Goal: Task Accomplishment & Management: Manage account settings

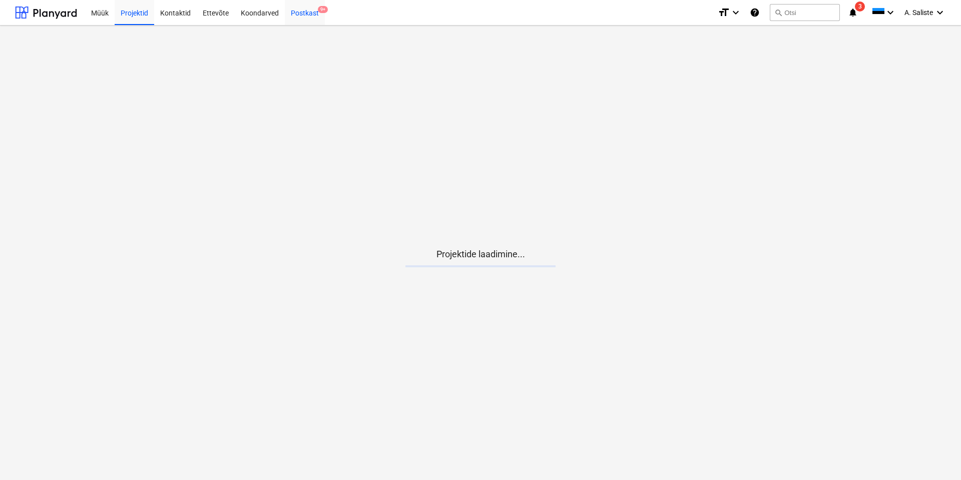
click at [305, 10] on div "Postkast 9+" at bounding box center [305, 12] width 40 height 26
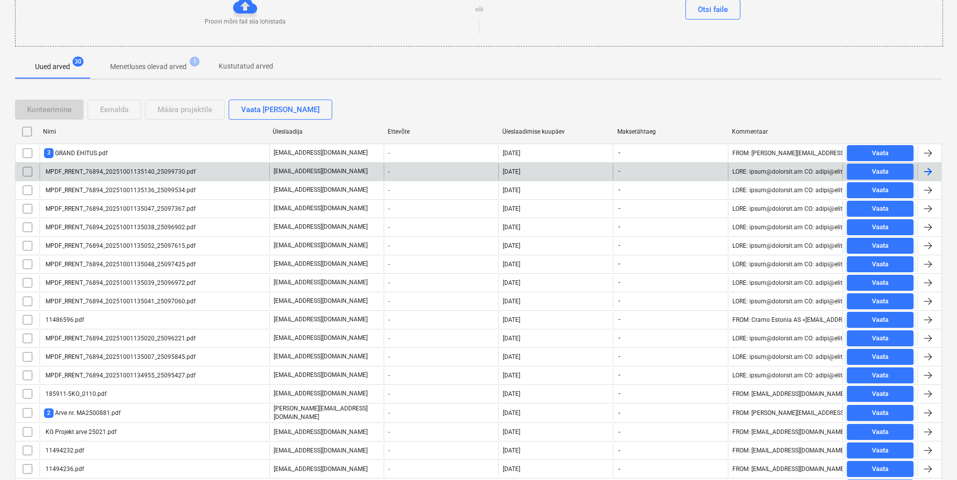
click at [120, 170] on div "MPDF_RRENT_76894_20251001135140_25099730.pdf" at bounding box center [120, 171] width 152 height 7
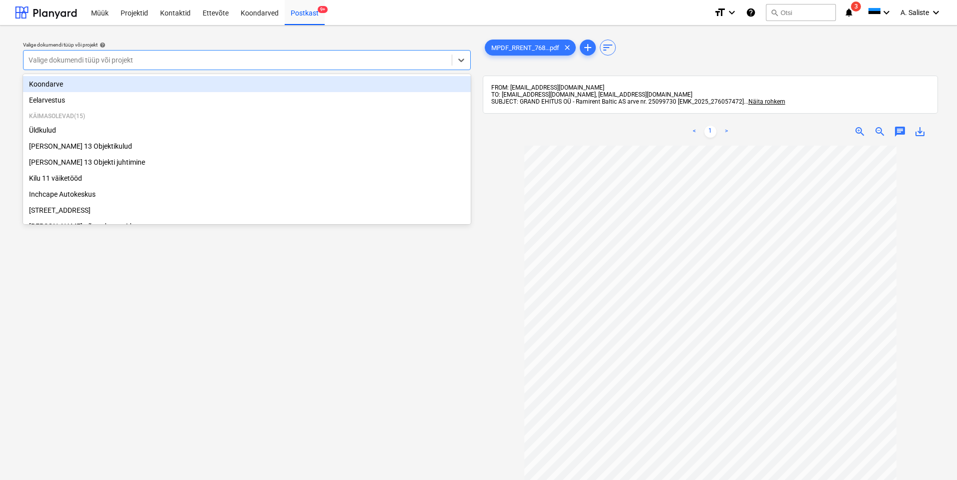
click at [364, 53] on div "Valige dokumendi tüüp või projekt" at bounding box center [238, 60] width 428 height 14
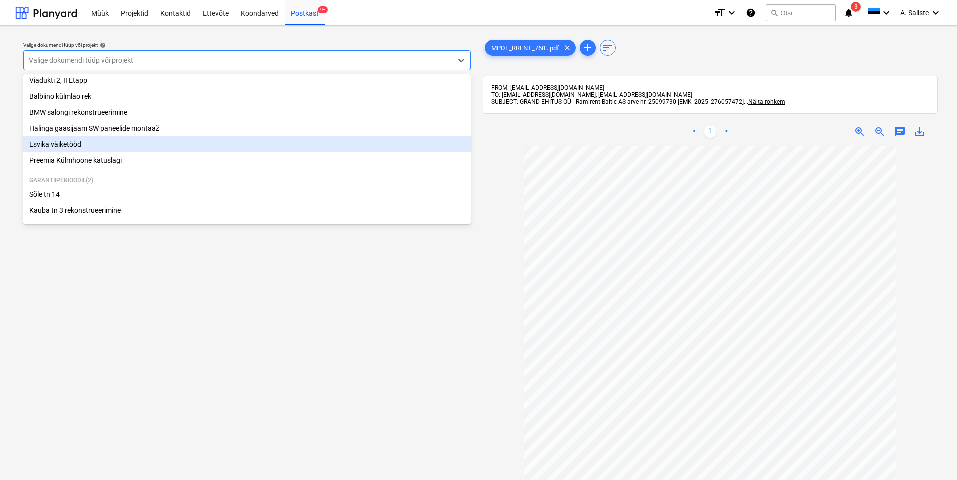
scroll to position [154, 0]
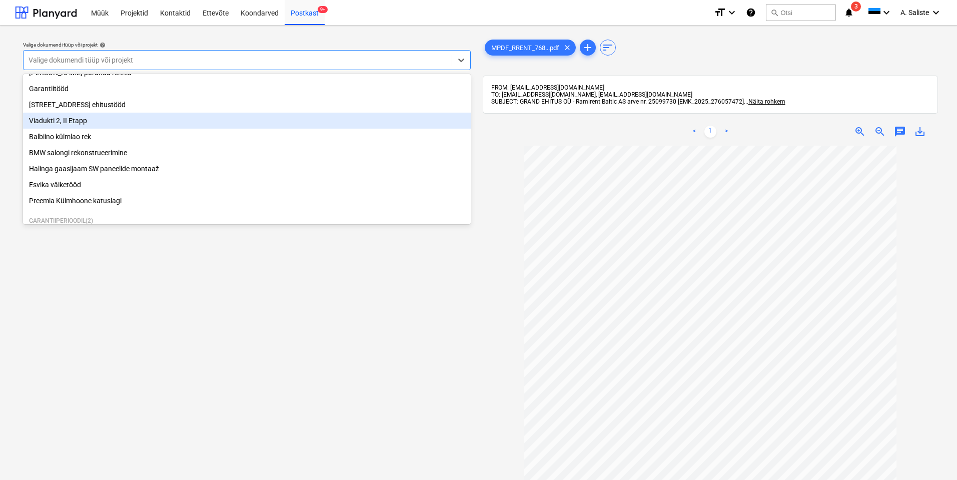
click at [79, 129] on div "Viadukti 2, II Etapp" at bounding box center [247, 121] width 448 height 16
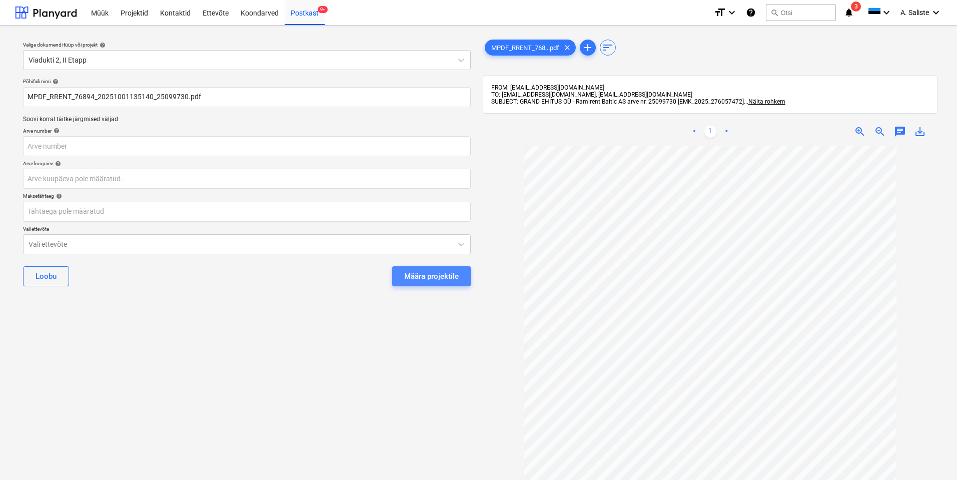
click at [427, 273] on div "Määra projektile" at bounding box center [431, 276] width 55 height 13
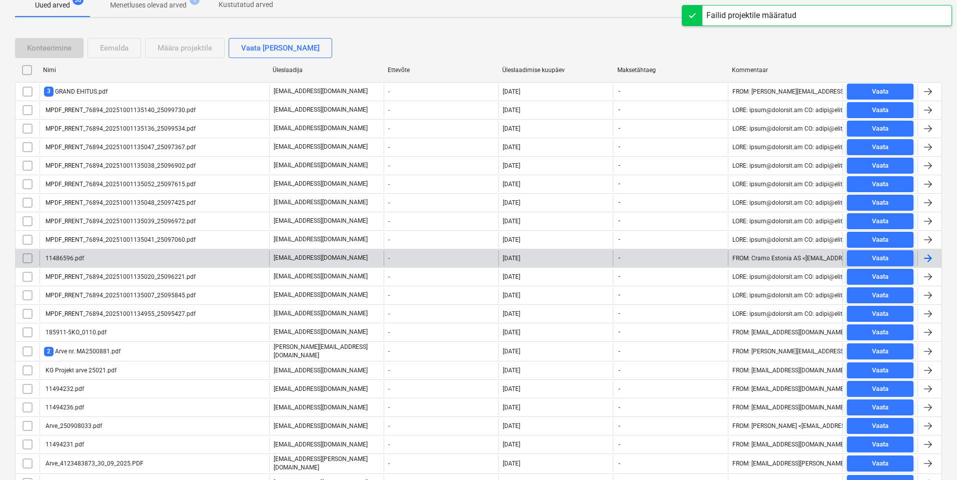
scroll to position [200, 0]
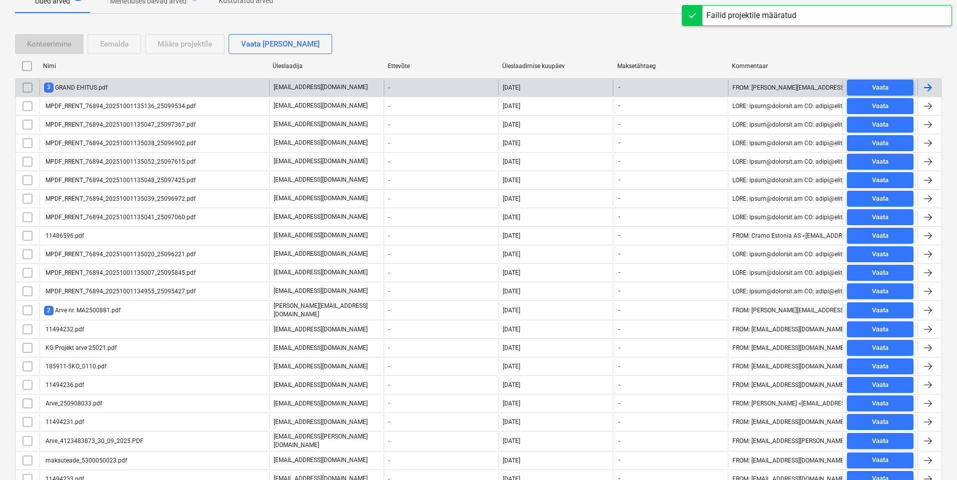
click at [130, 87] on div "3 GRAND EHITUS.pdf" at bounding box center [155, 88] width 230 height 16
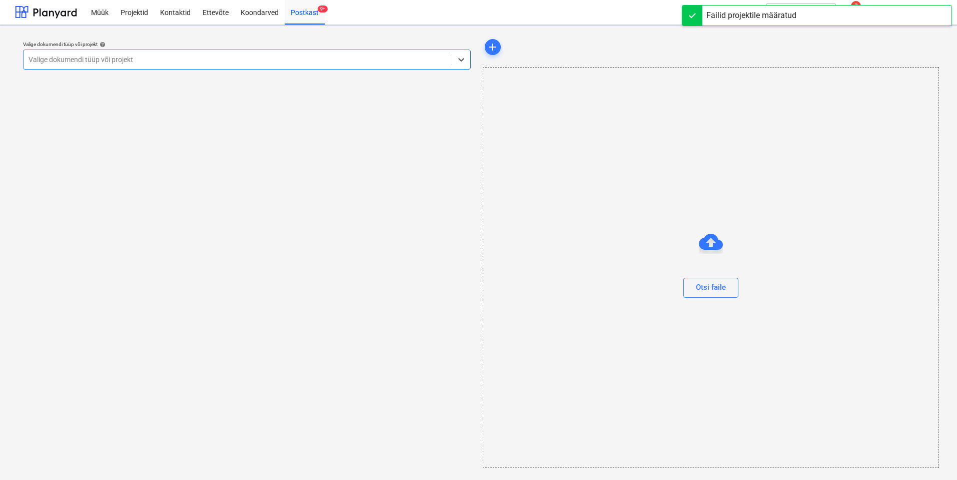
scroll to position [1, 0]
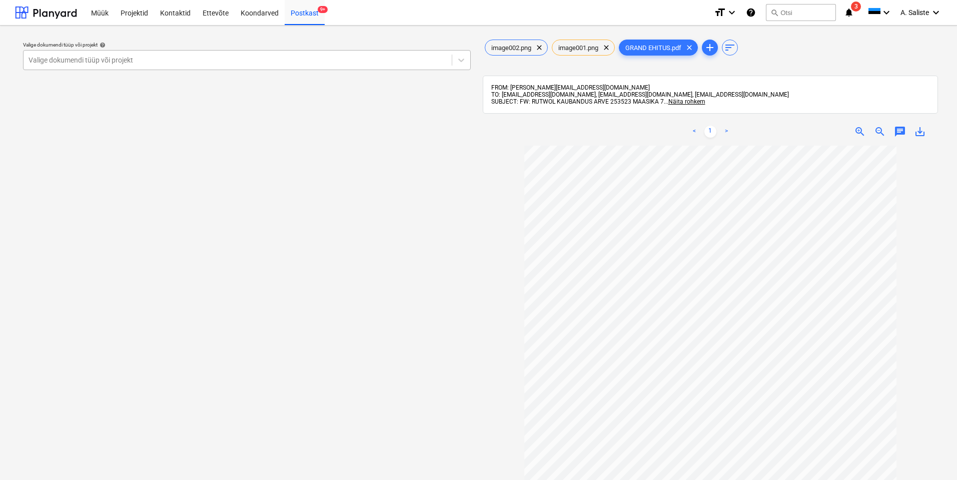
click at [410, 59] on div at bounding box center [238, 60] width 418 height 10
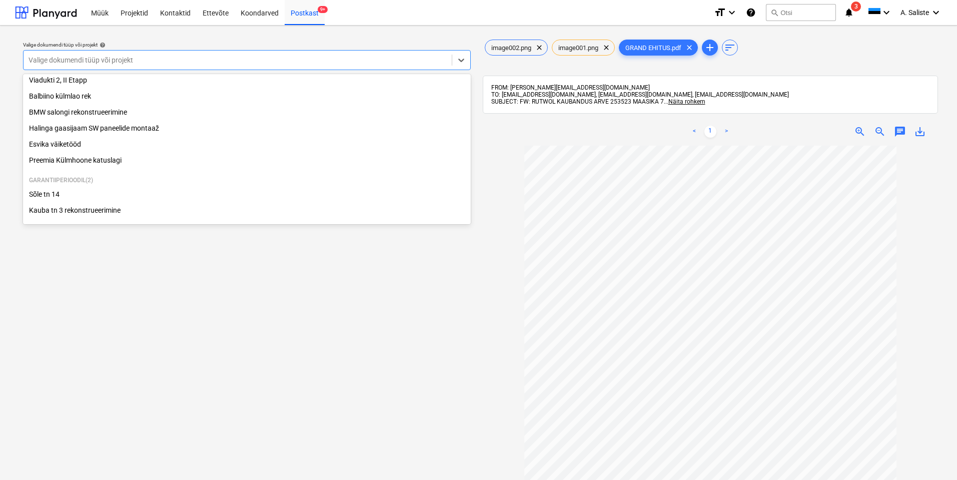
scroll to position [154, 0]
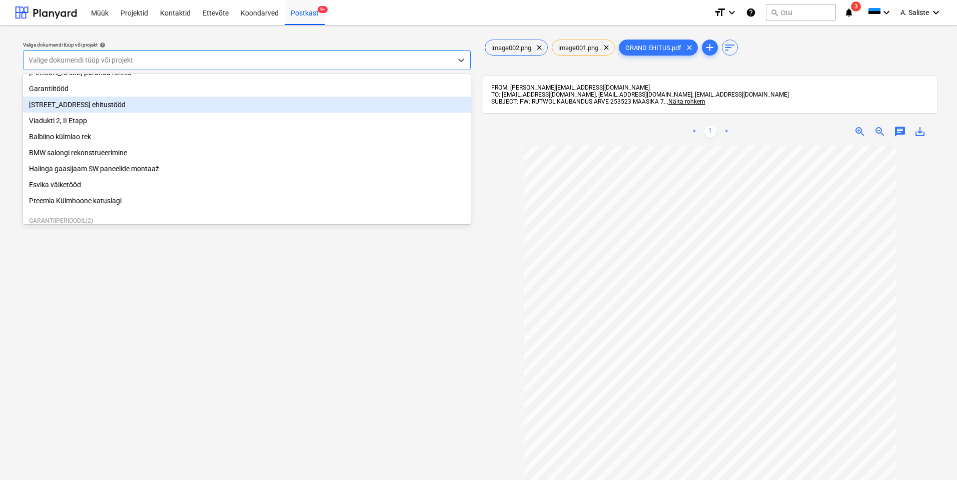
click at [82, 112] on div "[STREET_ADDRESS] ehitustööd" at bounding box center [247, 105] width 448 height 16
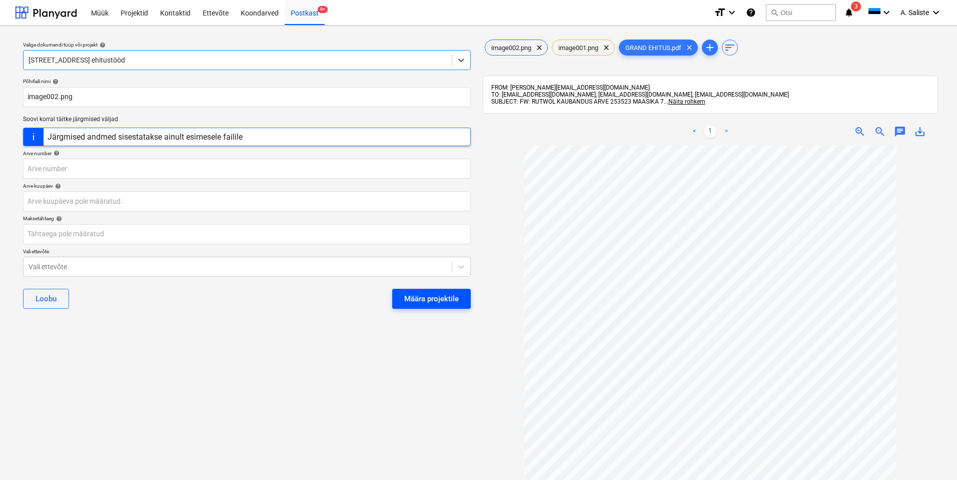
click at [413, 289] on button "Määra projektile" at bounding box center [431, 299] width 79 height 20
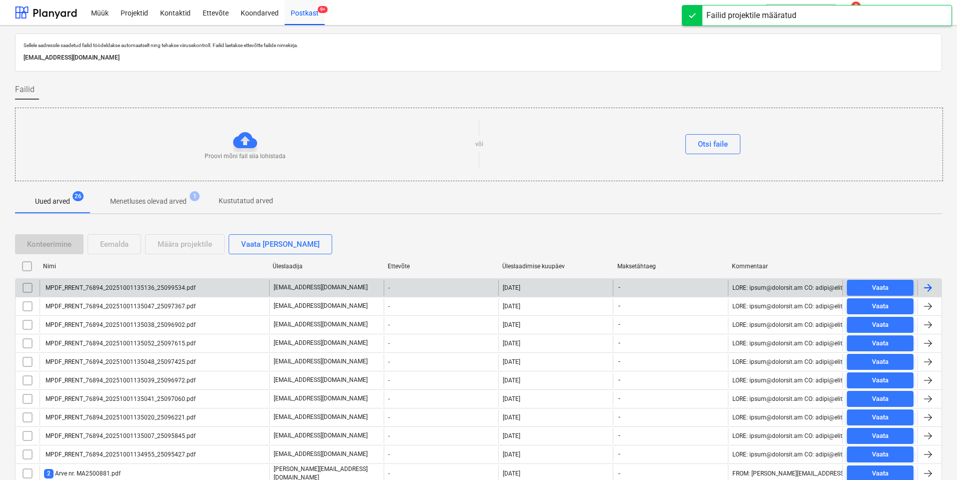
click at [86, 285] on div "MPDF_RRENT_76894_20251001135136_25099534.pdf" at bounding box center [120, 287] width 152 height 7
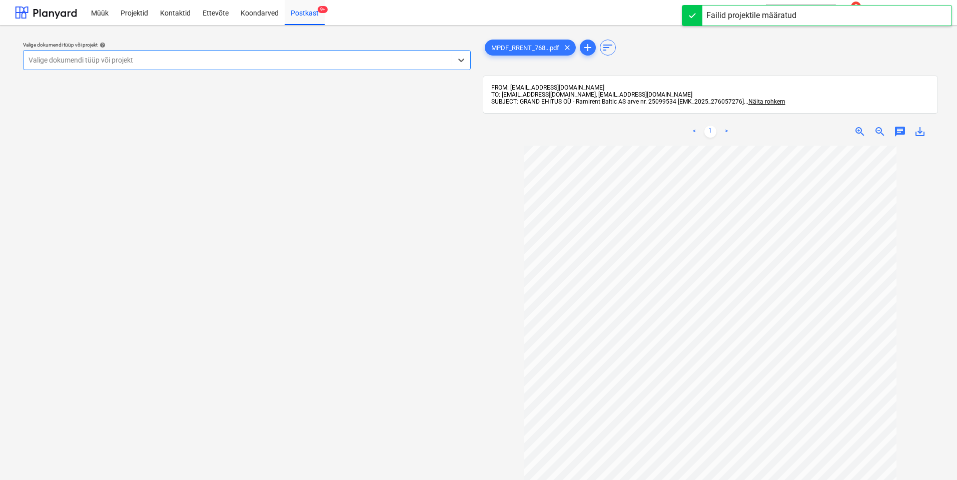
click at [302, 54] on div "Valige dokumendi tüüp või projekt" at bounding box center [238, 60] width 428 height 14
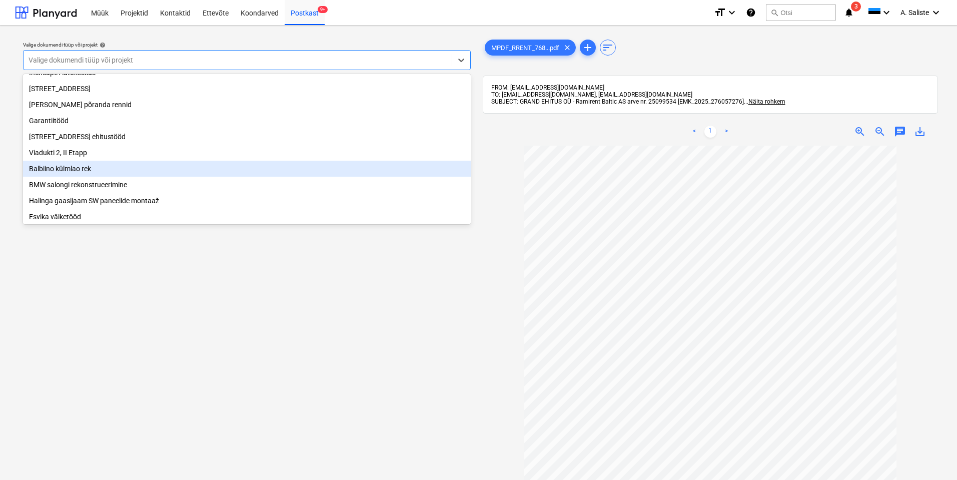
scroll to position [100, 0]
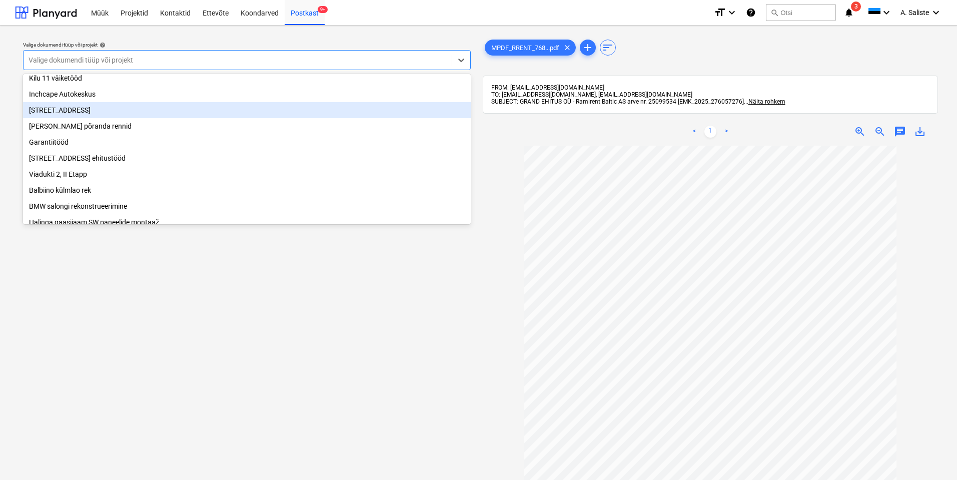
click at [90, 117] on div "[STREET_ADDRESS]" at bounding box center [247, 110] width 448 height 16
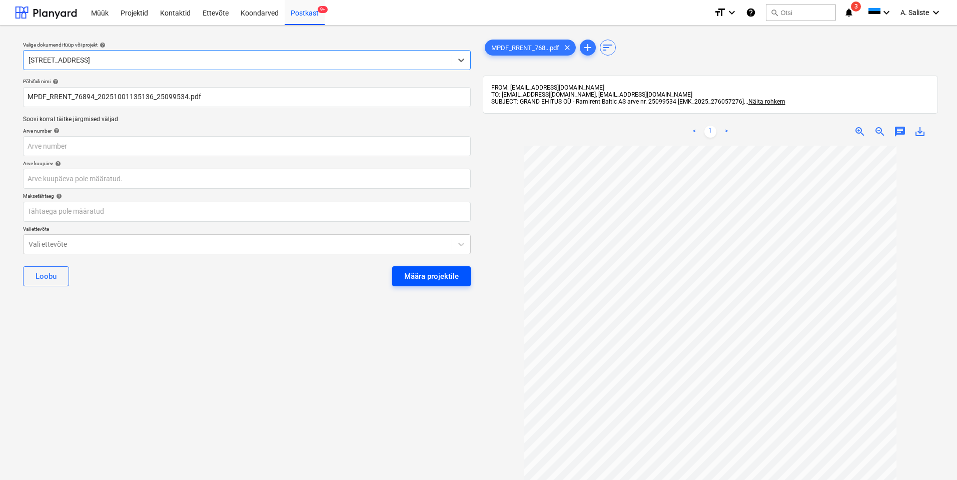
click at [440, 275] on div "Määra projektile" at bounding box center [431, 276] width 55 height 13
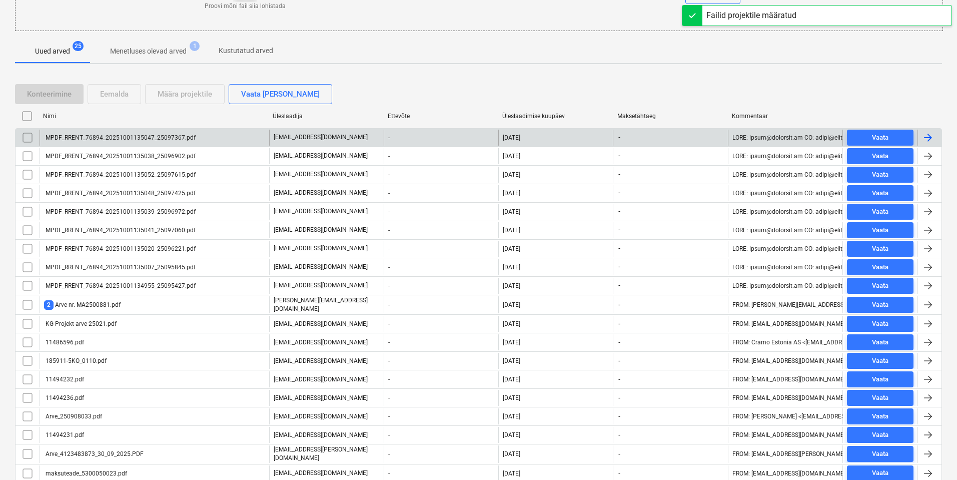
click at [163, 137] on div "MPDF_RRENT_76894_20251001135047_25097367.pdf" at bounding box center [120, 137] width 152 height 7
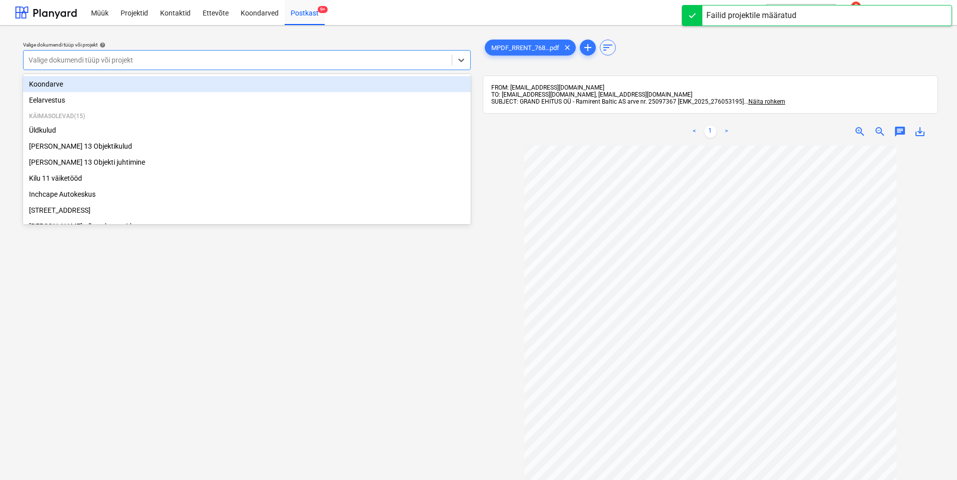
click at [321, 55] on div at bounding box center [238, 60] width 418 height 10
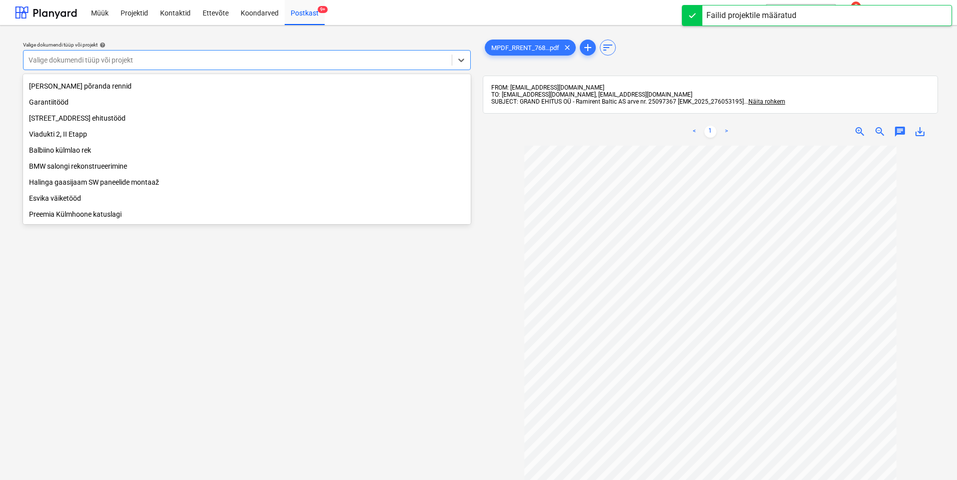
scroll to position [150, 0]
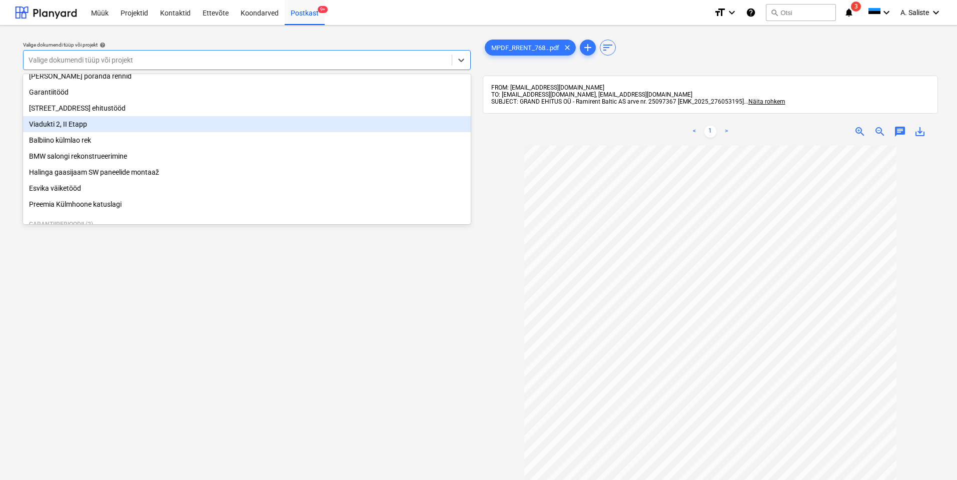
click at [79, 127] on div "Viadukti 2, II Etapp" at bounding box center [247, 124] width 448 height 16
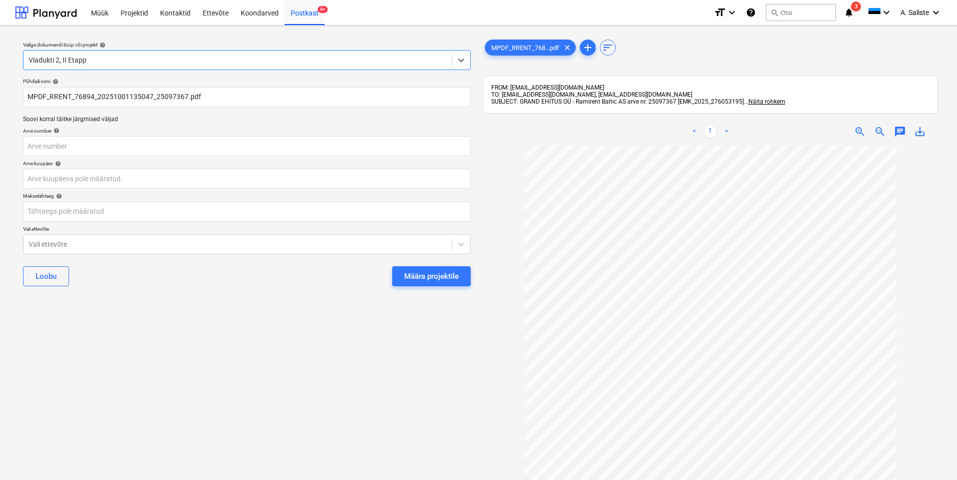
click at [418, 270] on div "Määra projektile" at bounding box center [431, 276] width 55 height 13
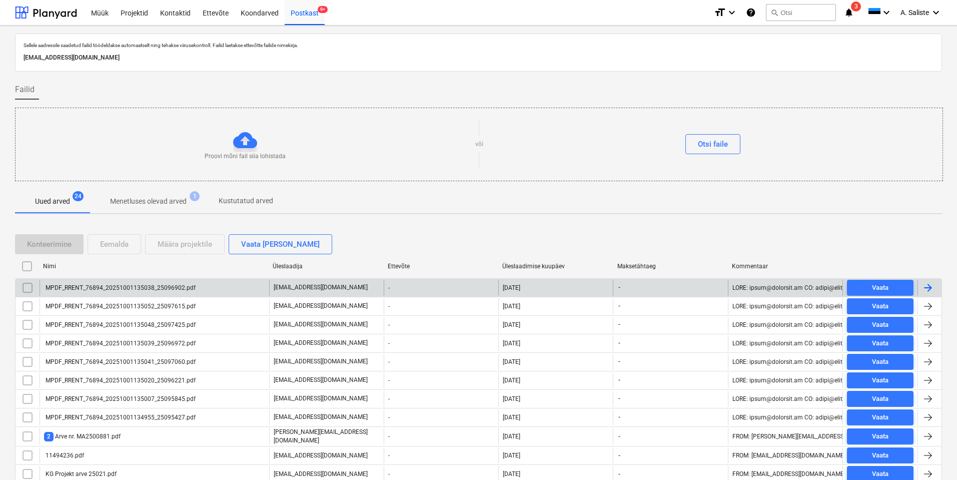
click at [211, 291] on div "MPDF_RRENT_76894_20251001135038_25096902.pdf" at bounding box center [155, 288] width 230 height 16
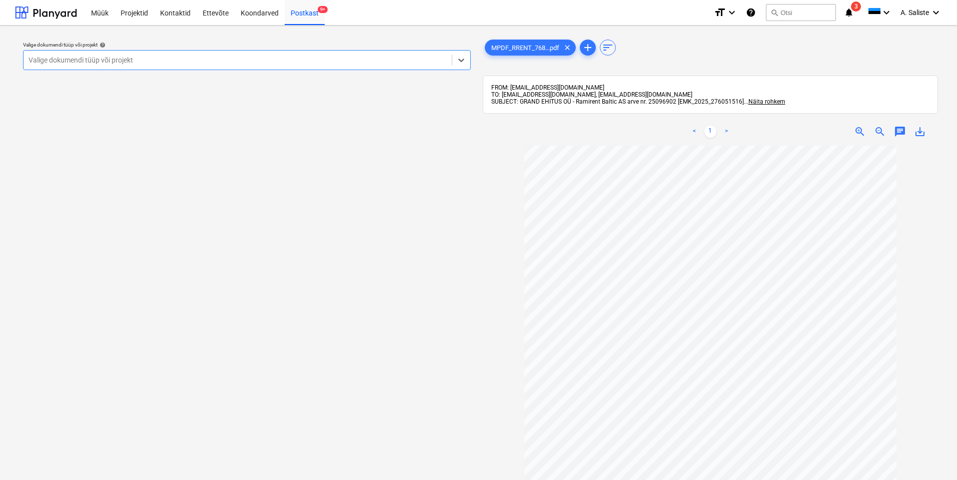
click at [319, 65] on div at bounding box center [238, 60] width 418 height 10
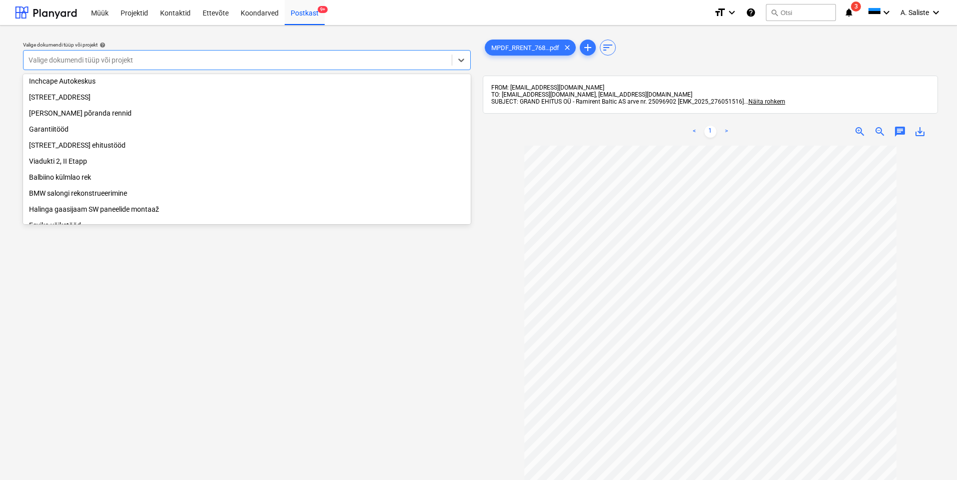
scroll to position [150, 0]
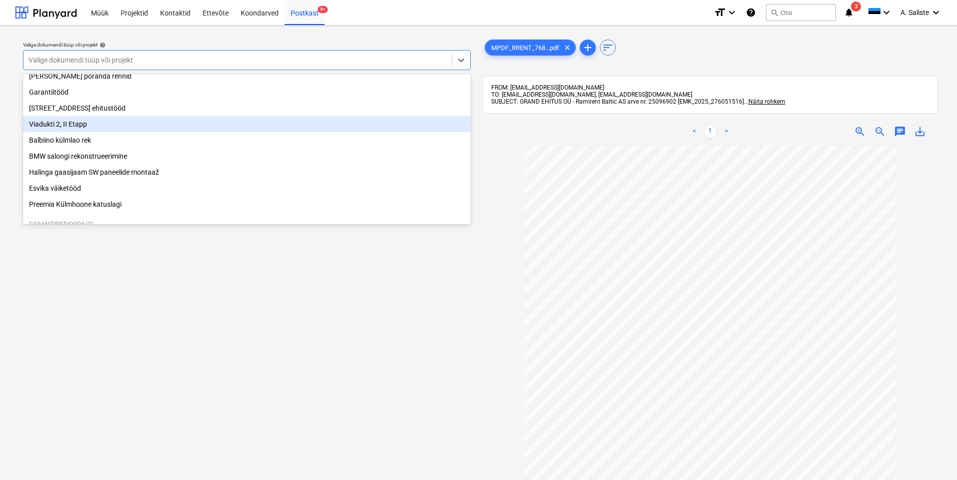
click at [88, 129] on div "Viadukti 2, II Etapp" at bounding box center [247, 124] width 448 height 16
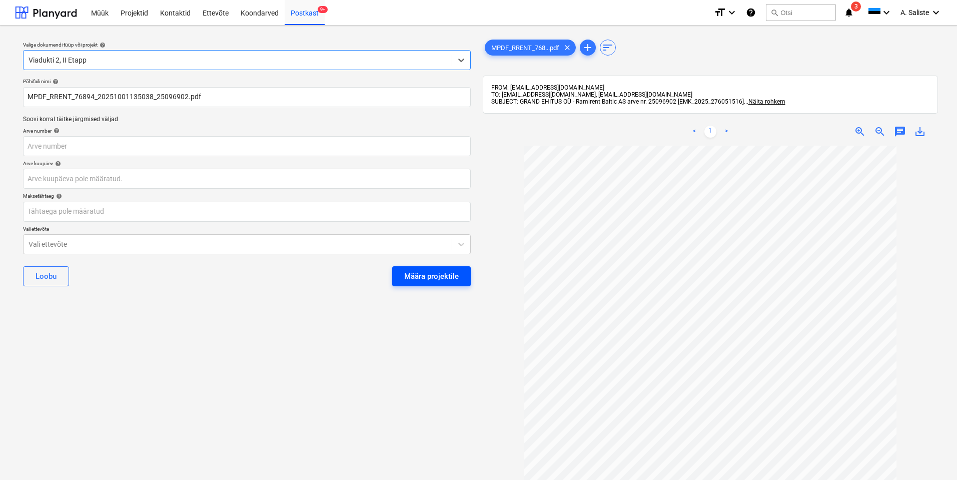
click at [430, 280] on div "Määra projektile" at bounding box center [431, 276] width 55 height 13
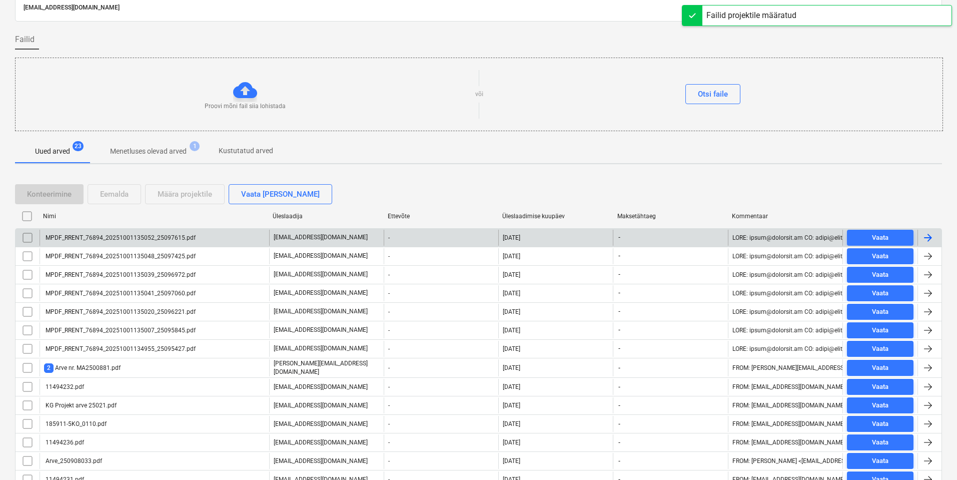
click at [157, 243] on div "MPDF_RRENT_76894_20251001135052_25097615.pdf" at bounding box center [155, 238] width 230 height 16
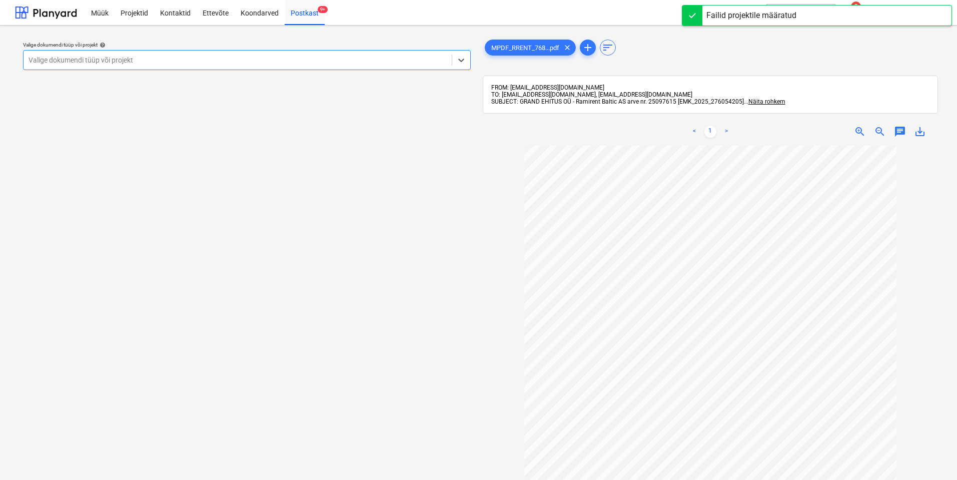
click at [398, 60] on div at bounding box center [238, 60] width 418 height 10
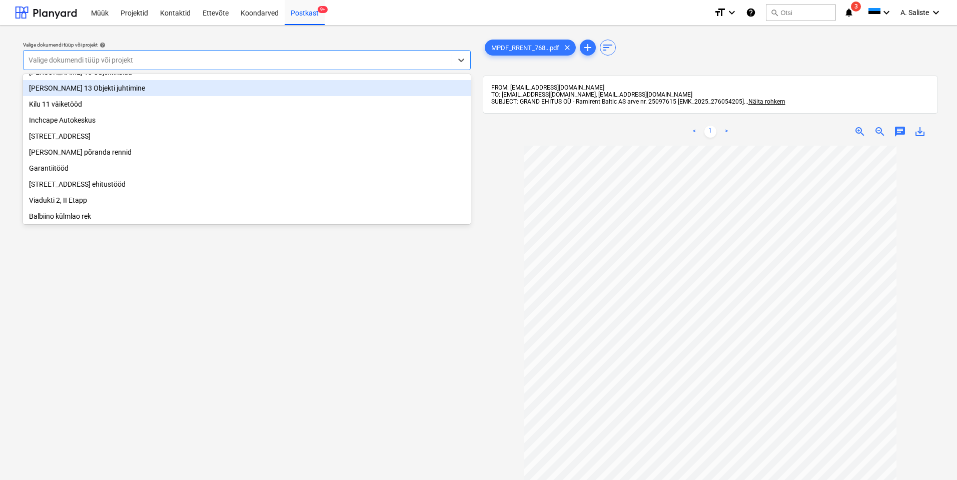
scroll to position [100, 0]
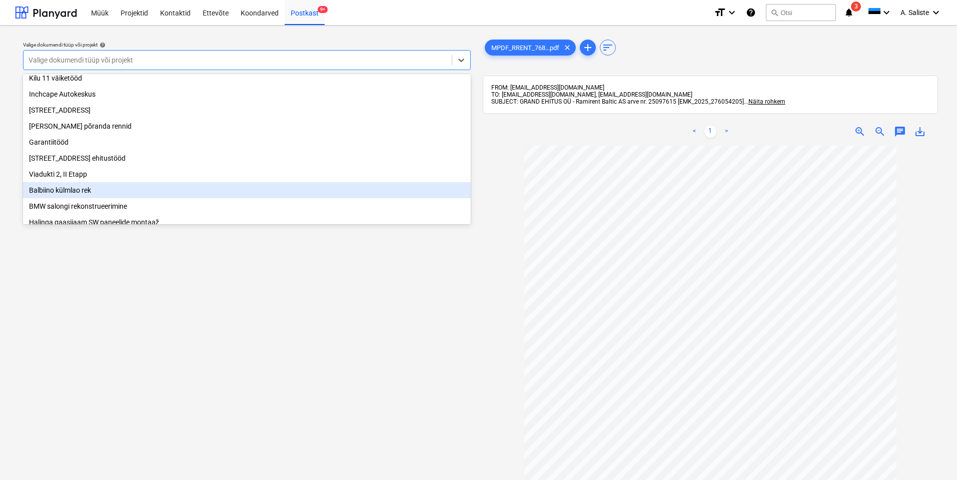
click at [73, 194] on div "Balbiino külmlao rek" at bounding box center [247, 190] width 448 height 16
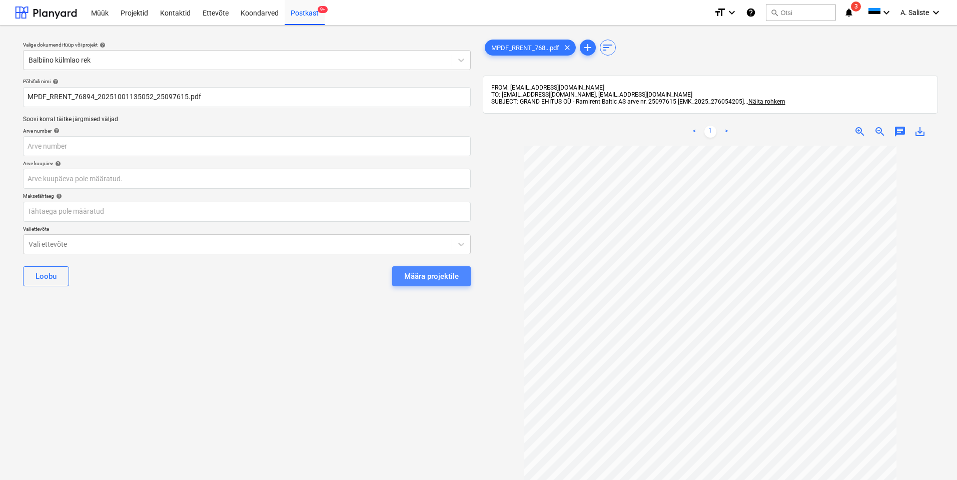
click at [407, 279] on div "Määra projektile" at bounding box center [431, 276] width 55 height 13
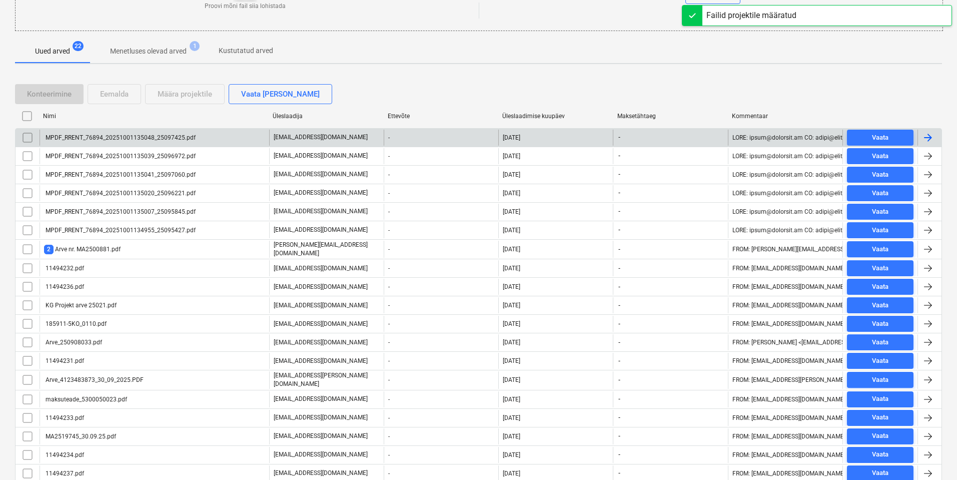
click at [104, 135] on div "MPDF_RRENT_76894_20251001135048_25097425.pdf" at bounding box center [120, 137] width 152 height 7
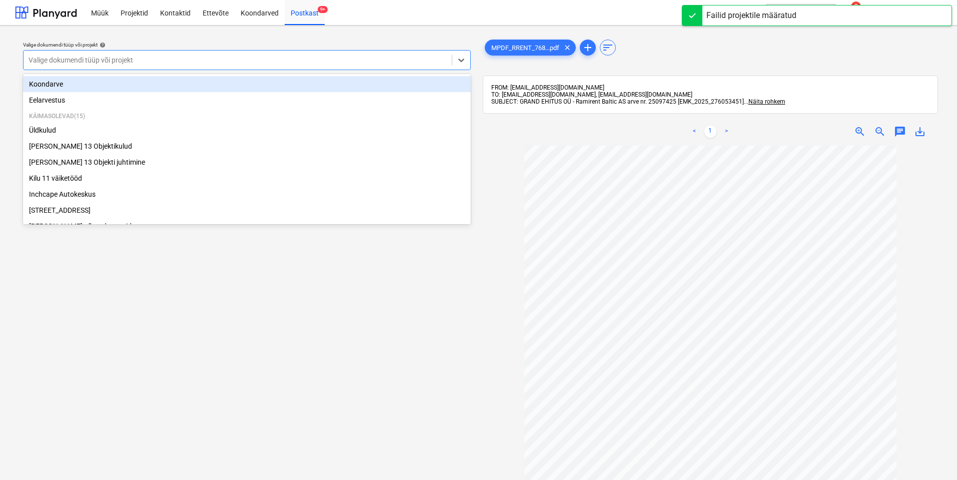
click at [274, 60] on div at bounding box center [238, 60] width 418 height 10
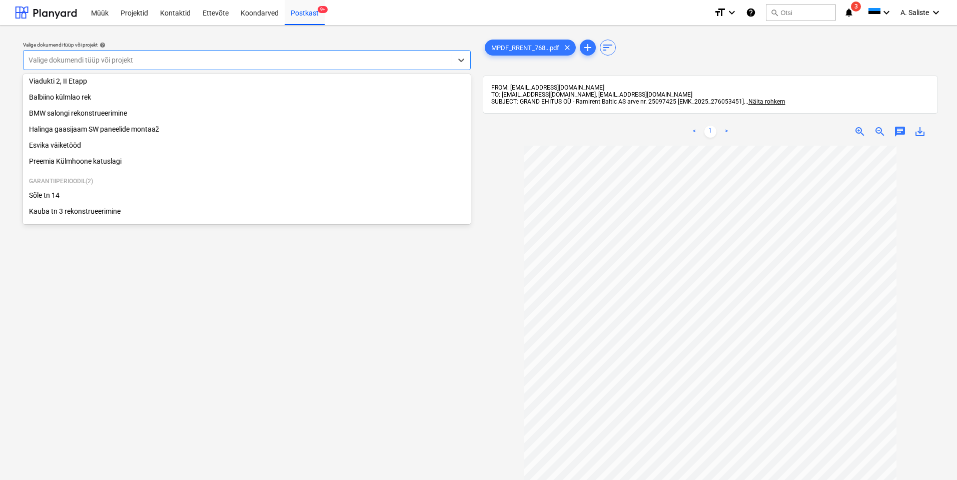
scroll to position [200, 0]
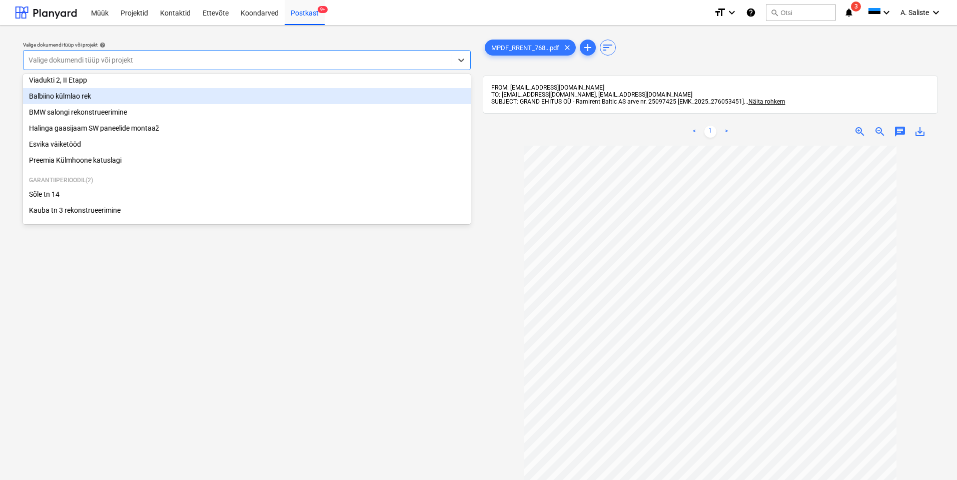
click at [95, 95] on div "Balbiino külmlao rek" at bounding box center [247, 96] width 448 height 16
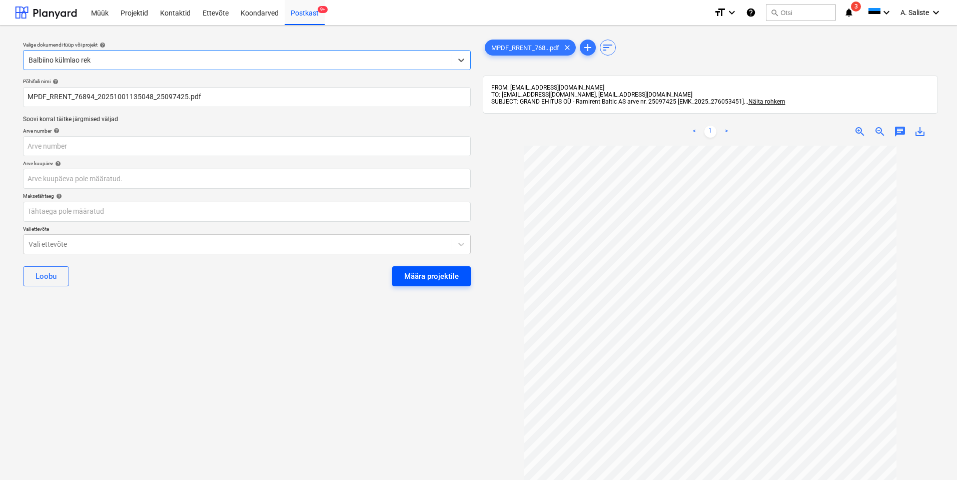
click at [454, 275] on div "Määra projektile" at bounding box center [431, 276] width 55 height 13
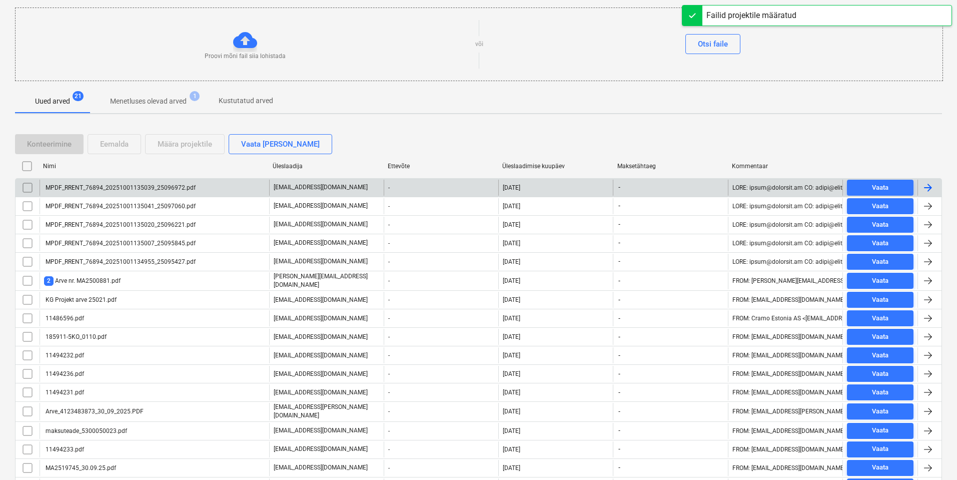
click at [107, 189] on div "MPDF_RRENT_76894_20251001135039_25096972.pdf" at bounding box center [120, 187] width 152 height 7
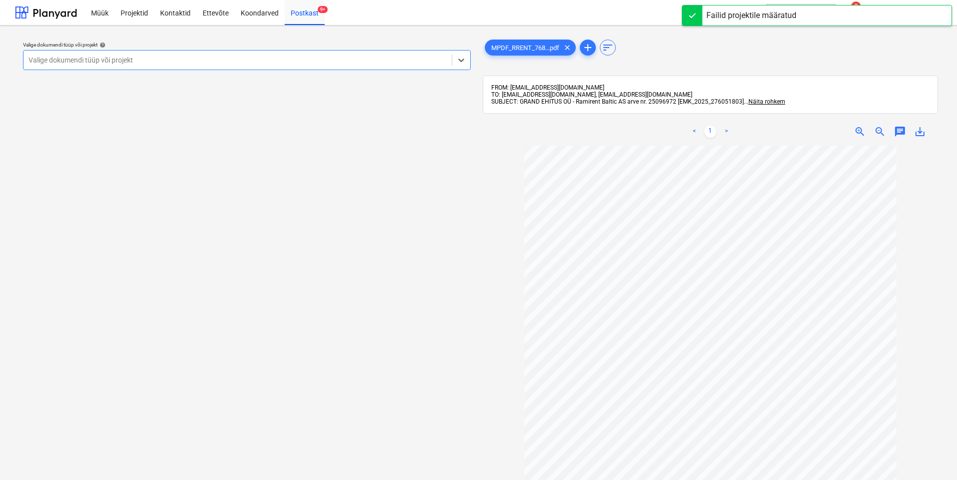
click at [249, 51] on div "Valige dokumendi tüüp või projekt" at bounding box center [247, 60] width 448 height 20
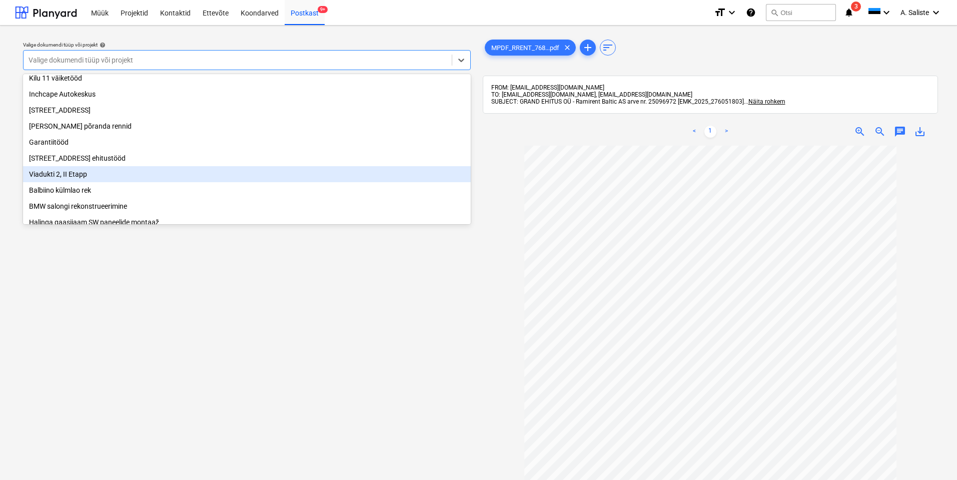
scroll to position [150, 0]
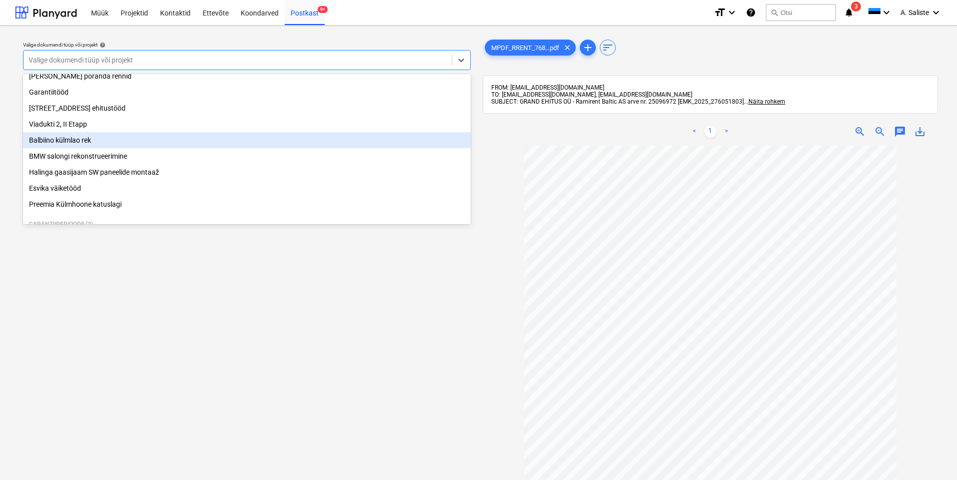
click at [90, 148] on div "Balbiino külmlao rek" at bounding box center [247, 140] width 448 height 16
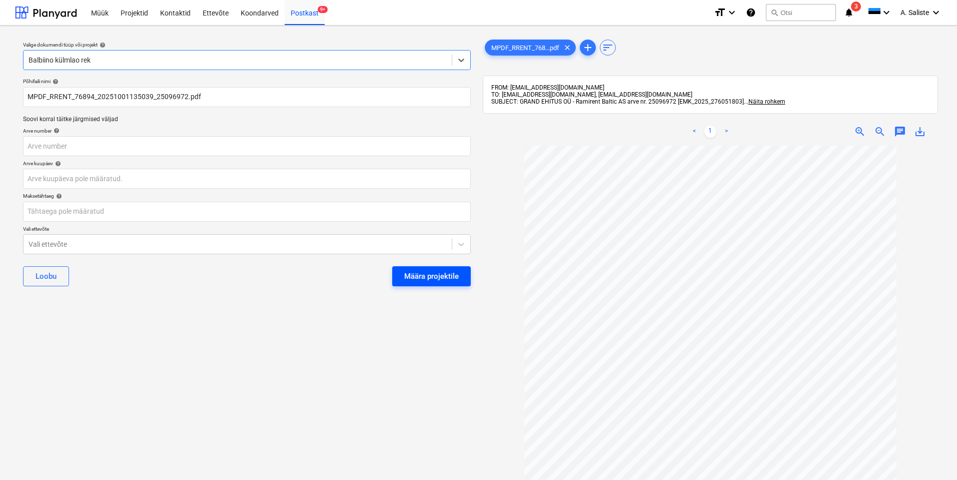
click at [422, 271] on div "Määra projektile" at bounding box center [431, 276] width 55 height 13
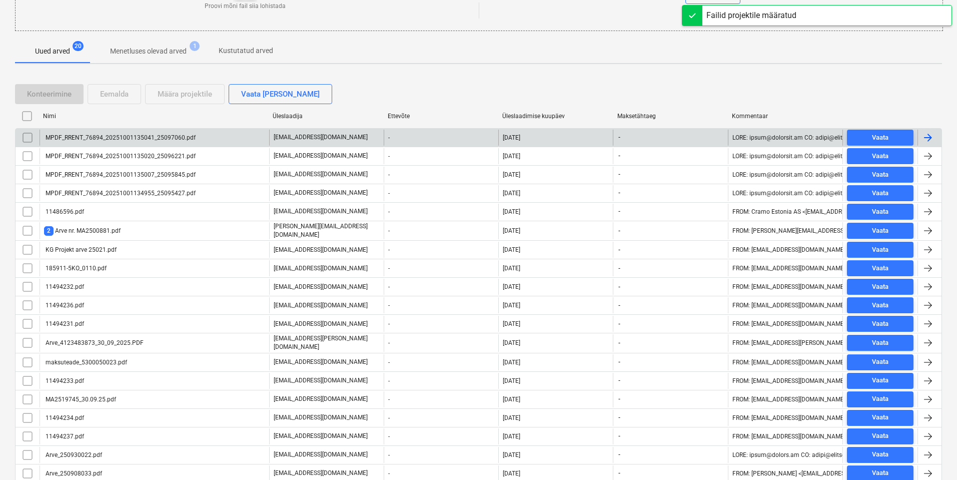
click at [149, 137] on div "MPDF_RRENT_76894_20251001135041_25097060.pdf" at bounding box center [120, 137] width 152 height 7
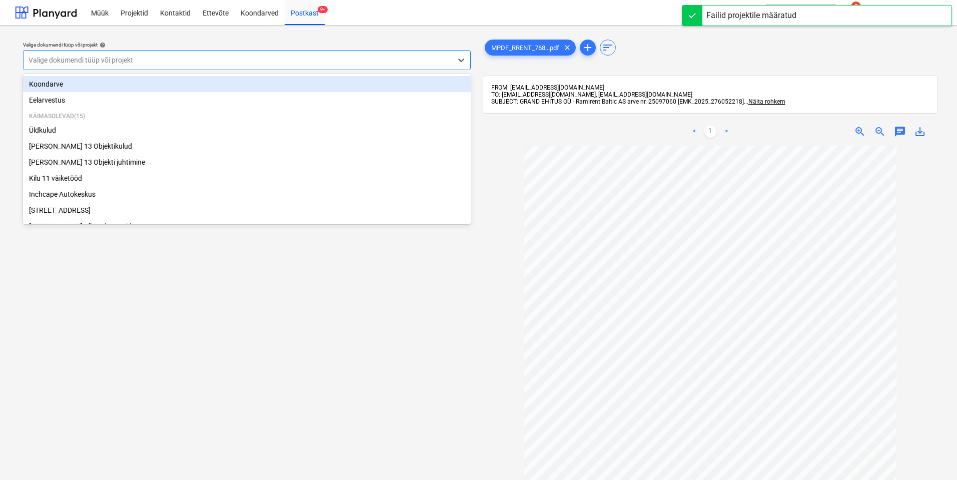
click at [292, 54] on div "Valige dokumendi tüüp või projekt" at bounding box center [238, 60] width 428 height 14
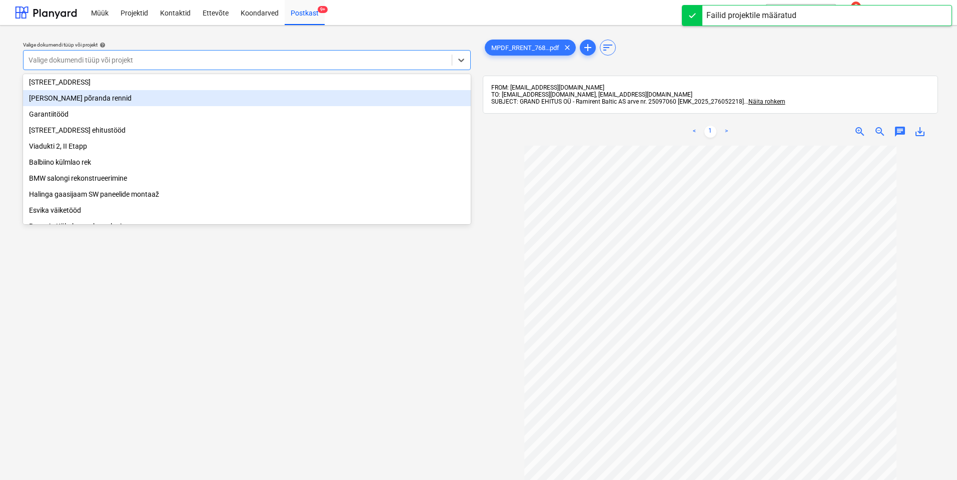
scroll to position [150, 0]
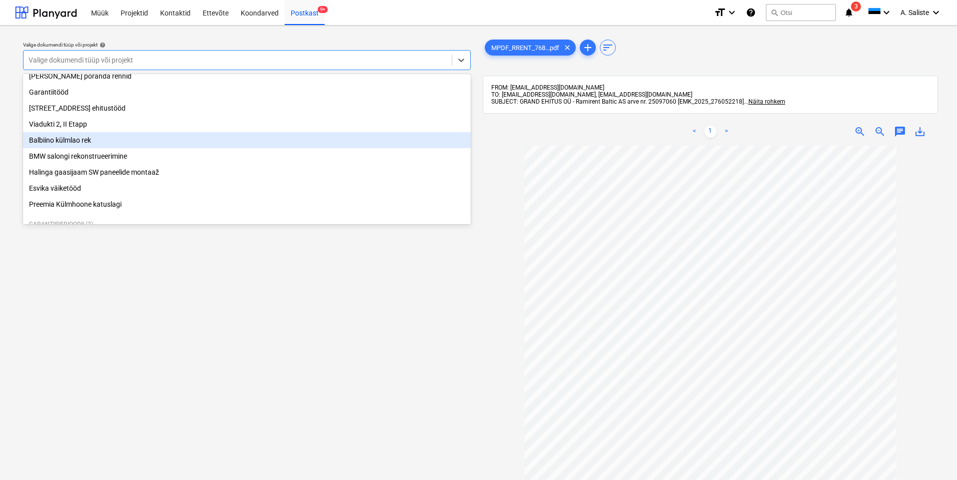
click at [77, 146] on div "Balbiino külmlao rek" at bounding box center [247, 140] width 448 height 16
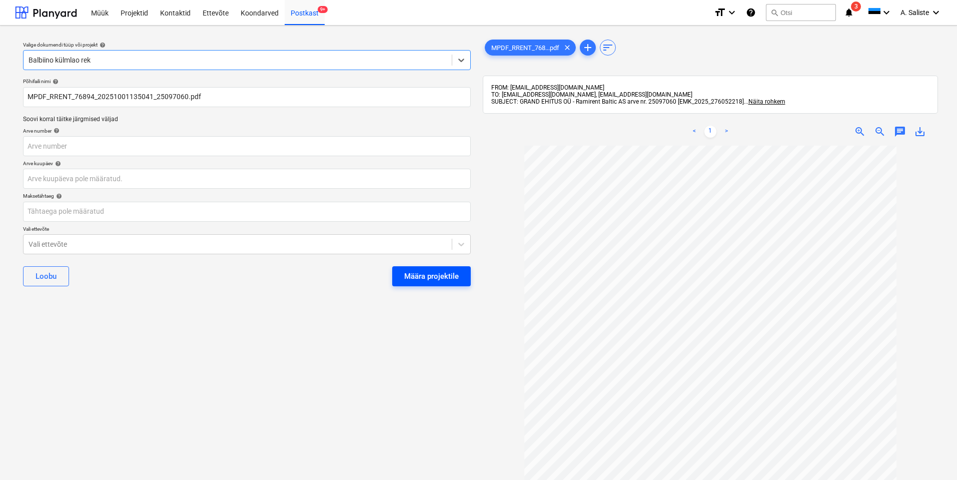
click at [430, 276] on div "Määra projektile" at bounding box center [431, 276] width 55 height 13
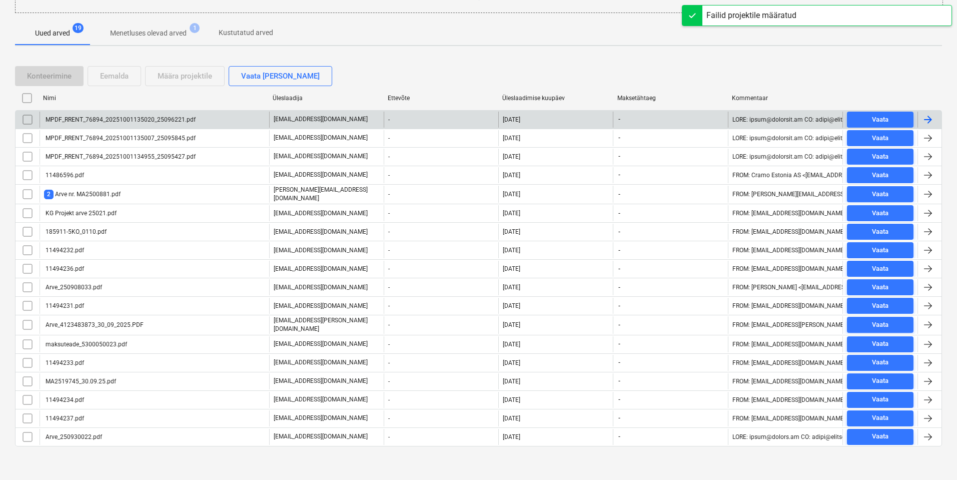
click at [93, 125] on div "MPDF_RRENT_76894_20251001135020_25096221.pdf" at bounding box center [155, 120] width 230 height 16
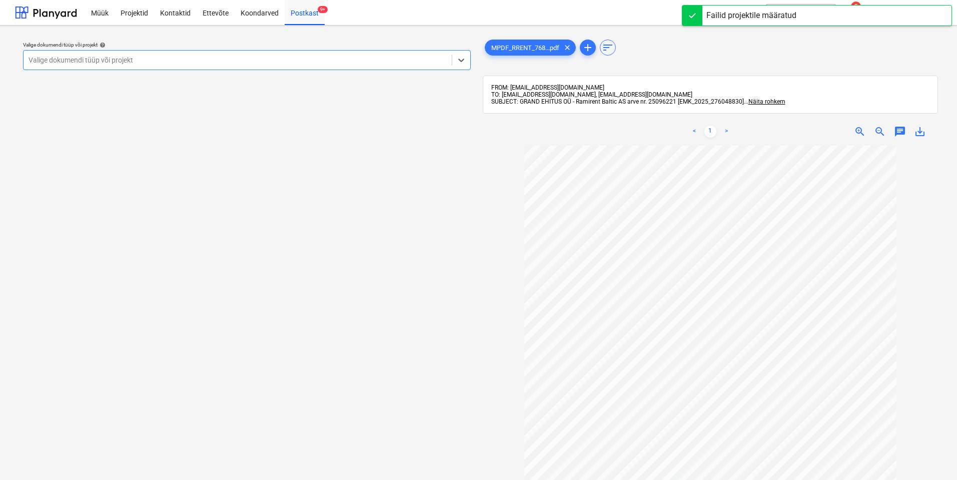
click at [346, 61] on div at bounding box center [238, 60] width 418 height 10
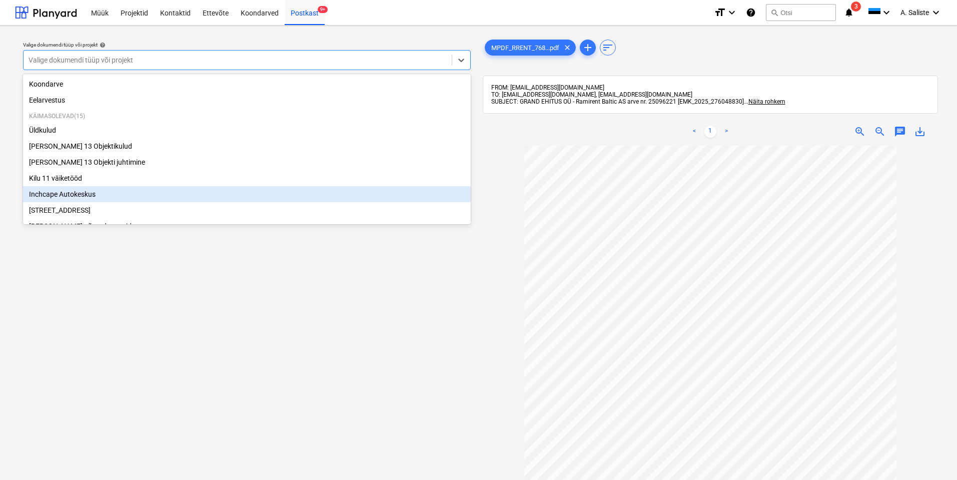
click at [65, 196] on div "Inchcape Autokeskus" at bounding box center [247, 194] width 448 height 16
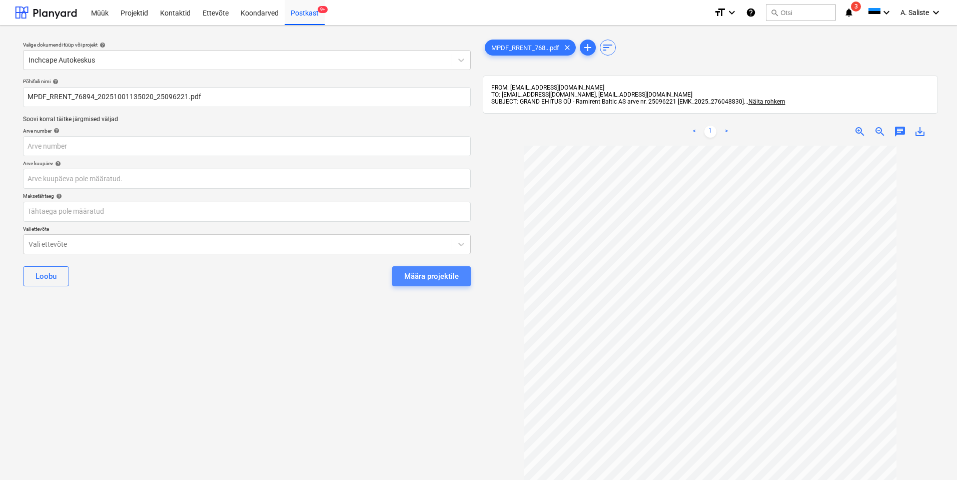
click at [438, 276] on div "Määra projektile" at bounding box center [431, 276] width 55 height 13
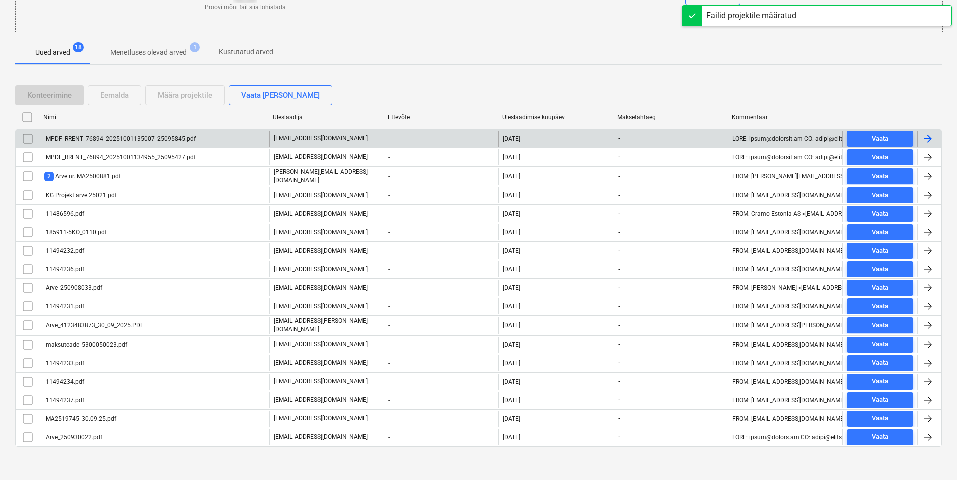
click at [203, 145] on div "MPDF_RRENT_76894_20251001135007_25095845.pdf" at bounding box center [155, 139] width 230 height 16
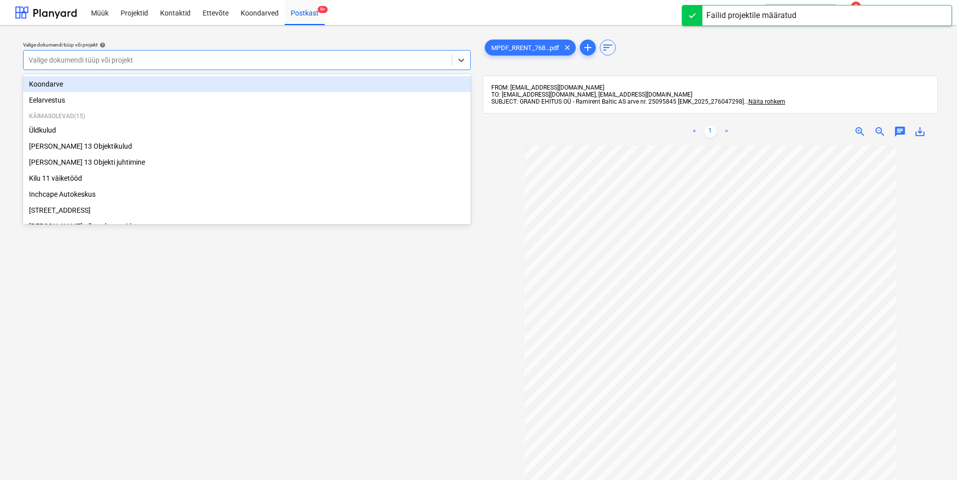
click at [371, 66] on div "Valige dokumendi tüüp või projekt" at bounding box center [238, 60] width 428 height 14
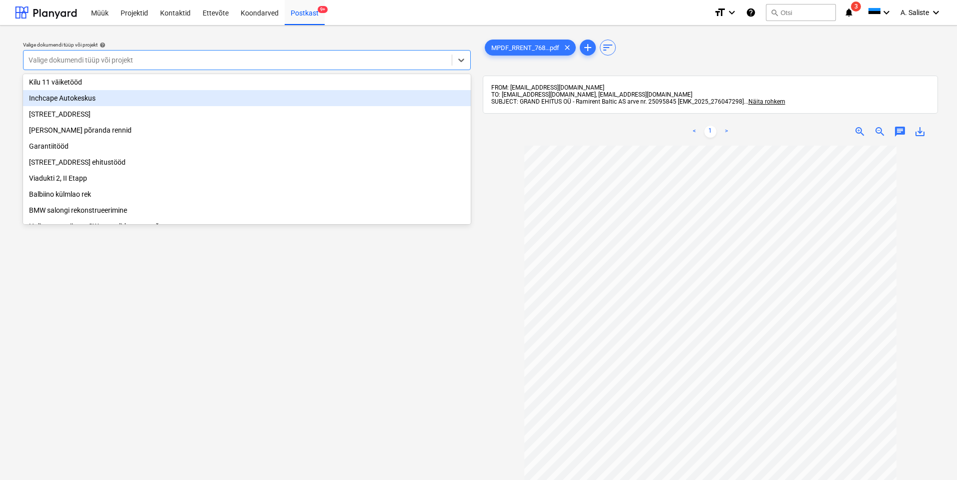
scroll to position [100, 0]
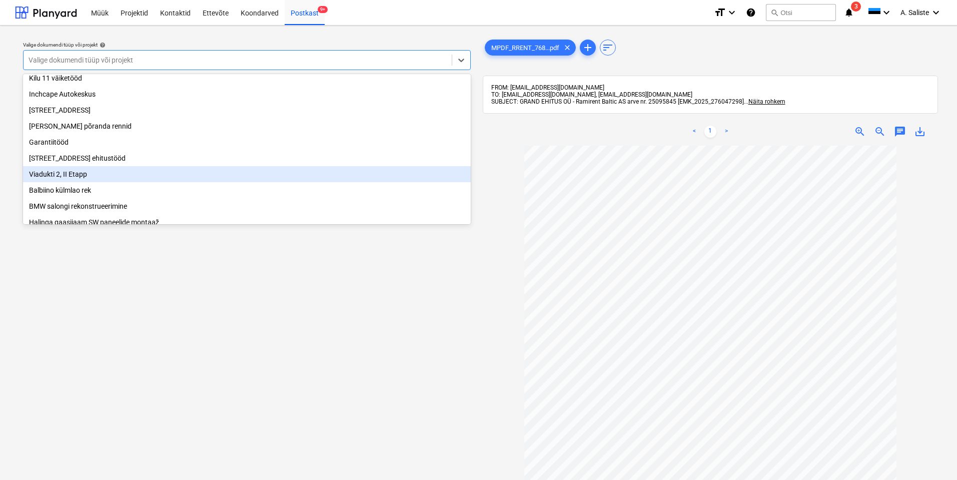
click at [74, 179] on div "Viadukti 2, II Etapp" at bounding box center [247, 174] width 448 height 16
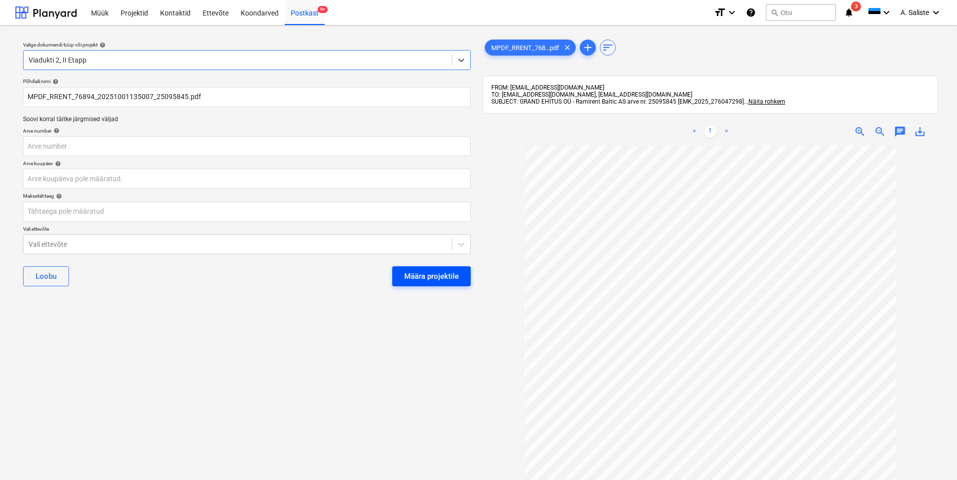
click at [418, 275] on div "Määra projektile" at bounding box center [431, 276] width 55 height 13
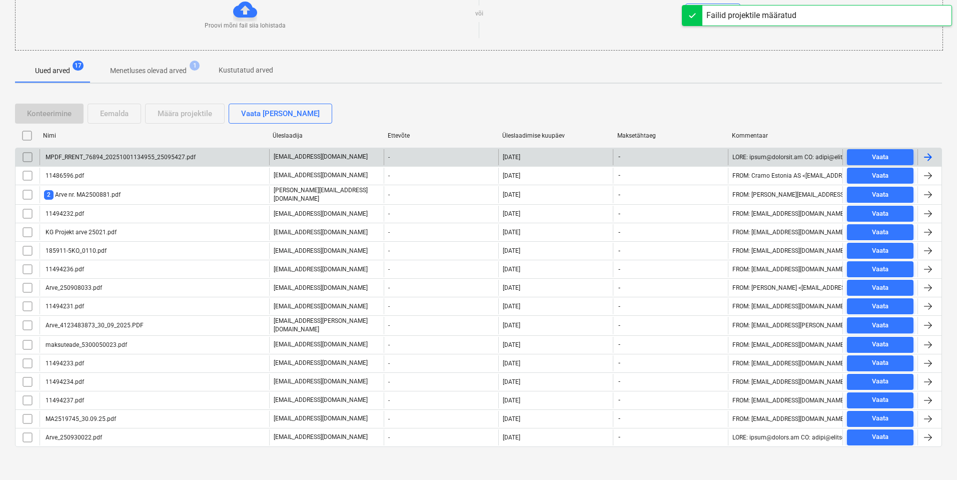
click at [102, 164] on div "MPDF_RRENT_76894_20251001134955_25095427.pdf" at bounding box center [155, 157] width 230 height 16
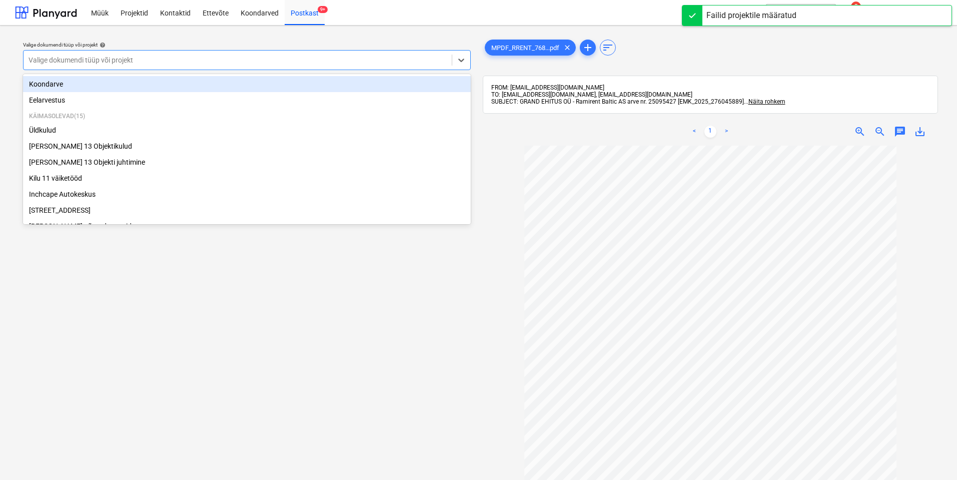
click at [336, 61] on div at bounding box center [238, 60] width 418 height 10
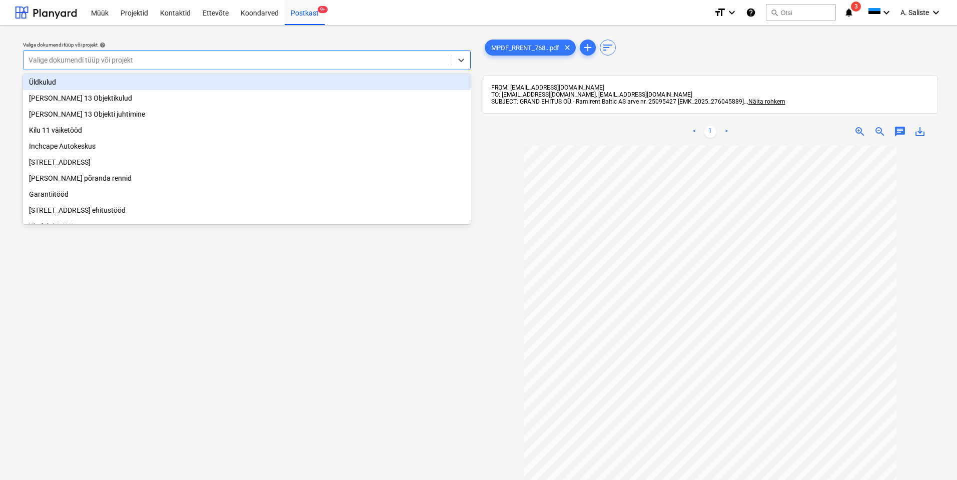
scroll to position [100, 0]
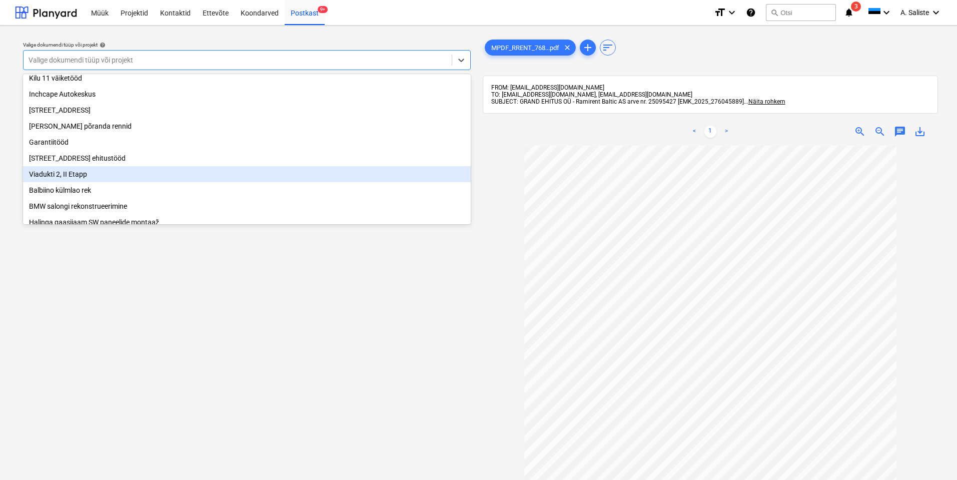
click at [56, 179] on div "Viadukti 2, II Etapp" at bounding box center [247, 174] width 448 height 16
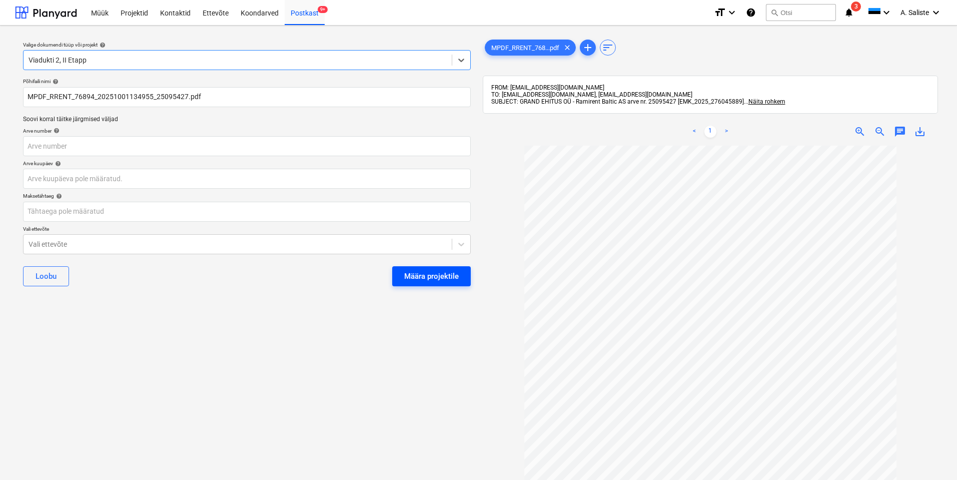
click at [423, 275] on div "Määra projektile" at bounding box center [431, 276] width 55 height 13
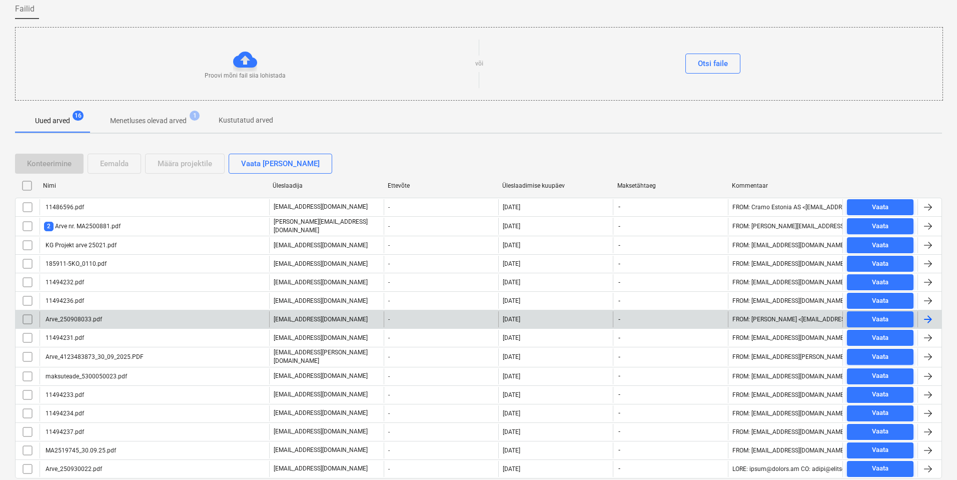
scroll to position [113, 0]
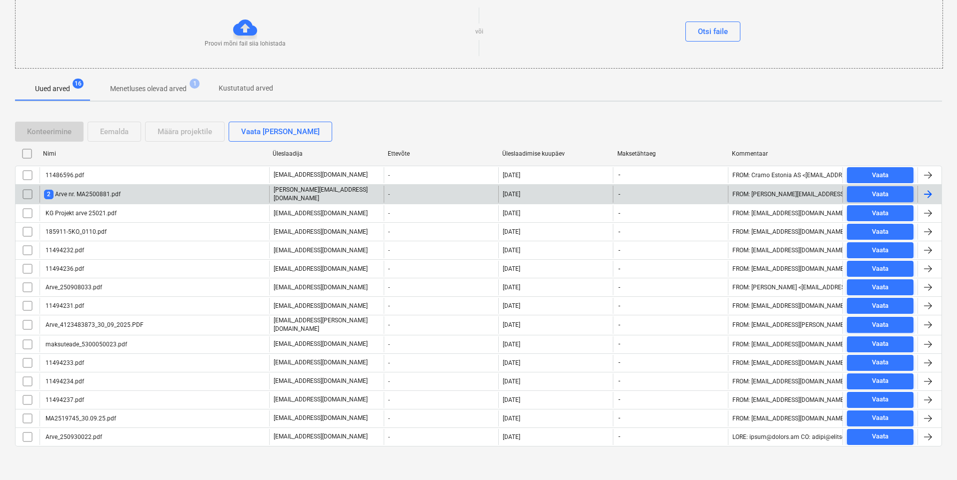
click at [107, 192] on div "2 Arve nr. MA2500881.pdf" at bounding box center [82, 195] width 77 height 10
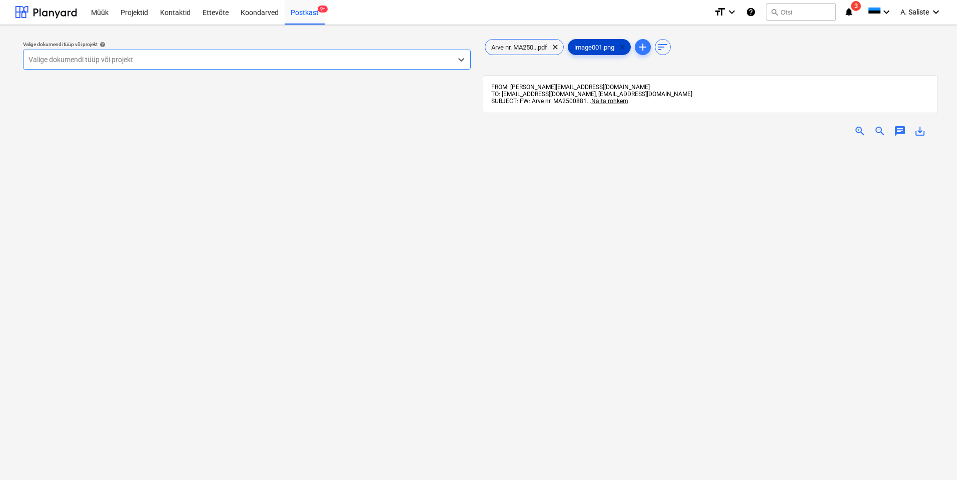
click at [625, 46] on span "clear" at bounding box center [622, 47] width 12 height 12
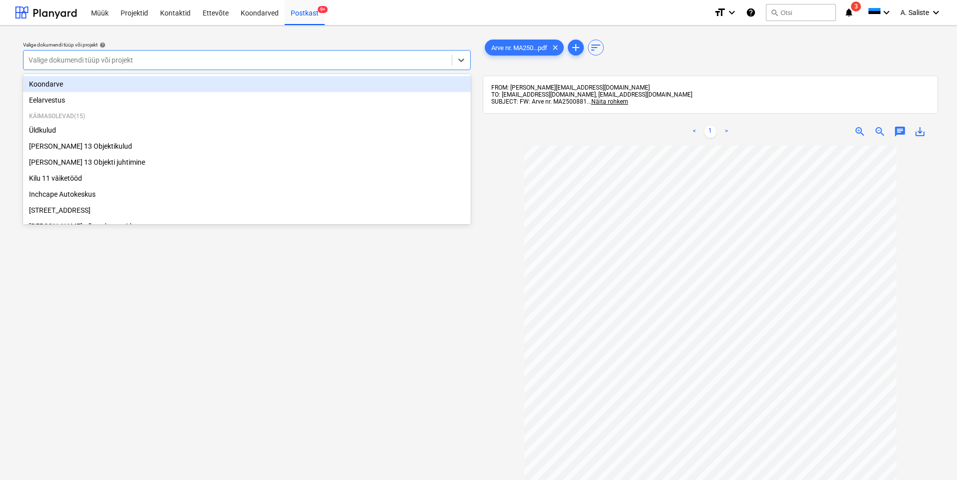
click at [364, 59] on div at bounding box center [238, 60] width 418 height 10
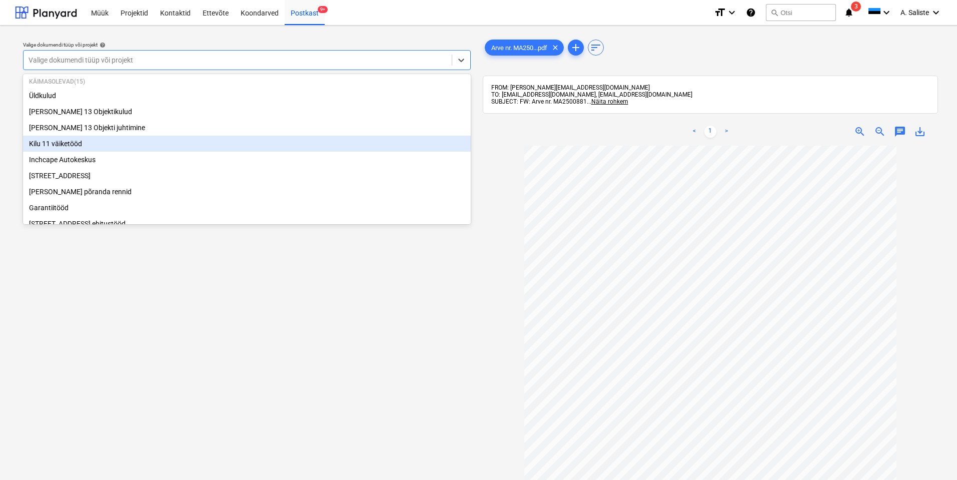
scroll to position [50, 0]
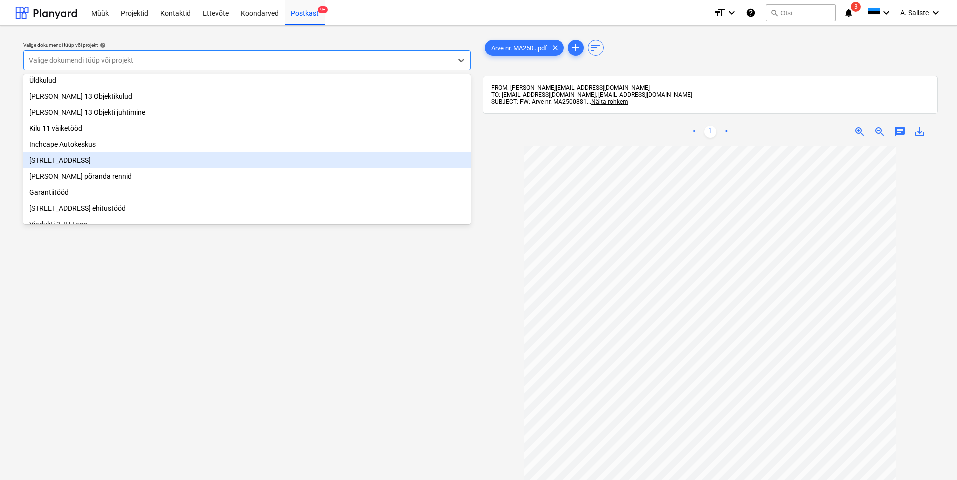
click at [105, 164] on div "[STREET_ADDRESS]" at bounding box center [247, 160] width 448 height 16
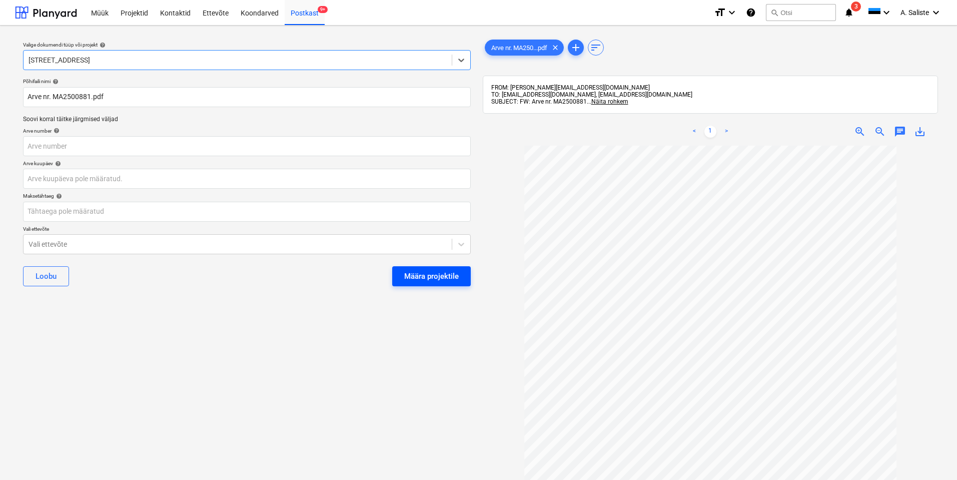
click at [438, 276] on div "Määra projektile" at bounding box center [431, 276] width 55 height 13
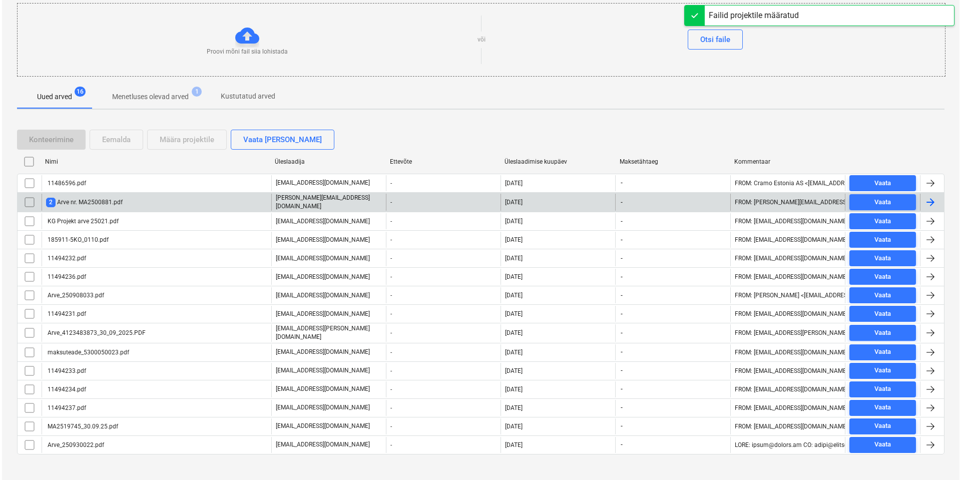
scroll to position [113, 0]
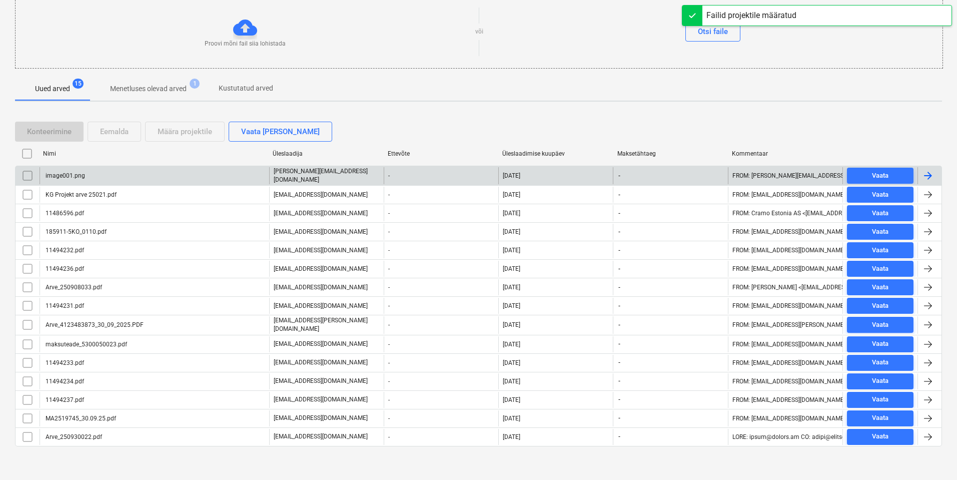
click at [29, 176] on input "checkbox" at bounding box center [28, 176] width 16 height 16
click at [122, 129] on div "Eemalda" at bounding box center [114, 131] width 29 height 13
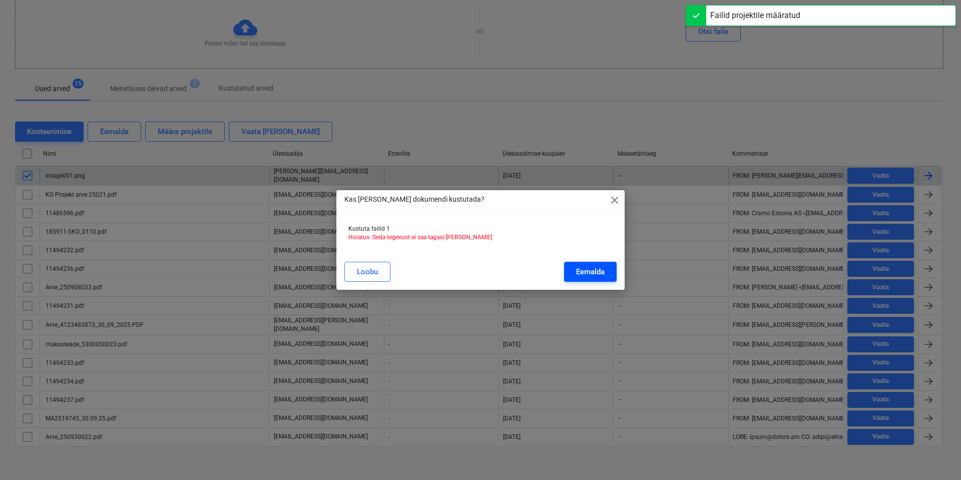
click at [586, 267] on div "Eemalda" at bounding box center [590, 271] width 29 height 13
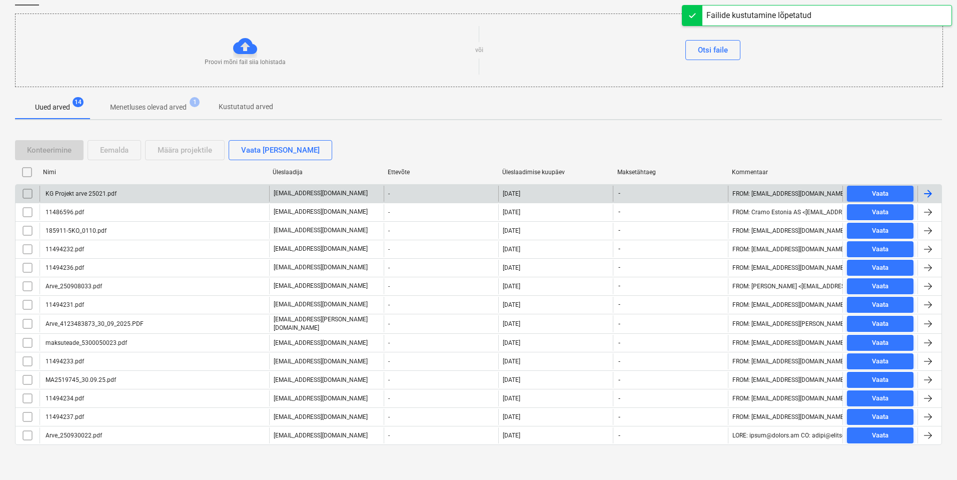
click at [146, 190] on div "KG Projekt arve 25021.pdf" at bounding box center [155, 194] width 230 height 16
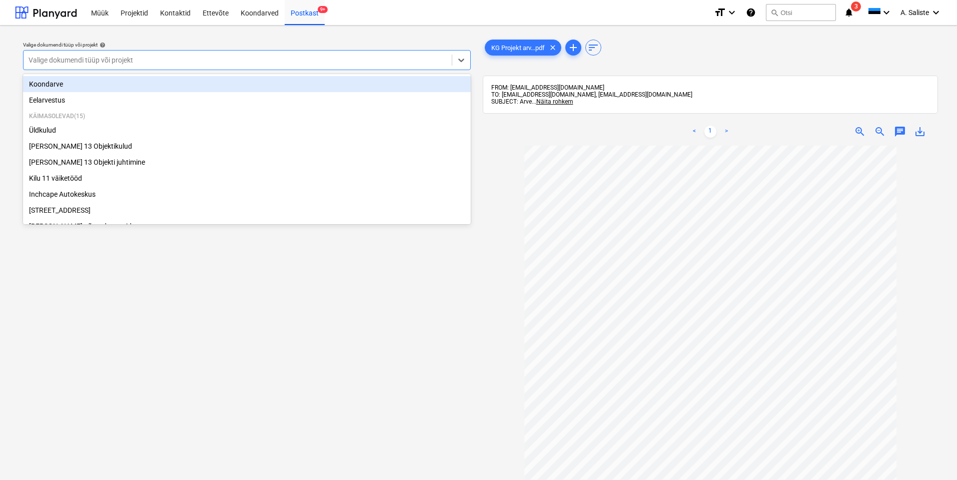
click at [168, 58] on div at bounding box center [238, 60] width 418 height 10
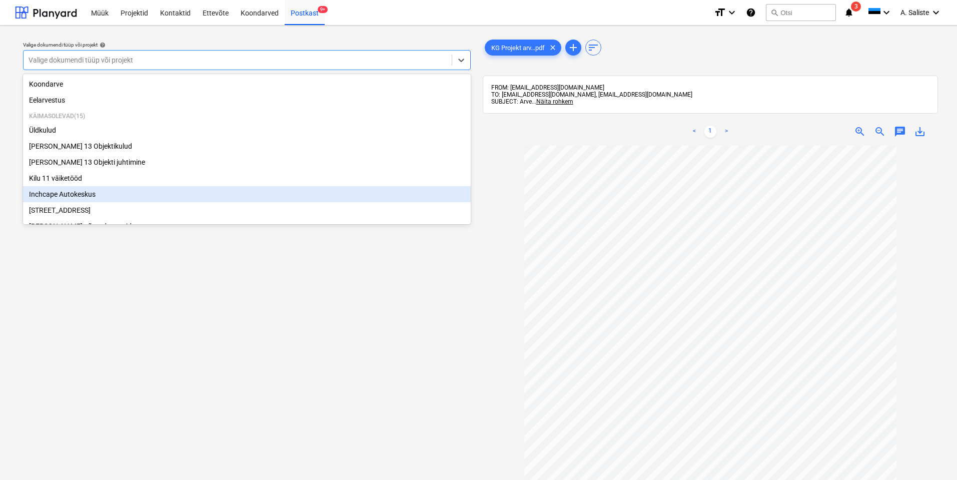
click at [73, 193] on div "Inchcape Autokeskus" at bounding box center [247, 194] width 448 height 16
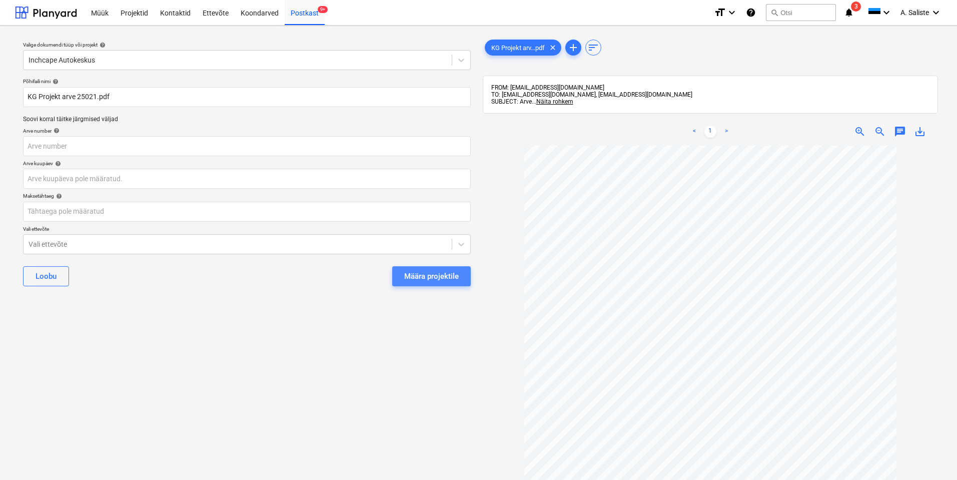
click at [425, 270] on div "Määra projektile" at bounding box center [431, 276] width 55 height 13
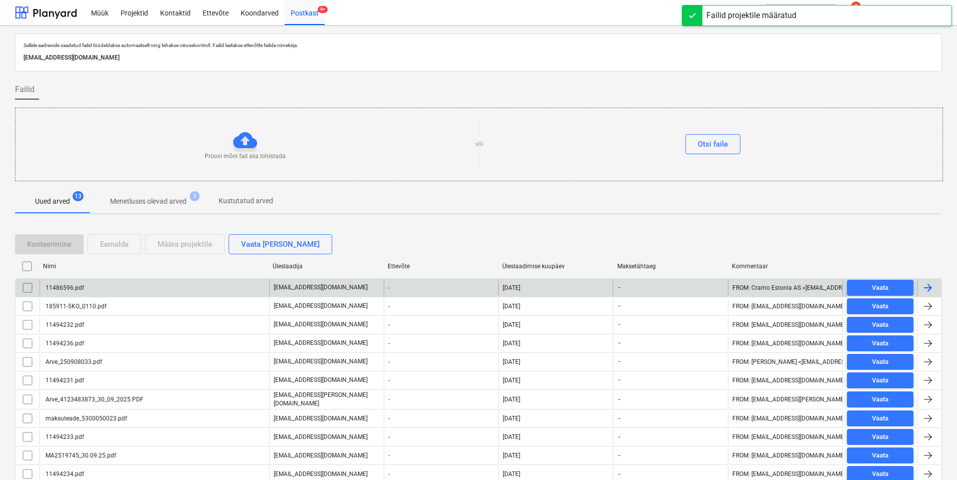
scroll to position [63, 0]
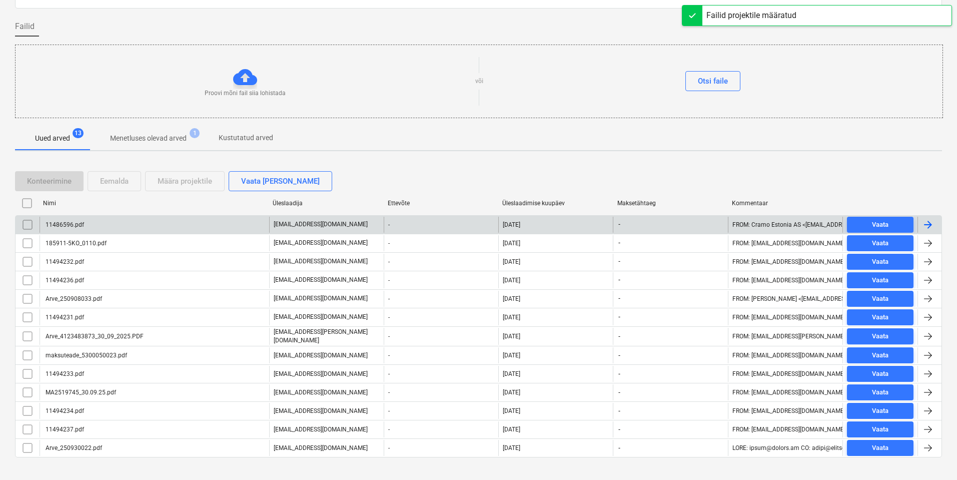
click at [99, 230] on div "11486596.pdf" at bounding box center [155, 225] width 230 height 16
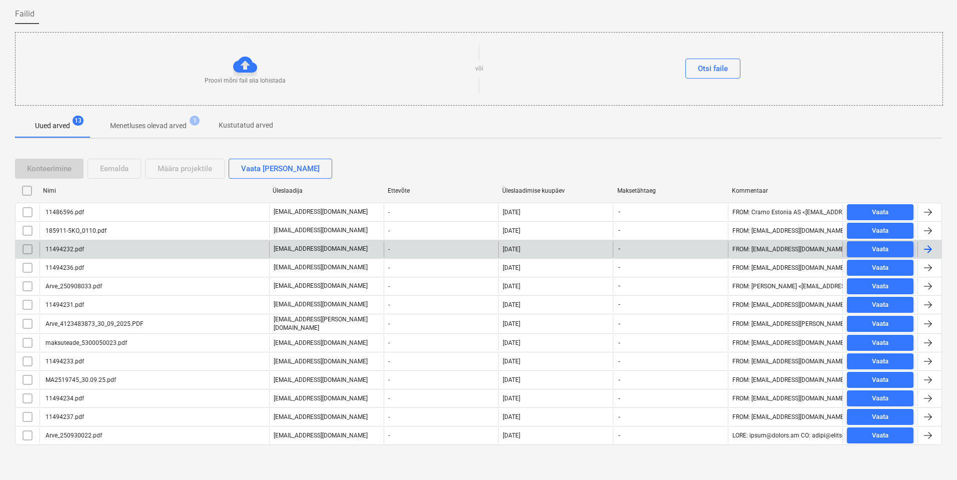
click at [119, 250] on div "11494232.pdf" at bounding box center [155, 249] width 230 height 16
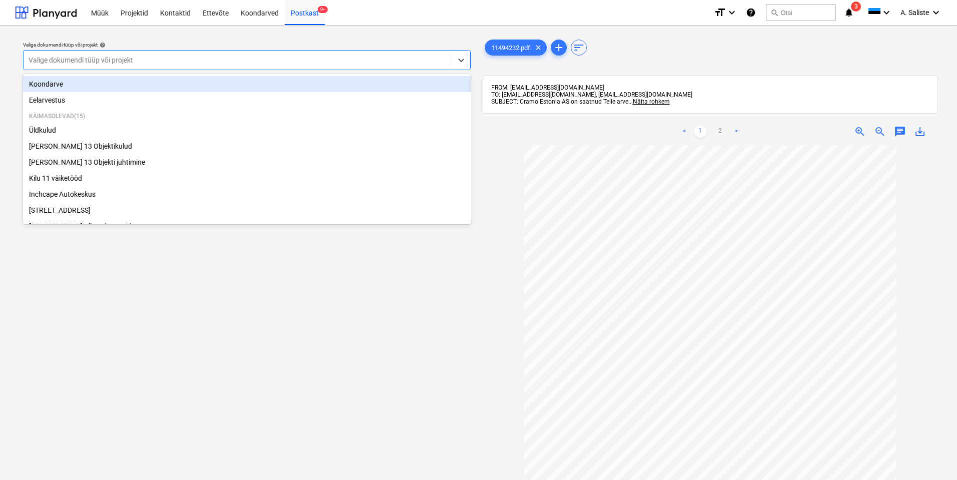
click at [253, 61] on div at bounding box center [238, 60] width 418 height 10
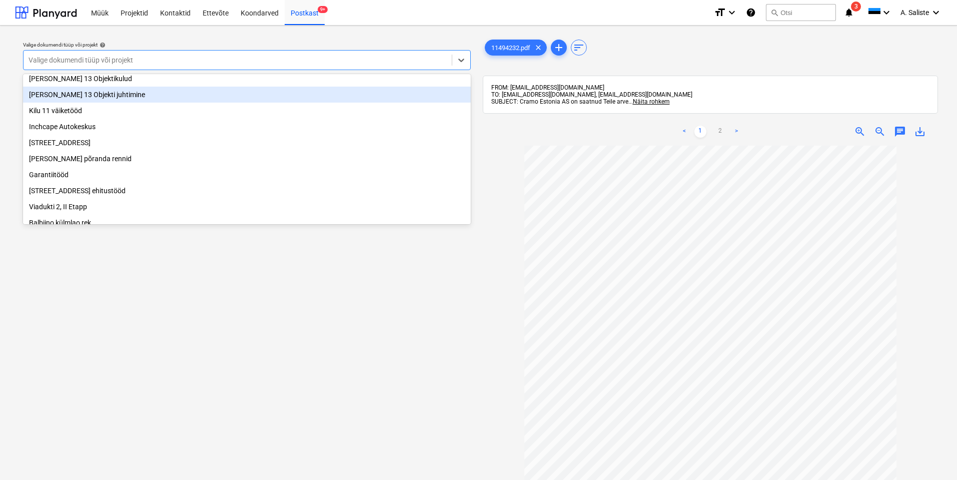
scroll to position [50, 0]
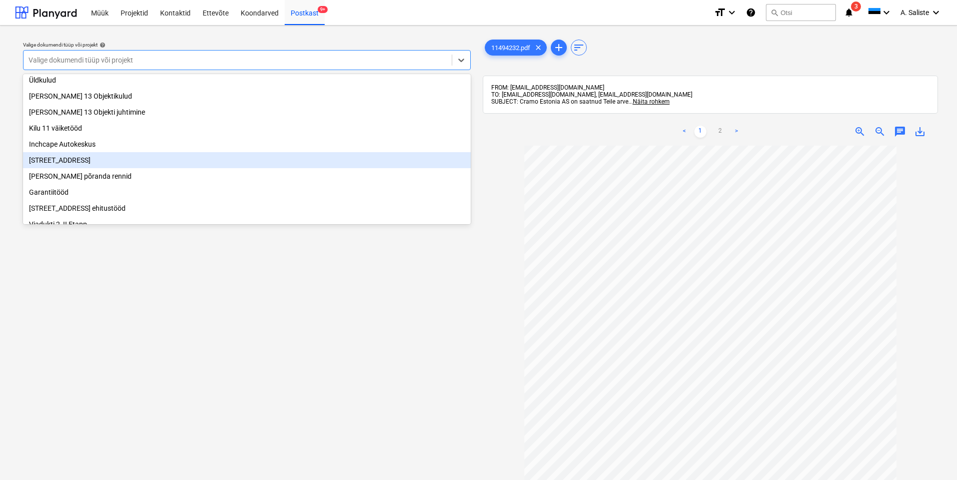
click at [69, 167] on div "[STREET_ADDRESS]" at bounding box center [247, 160] width 448 height 16
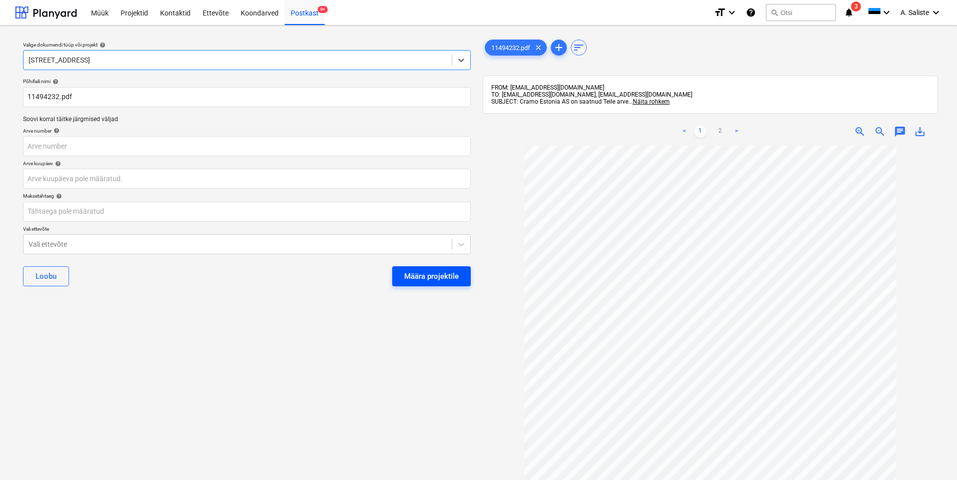
click at [461, 277] on button "Määra projektile" at bounding box center [431, 276] width 79 height 20
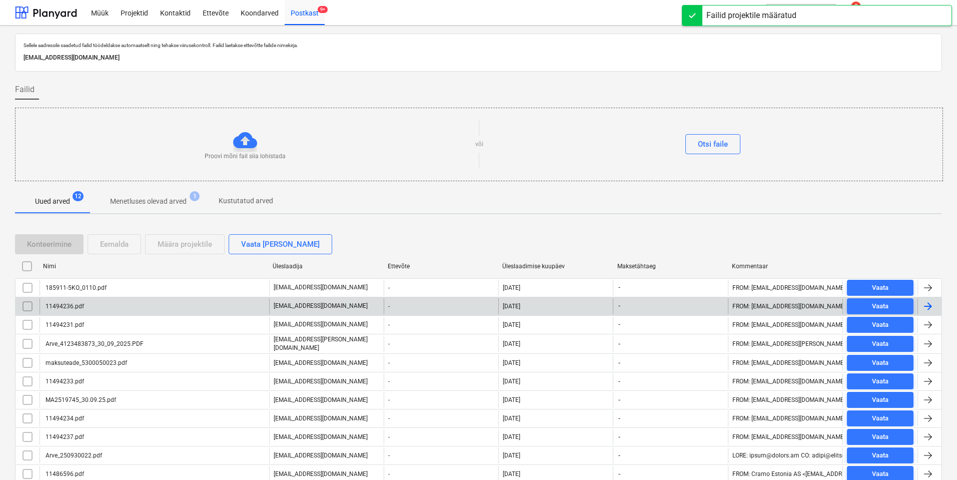
scroll to position [57, 0]
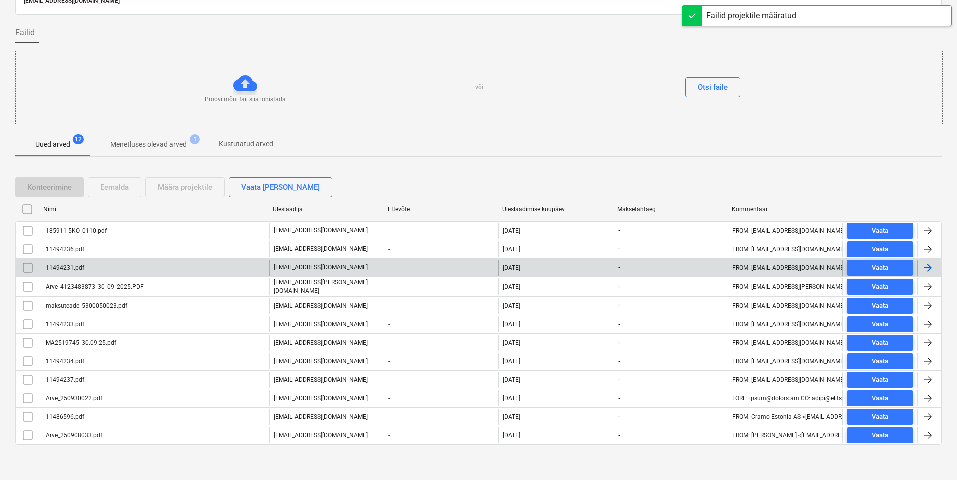
click at [98, 270] on div "11494231.pdf" at bounding box center [155, 268] width 230 height 16
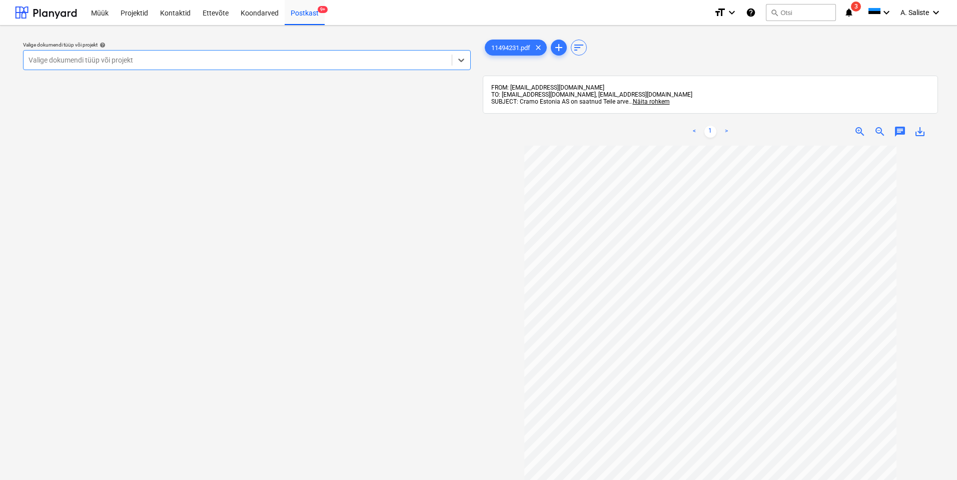
click at [341, 61] on div at bounding box center [238, 60] width 418 height 10
click at [406, 65] on div at bounding box center [238, 60] width 418 height 10
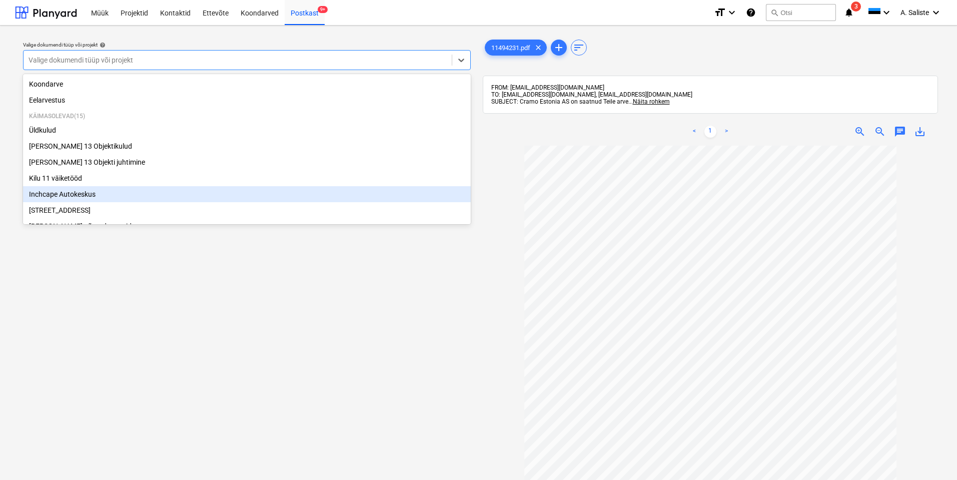
click at [69, 202] on div "Inchcape Autokeskus" at bounding box center [247, 194] width 448 height 16
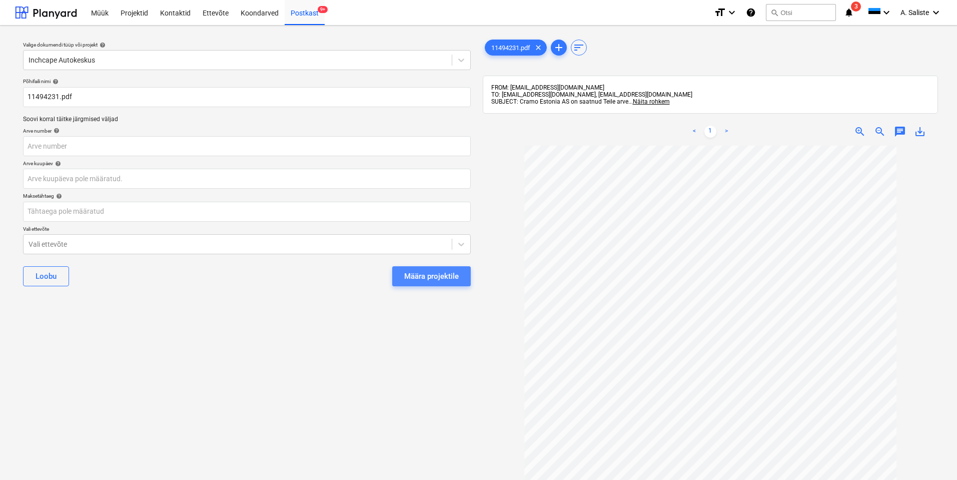
click at [419, 276] on div "Määra projektile" at bounding box center [431, 276] width 55 height 13
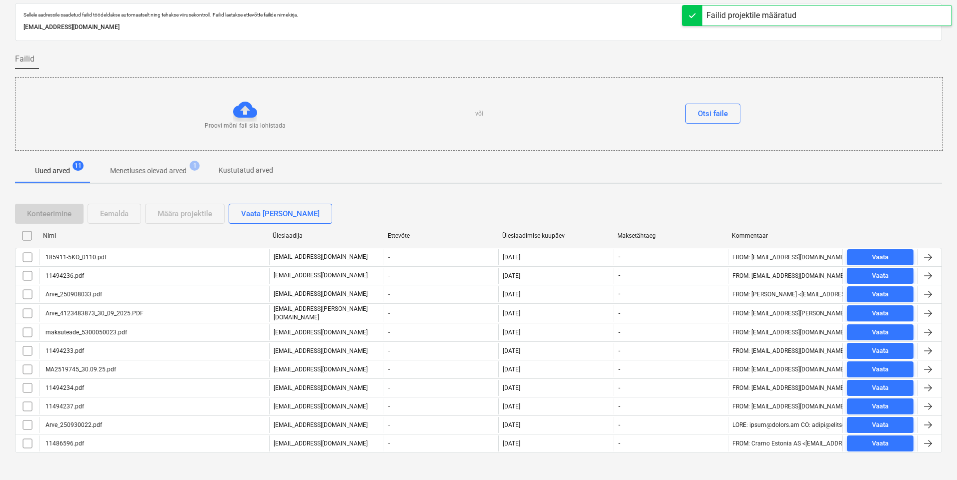
scroll to position [39, 0]
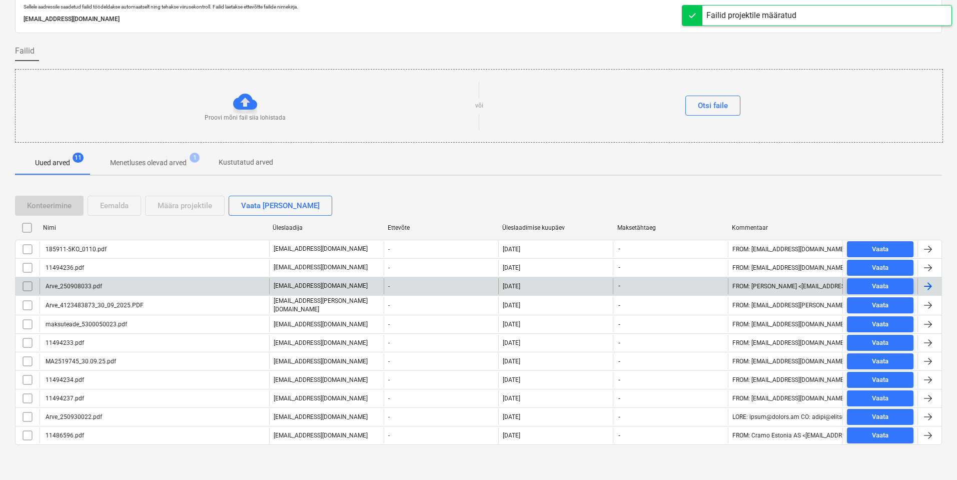
click at [122, 287] on div "Arve_250908033.pdf" at bounding box center [155, 286] width 230 height 16
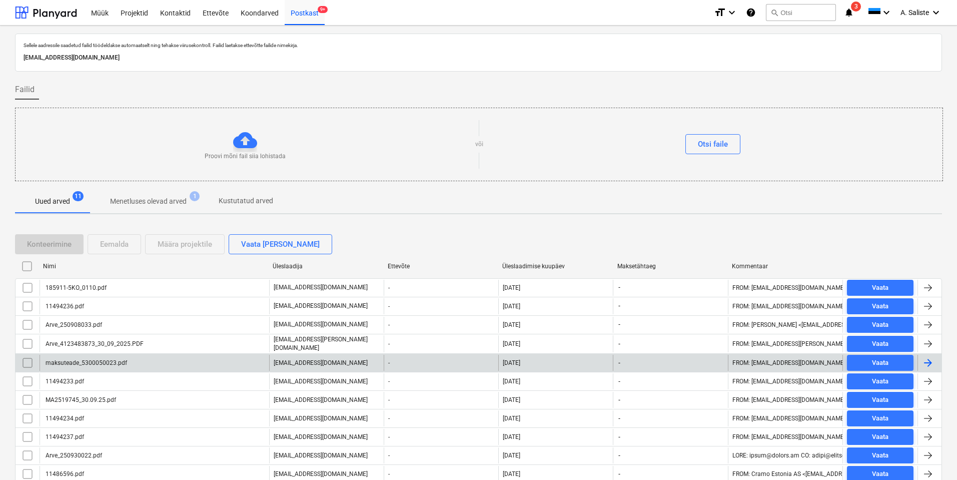
scroll to position [39, 0]
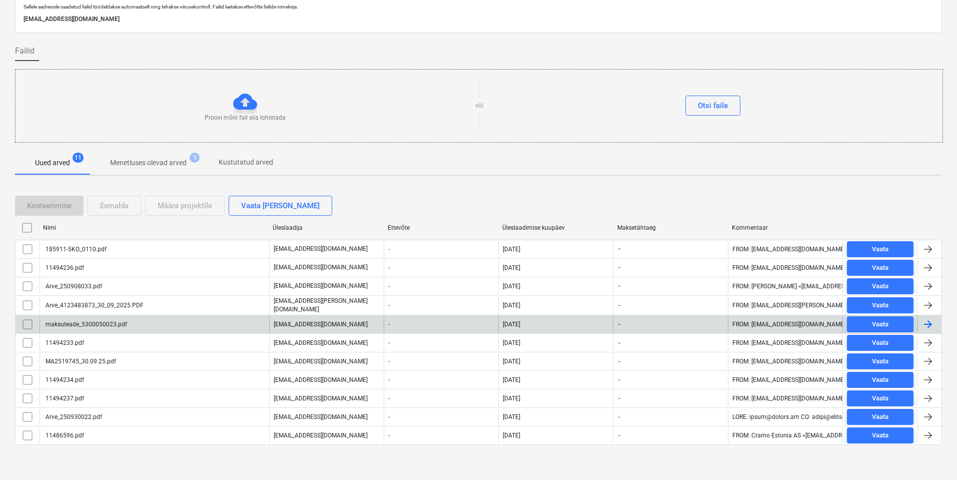
click at [108, 322] on div "maksuteade_5300050023.pdf" at bounding box center [85, 324] width 83 height 7
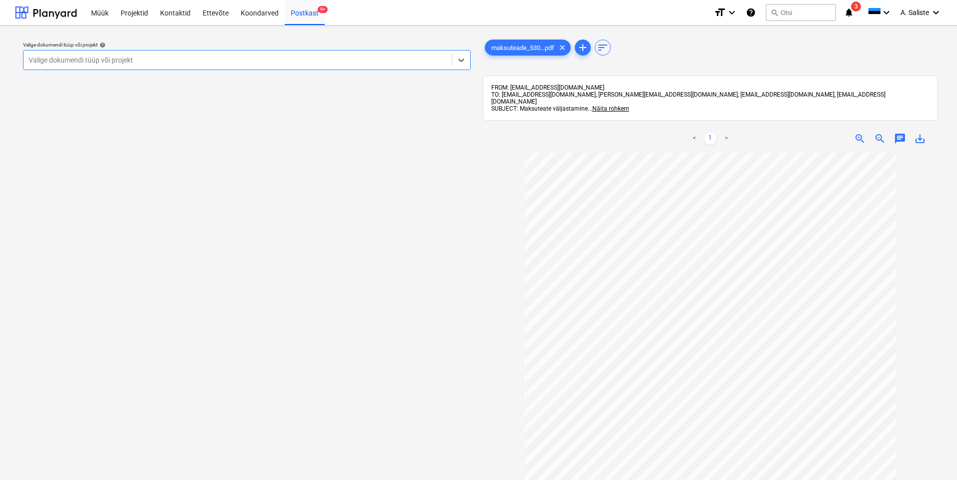
click at [292, 70] on div "Valige dokumendi tüüp või projekt" at bounding box center [247, 60] width 448 height 20
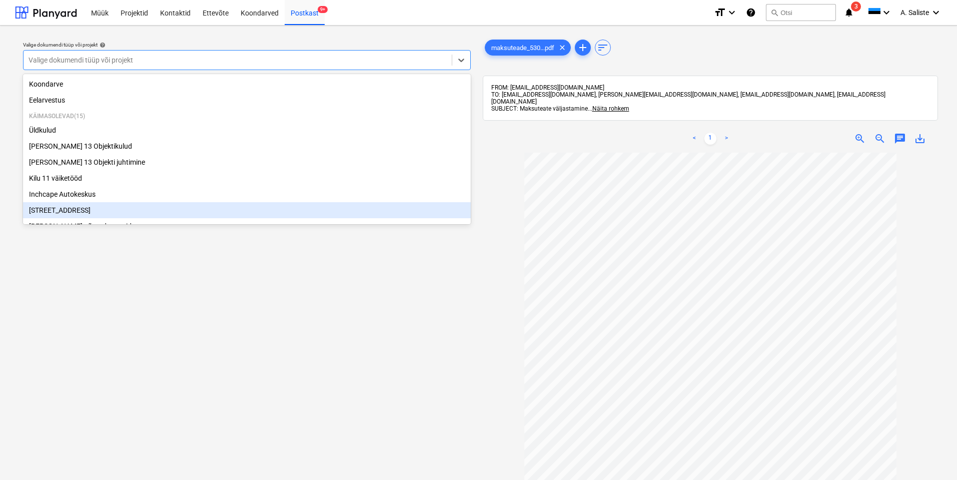
click at [68, 215] on div "[STREET_ADDRESS]" at bounding box center [247, 210] width 448 height 16
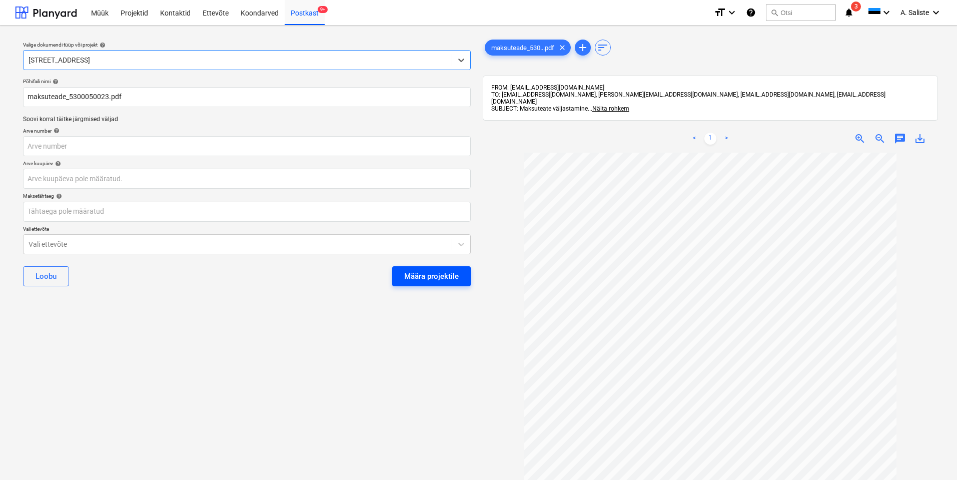
click at [416, 274] on div "Määra projektile" at bounding box center [431, 276] width 55 height 13
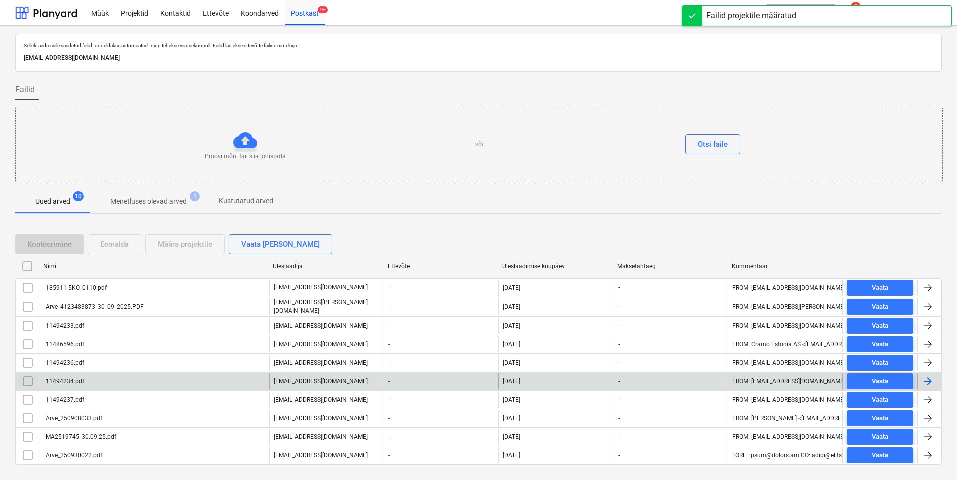
scroll to position [20, 0]
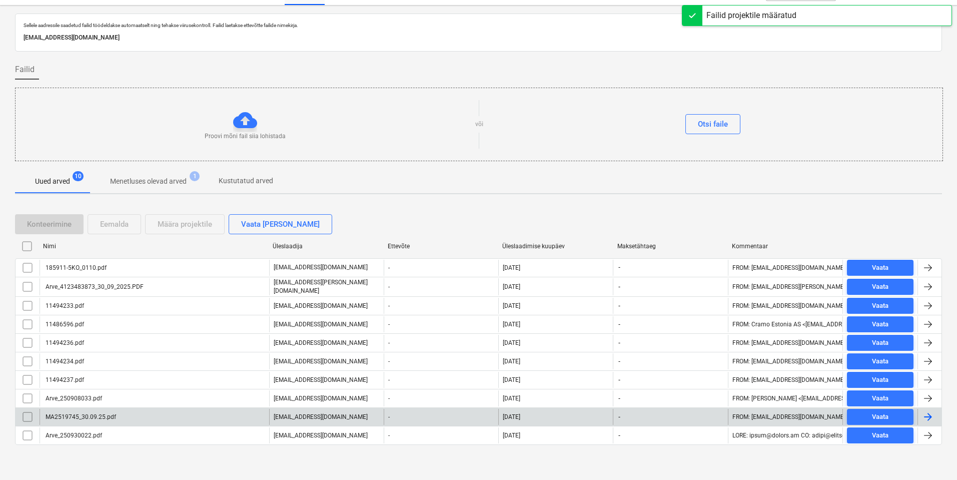
click at [83, 413] on div "MA2519745_30.09.25.pdf" at bounding box center [80, 416] width 72 height 7
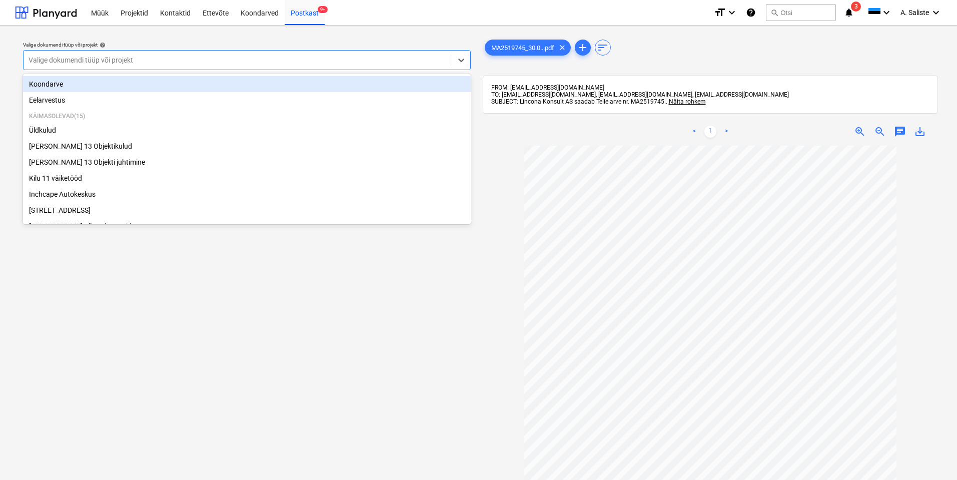
click at [352, 64] on div at bounding box center [238, 60] width 418 height 10
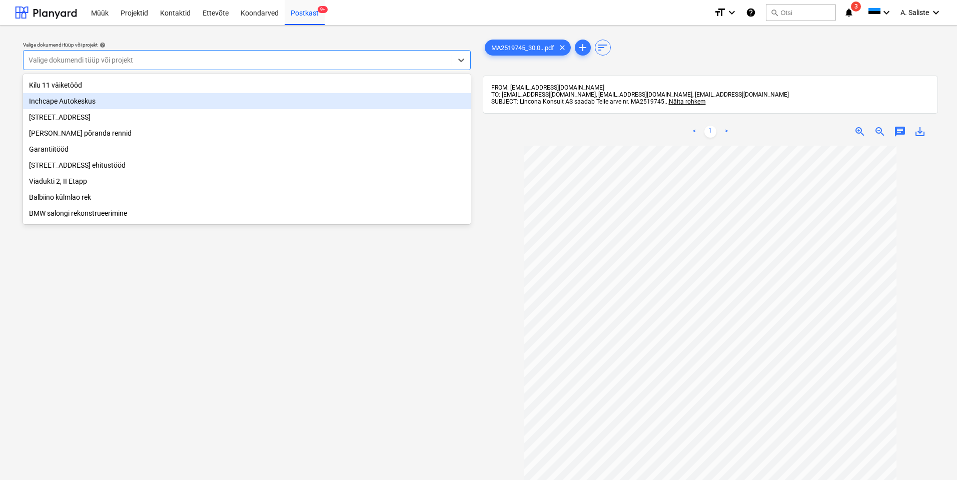
scroll to position [100, 0]
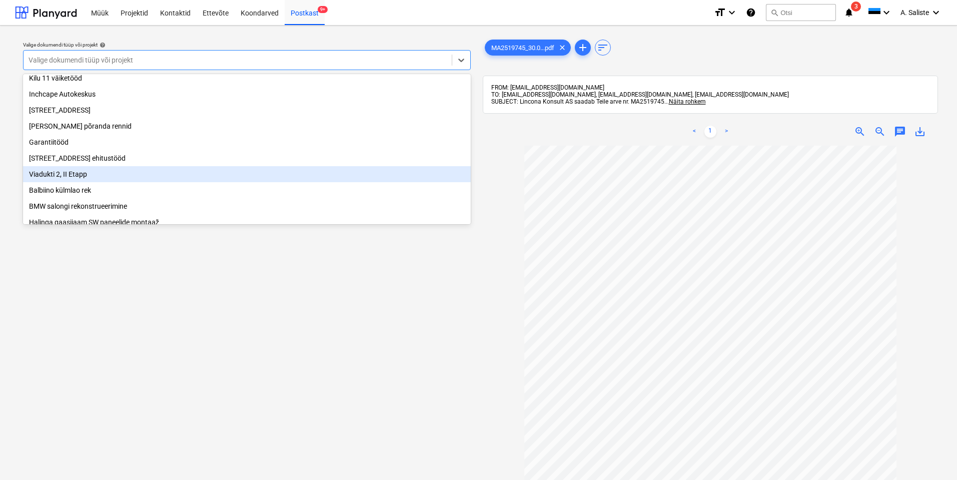
click at [70, 180] on div "Viadukti 2, II Etapp" at bounding box center [247, 174] width 448 height 16
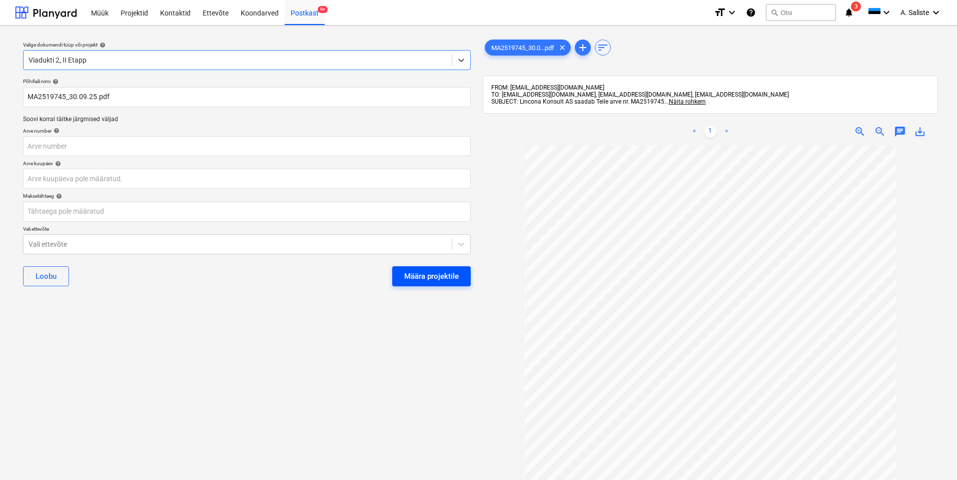
click at [438, 276] on div "Määra projektile" at bounding box center [431, 276] width 55 height 13
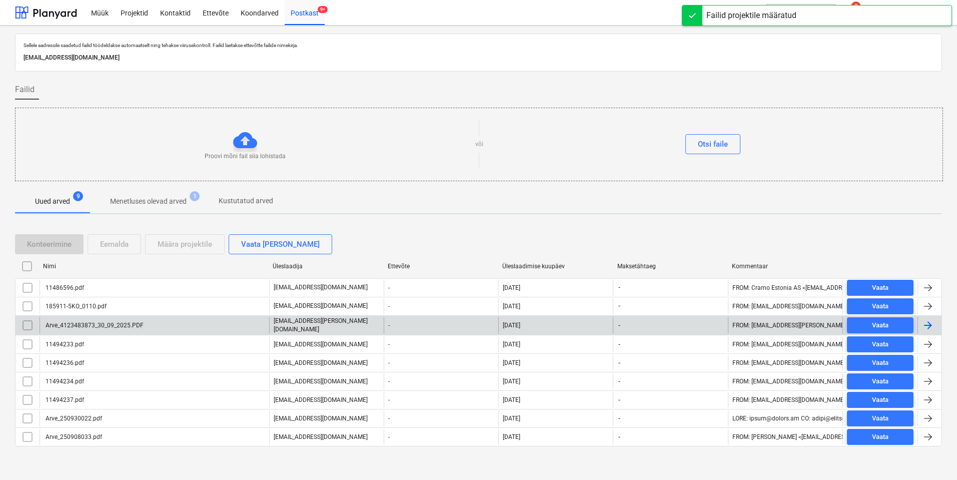
scroll to position [2, 0]
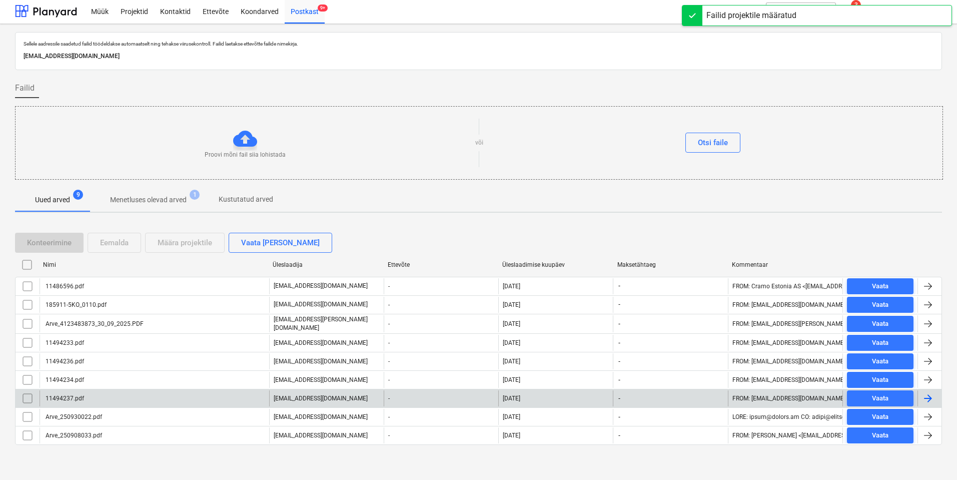
click at [120, 401] on div "11494237.pdf" at bounding box center [155, 398] width 230 height 16
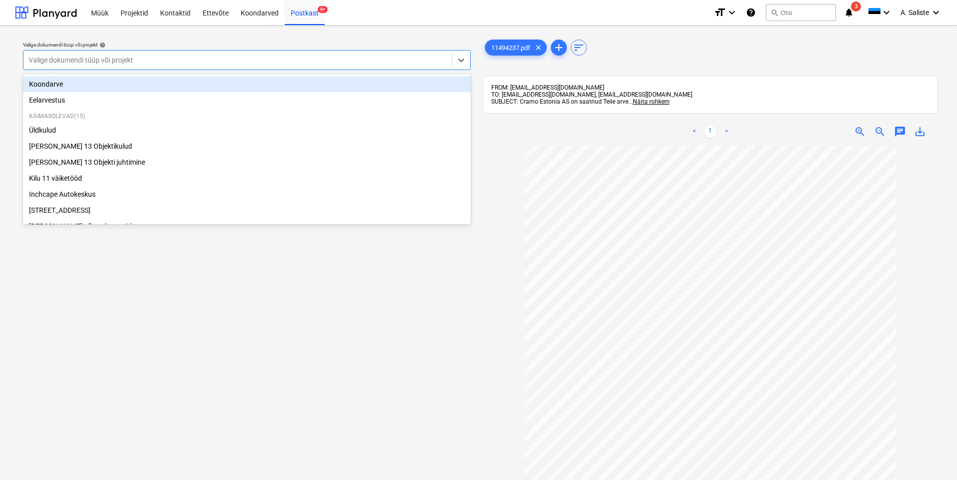
click at [360, 60] on div at bounding box center [238, 60] width 418 height 10
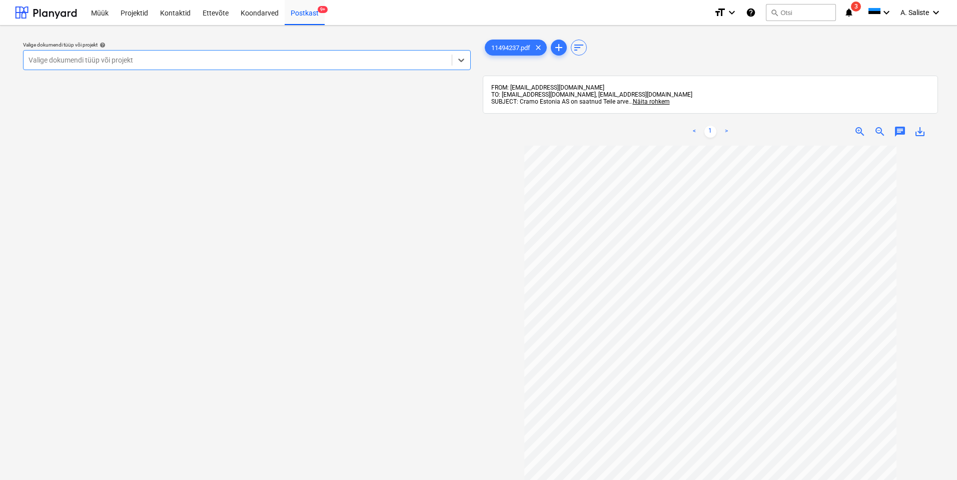
click at [420, 54] on div "Valige dokumendi tüüp või projekt" at bounding box center [238, 60] width 428 height 14
click at [316, 330] on div "Valige dokumendi tüüp või projekt help Valige dokumendi tüüp või projekt" at bounding box center [247, 318] width 464 height 568
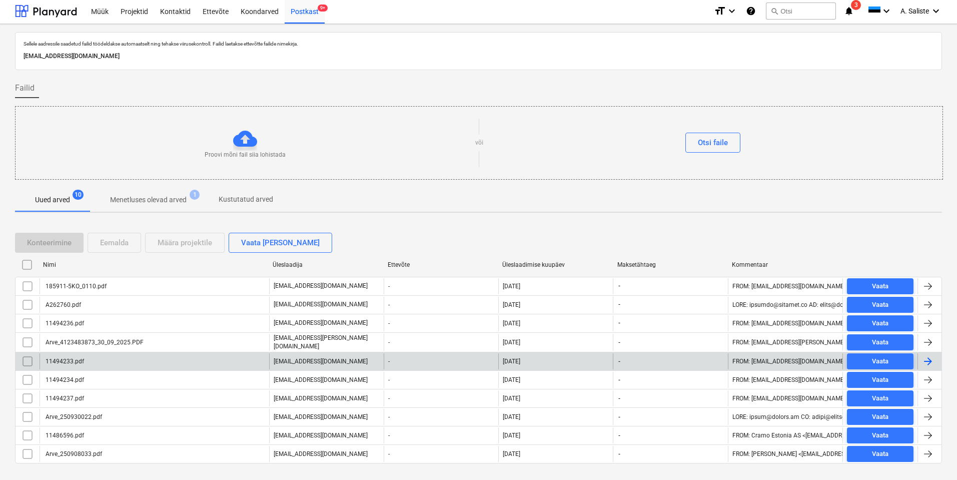
scroll to position [20, 0]
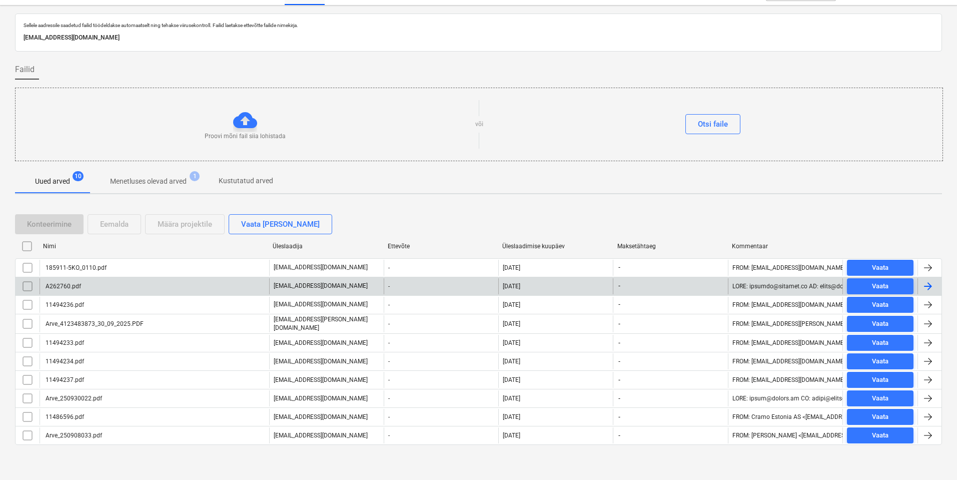
click at [134, 284] on div "A262760.pdf" at bounding box center [155, 286] width 230 height 16
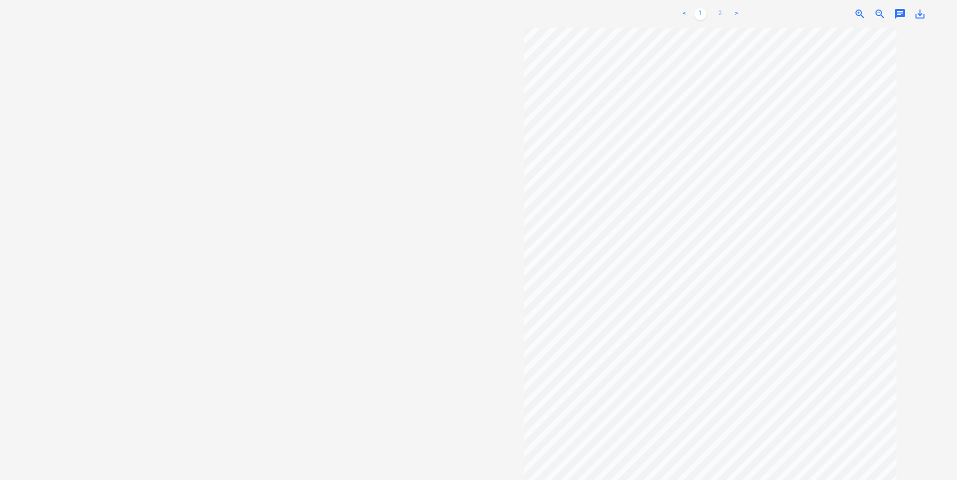
click at [724, 12] on link "2" at bounding box center [720, 14] width 12 height 12
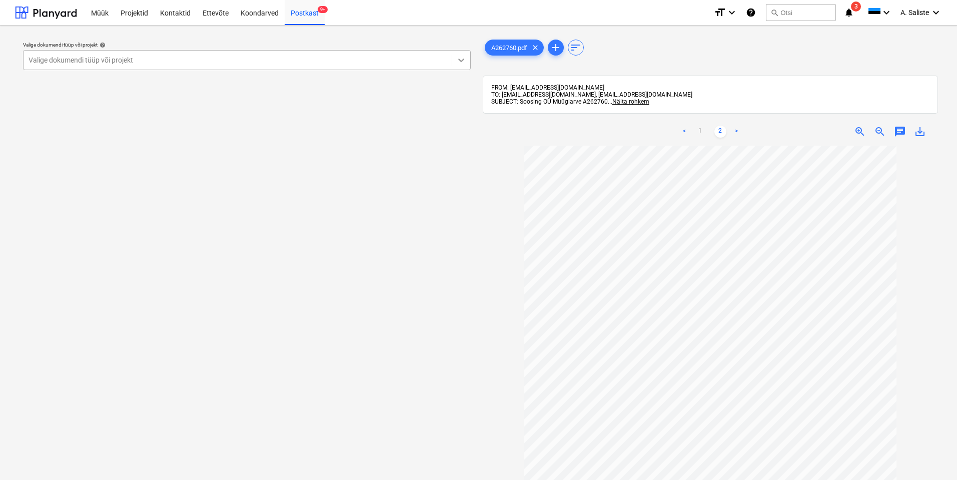
click at [455, 59] on div at bounding box center [461, 60] width 18 height 18
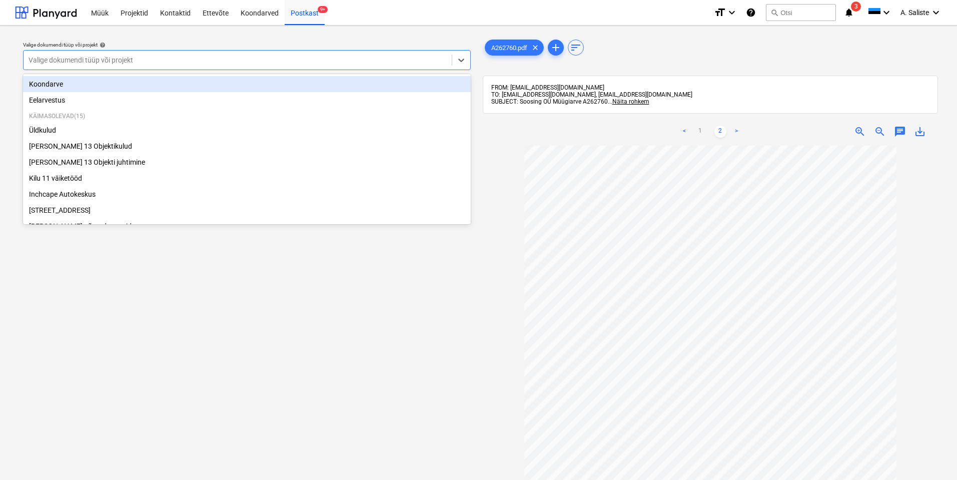
click at [115, 86] on div "Koondarve" at bounding box center [247, 84] width 448 height 16
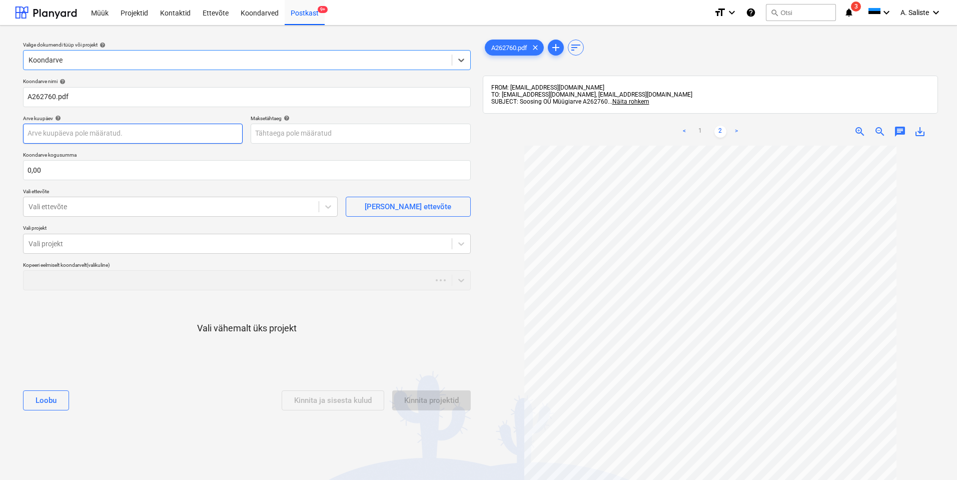
click at [83, 132] on body "Müük Projektid Kontaktid Ettevõte Koondarved Postkast 9+ format_size keyboard_a…" at bounding box center [478, 240] width 957 height 480
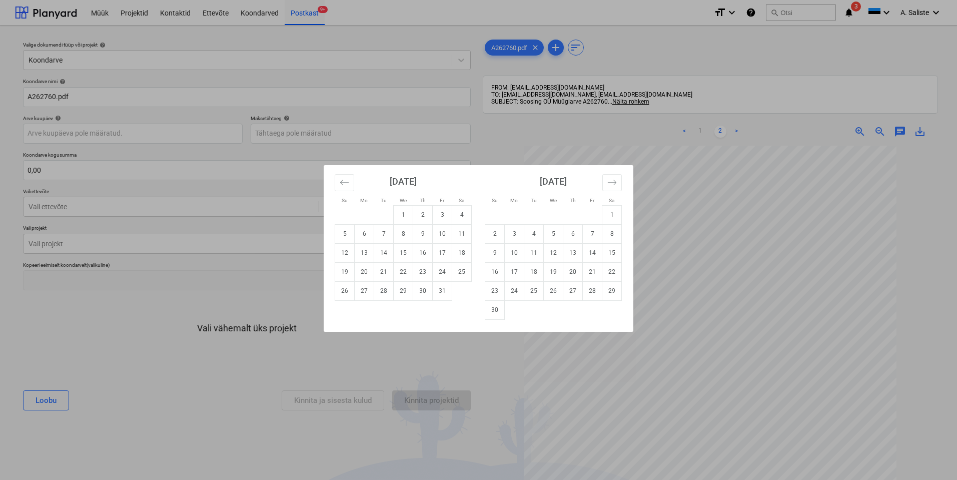
click at [700, 127] on div "Su Mo Tu We Th Fr Sa Su Mo Tu We Th Fr Sa [DATE] 1 2 3 4 5 6 7 8 9 10 11 12 13 …" at bounding box center [478, 240] width 957 height 480
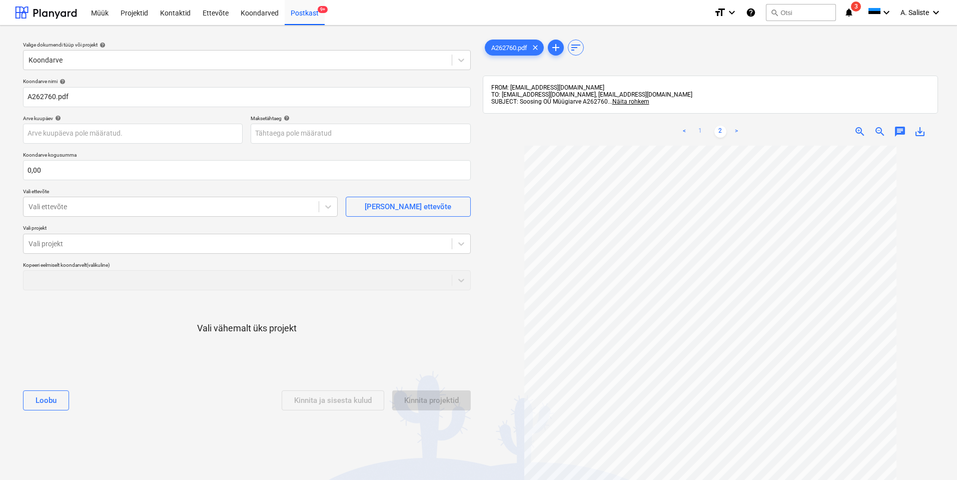
click at [700, 129] on link "1" at bounding box center [700, 132] width 12 height 12
click at [112, 141] on body "Müük Projektid Kontaktid Ettevõte Koondarved Postkast 9+ format_size keyboard_a…" at bounding box center [478, 240] width 957 height 480
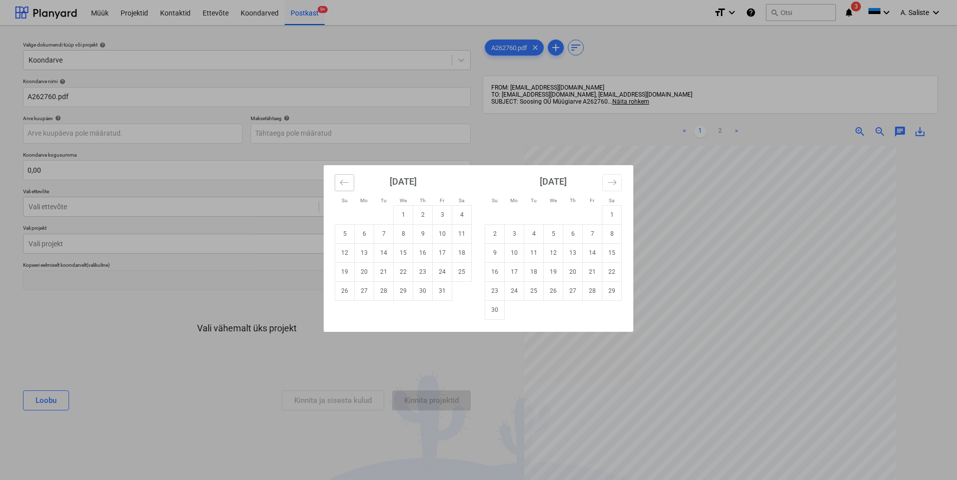
click at [345, 178] on icon "Move backward to switch to the previous month." at bounding box center [345, 183] width 10 height 10
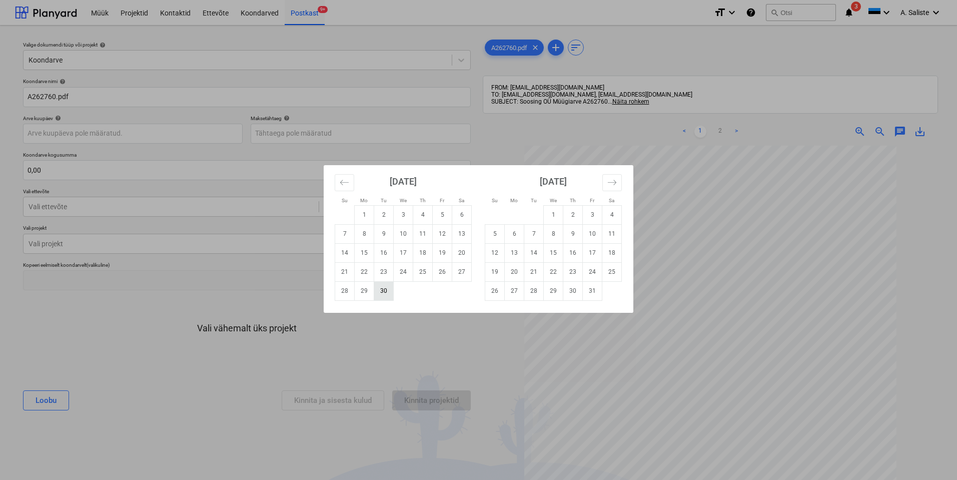
drag, startPoint x: 384, startPoint y: 296, endPoint x: 325, endPoint y: 206, distance: 107.5
click at [384, 295] on td "30" at bounding box center [384, 290] width 20 height 19
type input "[DATE]"
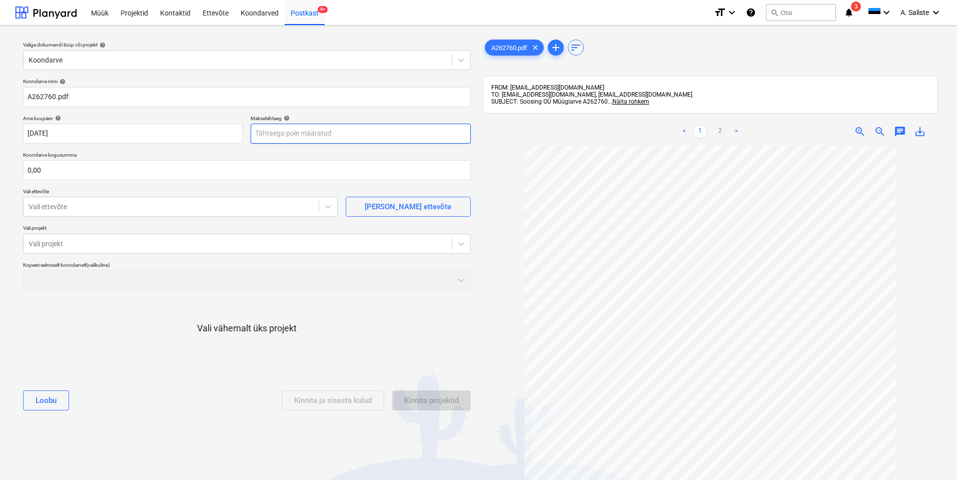
click at [312, 136] on body "Müük Projektid Kontaktid Ettevõte Koondarved Postkast 9+ format_size keyboard_a…" at bounding box center [478, 240] width 957 height 480
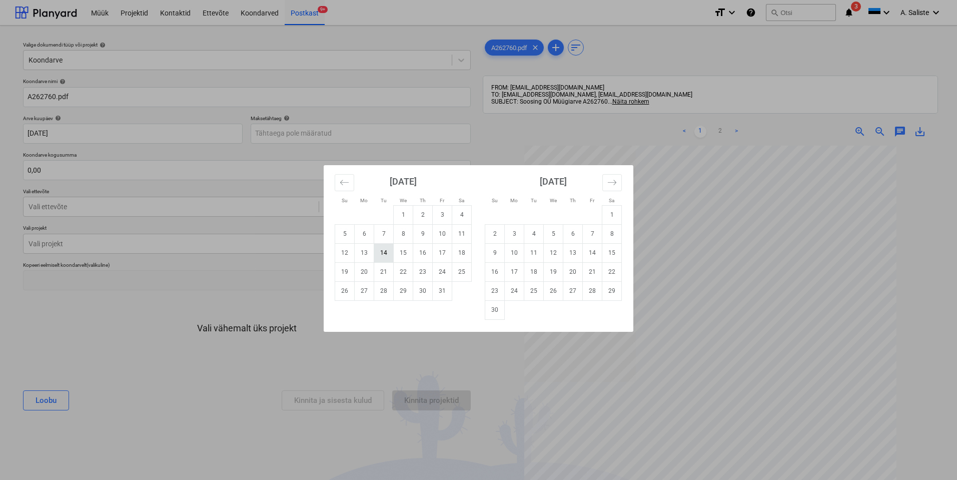
click at [387, 255] on td "14" at bounding box center [384, 252] width 20 height 19
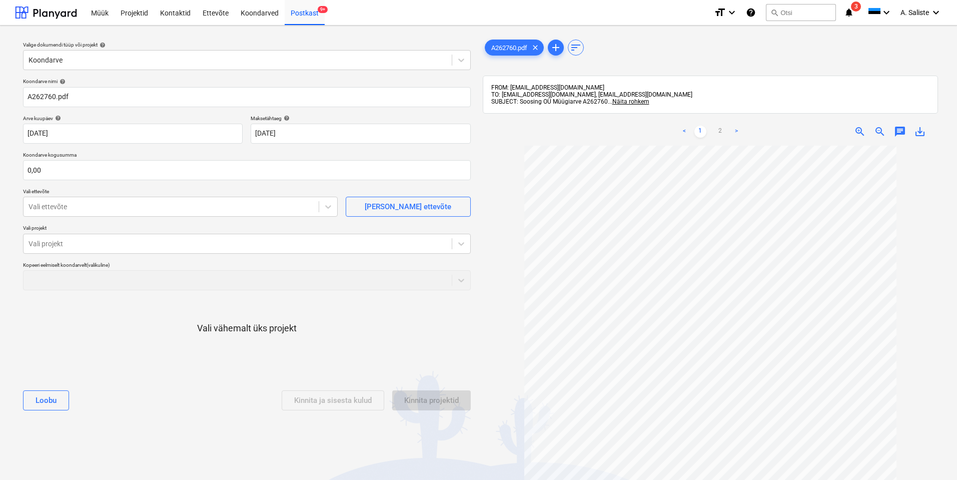
type input "[DATE]"
click at [142, 165] on input "text" at bounding box center [247, 170] width 448 height 20
type input "0,00"
click at [720, 134] on link "2" at bounding box center [720, 132] width 12 height 12
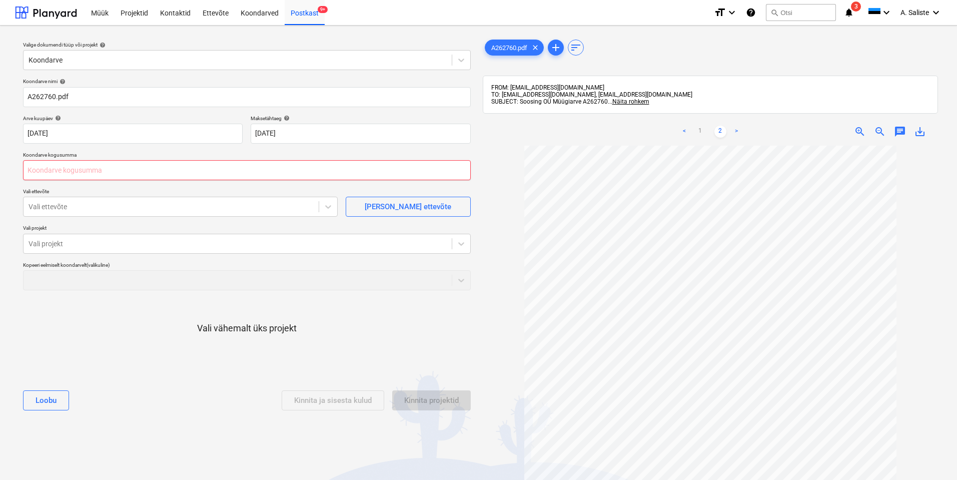
click at [117, 171] on input "text" at bounding box center [247, 170] width 448 height 20
type input "273,10"
click at [112, 209] on div at bounding box center [171, 207] width 285 height 10
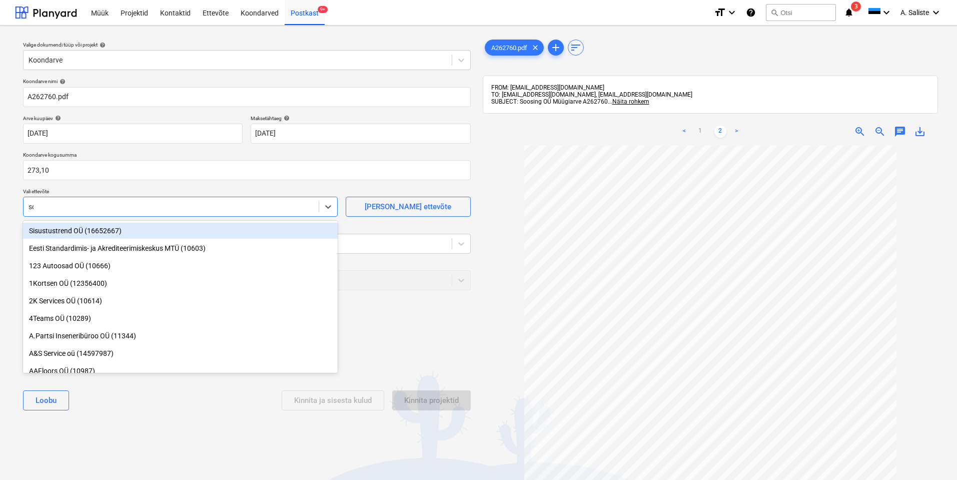
type input "[PERSON_NAME]"
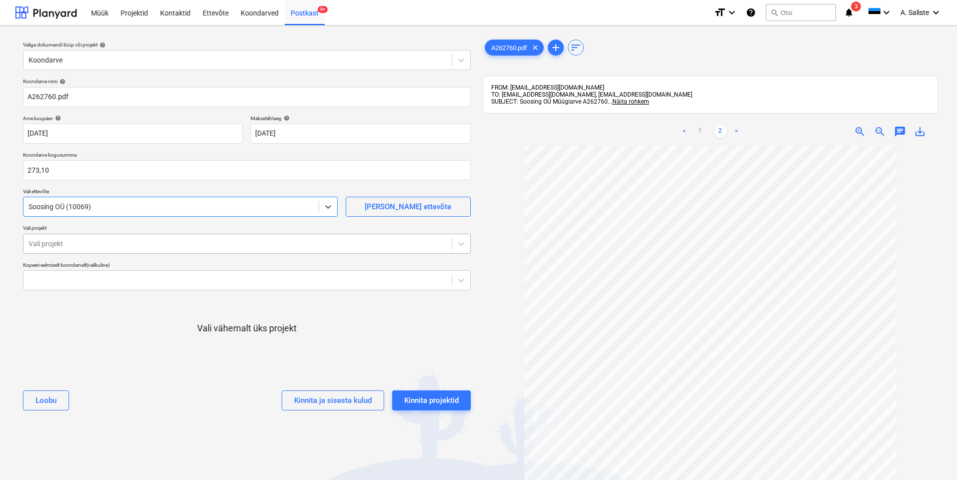
click at [53, 247] on div at bounding box center [238, 244] width 418 height 10
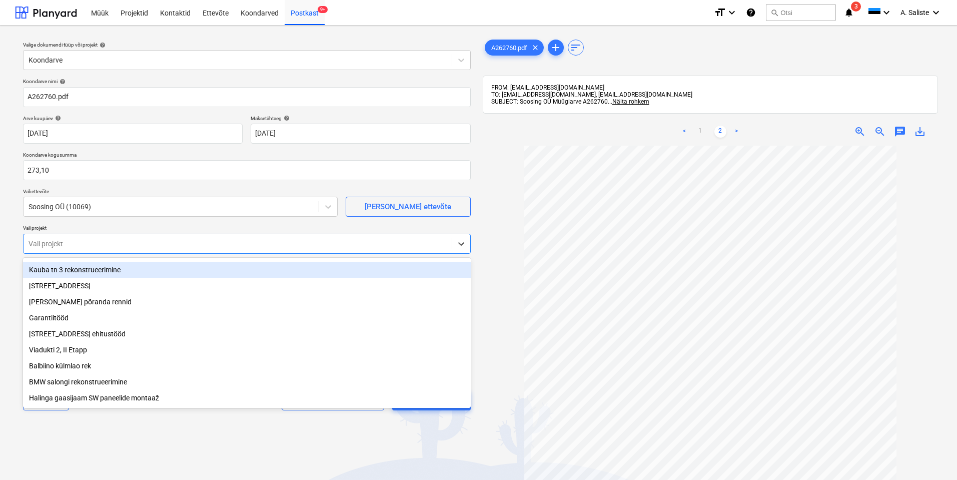
scroll to position [100, 0]
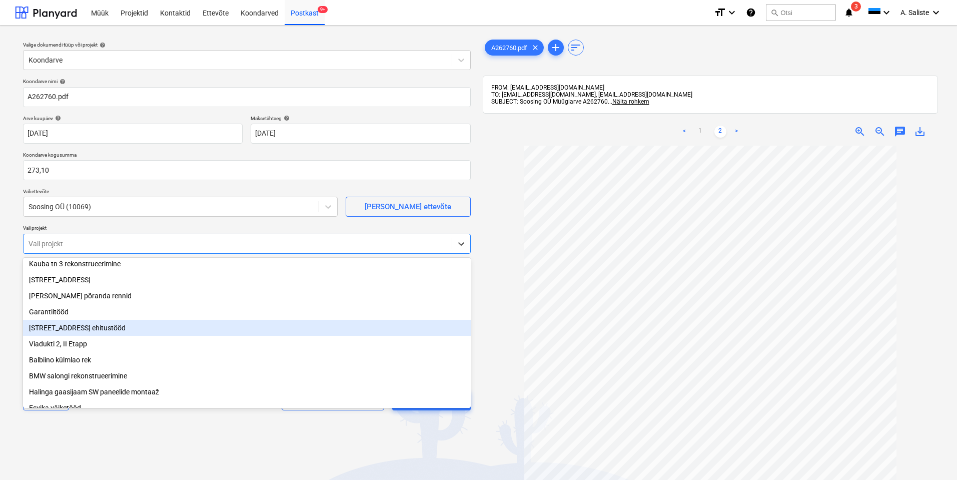
click at [71, 331] on div "[STREET_ADDRESS] ehitustööd" at bounding box center [247, 328] width 448 height 16
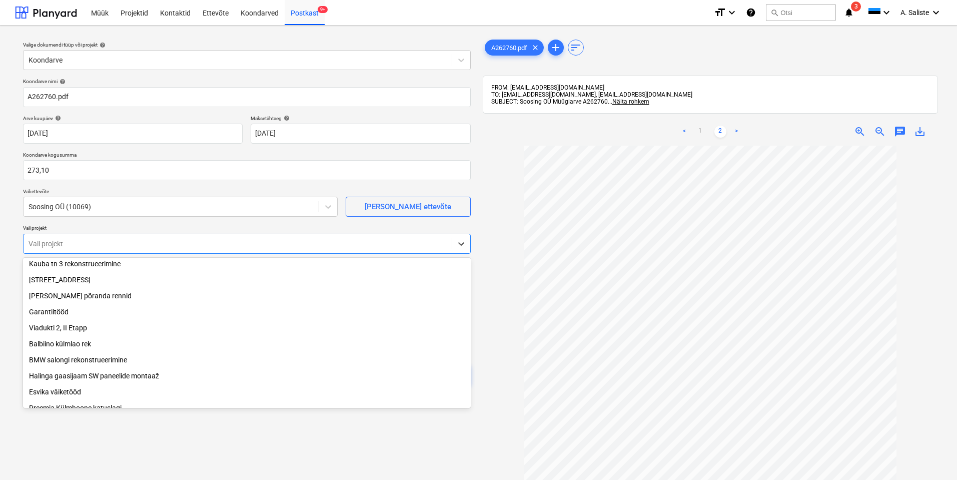
click at [185, 446] on div "Valige dokumendi tüüp või projekt help Koondarve Koondarve nimi help A262760.pd…" at bounding box center [247, 318] width 464 height 568
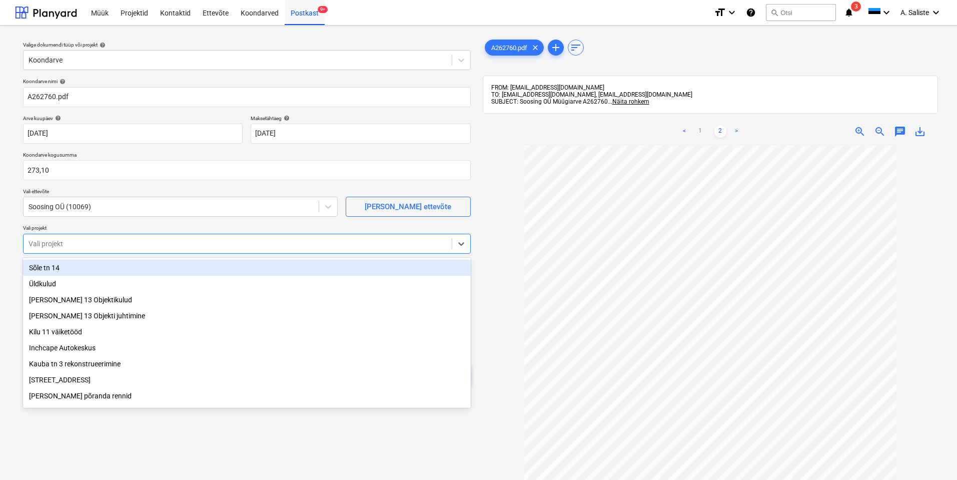
click at [174, 249] on div at bounding box center [238, 244] width 418 height 10
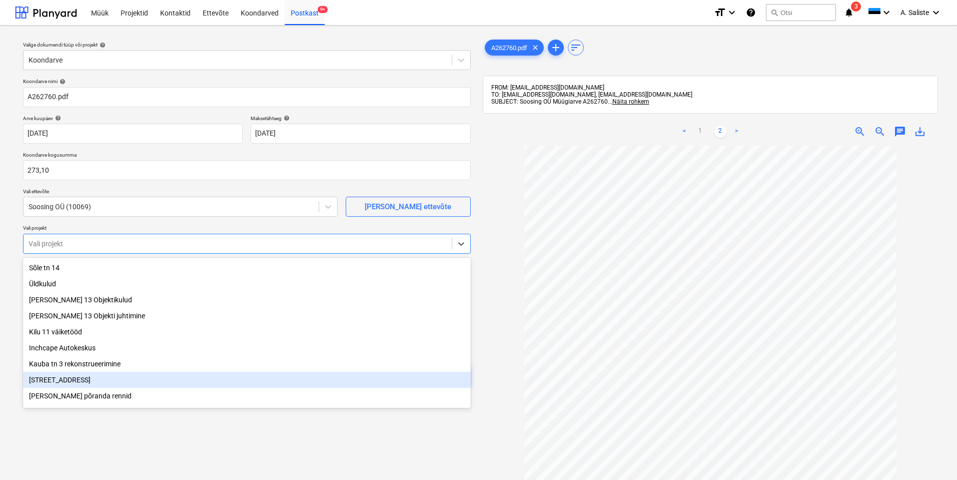
click at [77, 380] on div "[STREET_ADDRESS]" at bounding box center [247, 380] width 448 height 16
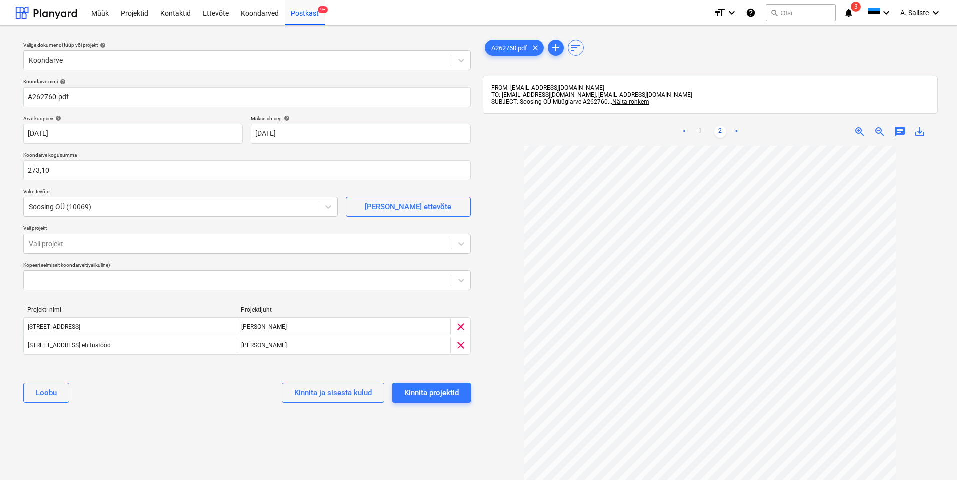
drag, startPoint x: 108, startPoint y: 416, endPoint x: 153, endPoint y: 402, distance: 47.6
click at [108, 416] on div "Valige dokumendi tüüp või projekt help Koondarve Koondarve nimi help A262760.pd…" at bounding box center [247, 318] width 464 height 568
click at [445, 395] on div "Kinnita projektid" at bounding box center [431, 392] width 55 height 13
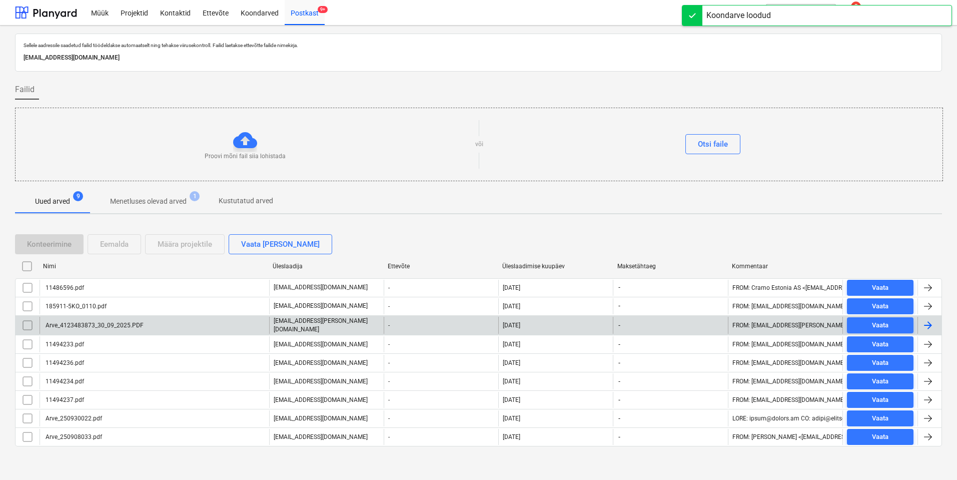
scroll to position [2, 0]
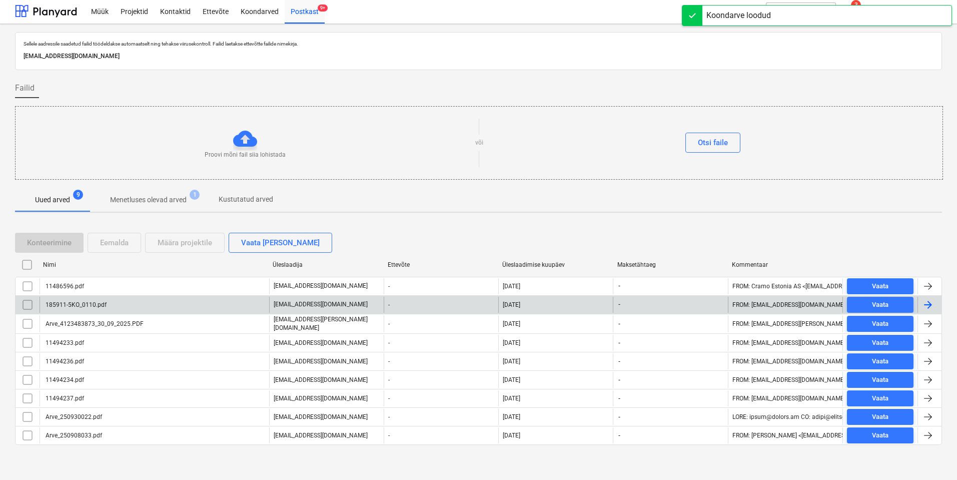
click at [154, 308] on div "185911-5KO_0110.pdf" at bounding box center [155, 305] width 230 height 16
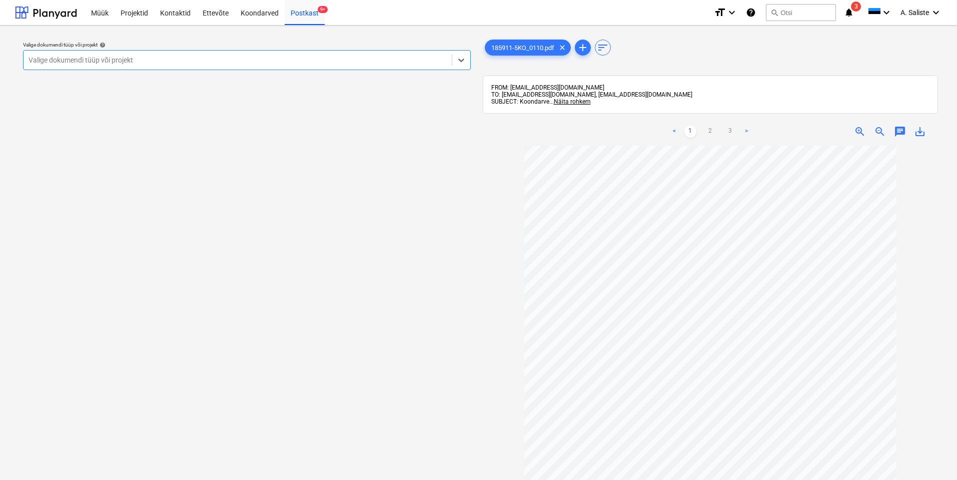
scroll to position [50, 0]
click at [712, 134] on link "2" at bounding box center [710, 132] width 12 height 12
click at [728, 129] on link "3" at bounding box center [730, 132] width 12 height 12
click at [422, 59] on div at bounding box center [238, 60] width 418 height 10
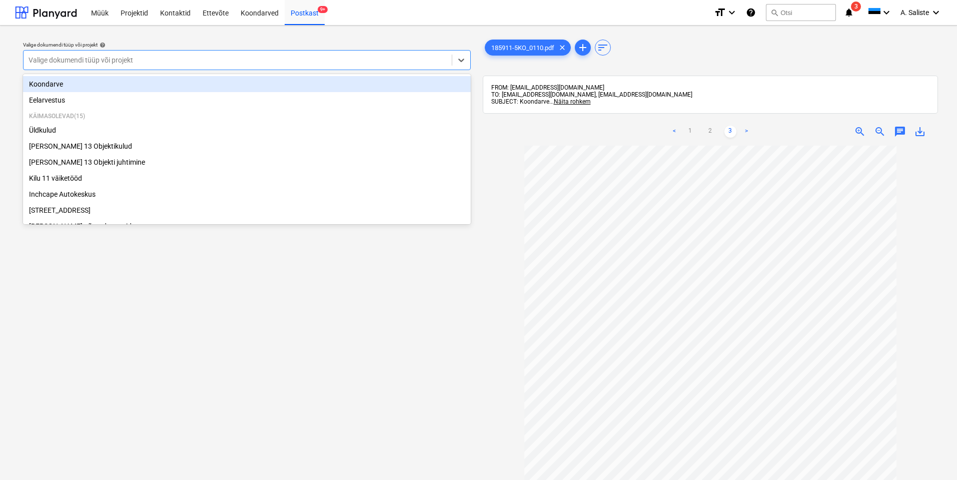
click at [60, 87] on div "Koondarve" at bounding box center [247, 84] width 448 height 16
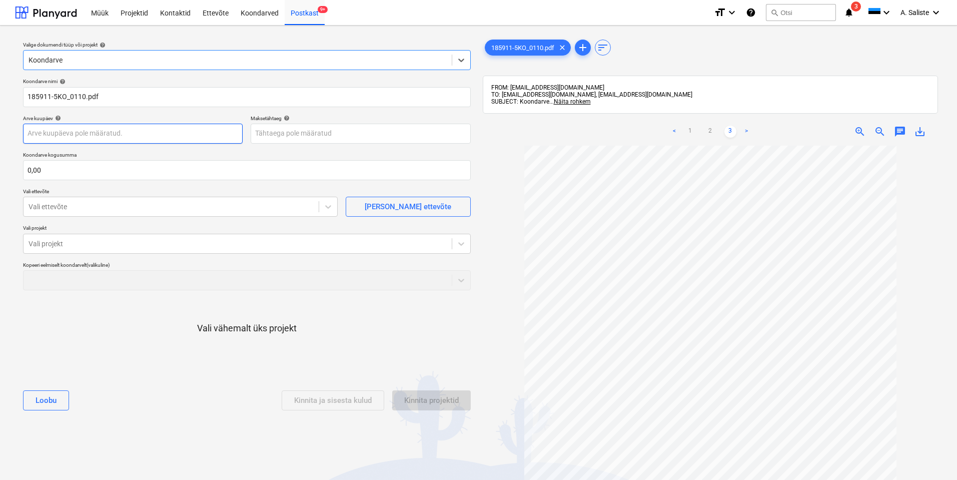
click at [71, 136] on body "Müük Projektid Kontaktid Ettevõte Koondarved Postkast 9+ format_size keyboard_a…" at bounding box center [478, 240] width 957 height 480
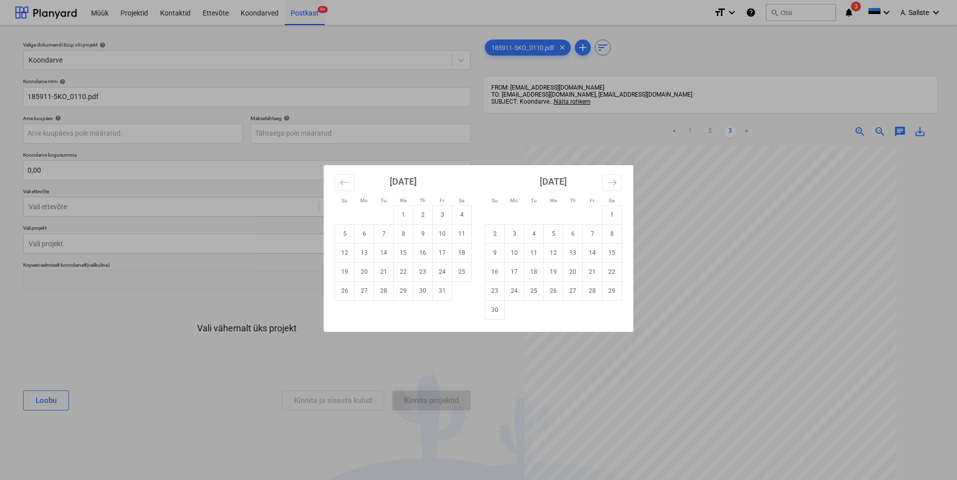
click at [749, 187] on div "Su Mo Tu We Th Fr Sa Su Mo Tu We Th Fr Sa [DATE] 1 2 3 4 5 6 7 8 9 10 11 12 13 …" at bounding box center [478, 240] width 957 height 480
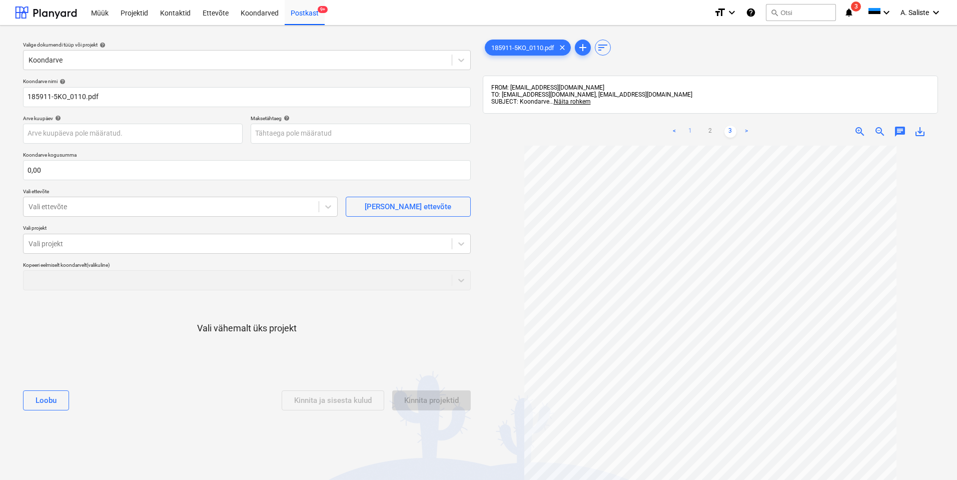
click at [686, 131] on link "1" at bounding box center [690, 132] width 12 height 12
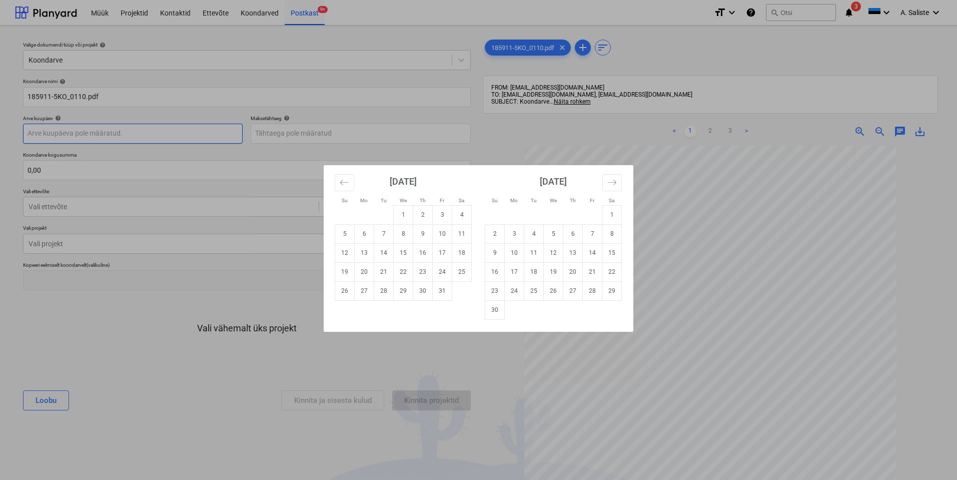
click at [180, 136] on body "Müük Projektid Kontaktid Ettevõte Koondarved Postkast 9+ format_size keyboard_a…" at bounding box center [478, 240] width 957 height 480
click at [348, 185] on icon "Move backward to switch to the previous month." at bounding box center [345, 183] width 10 height 10
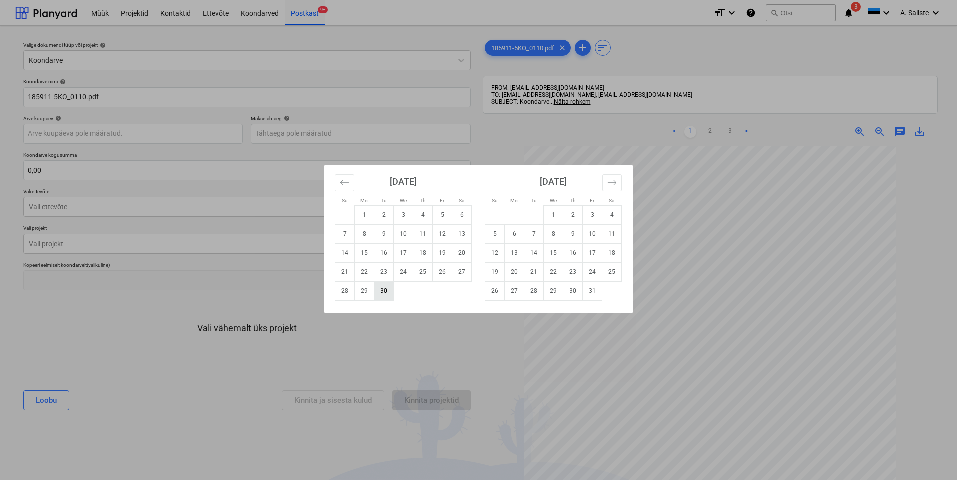
click at [386, 290] on td "30" at bounding box center [384, 290] width 20 height 19
type input "[DATE]"
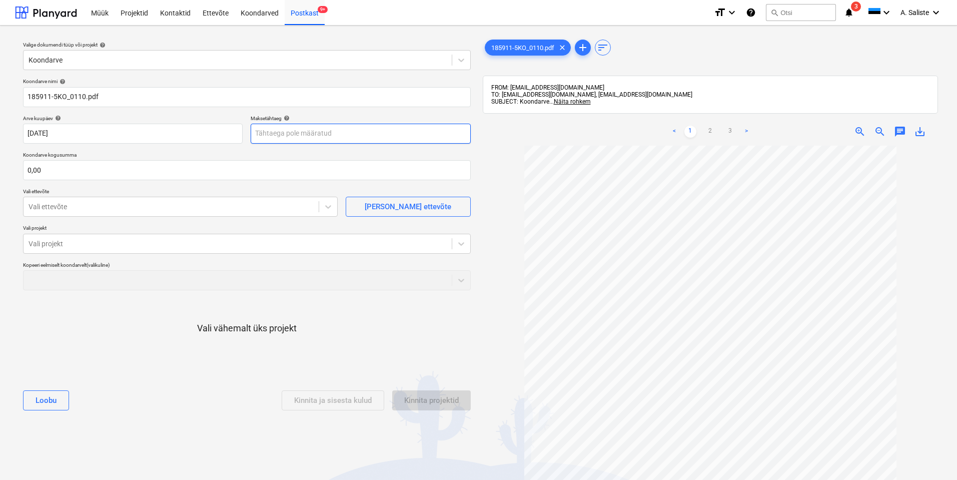
click at [287, 134] on body "Müük Projektid Kontaktid Ettevõte Koondarved Postkast 9+ format_size keyboard_a…" at bounding box center [478, 240] width 957 height 480
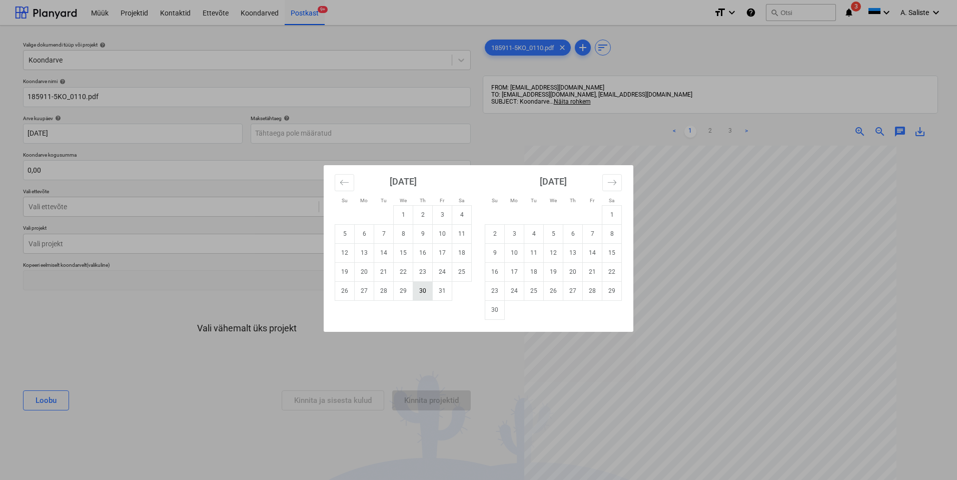
click at [424, 291] on td "30" at bounding box center [423, 290] width 20 height 19
type input "[DATE]"
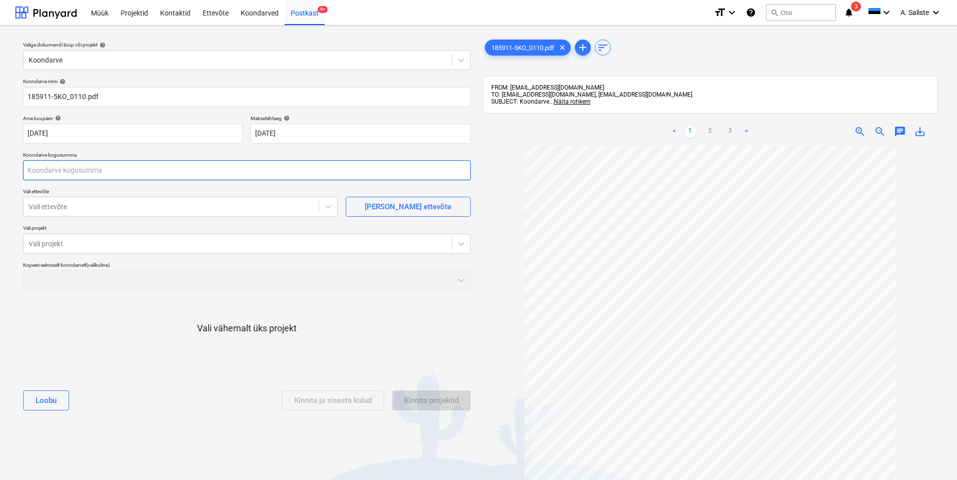
click at [137, 174] on input "text" at bounding box center [247, 170] width 448 height 20
type input "112,56"
click at [153, 212] on div "Vali ettevõte" at bounding box center [171, 207] width 295 height 14
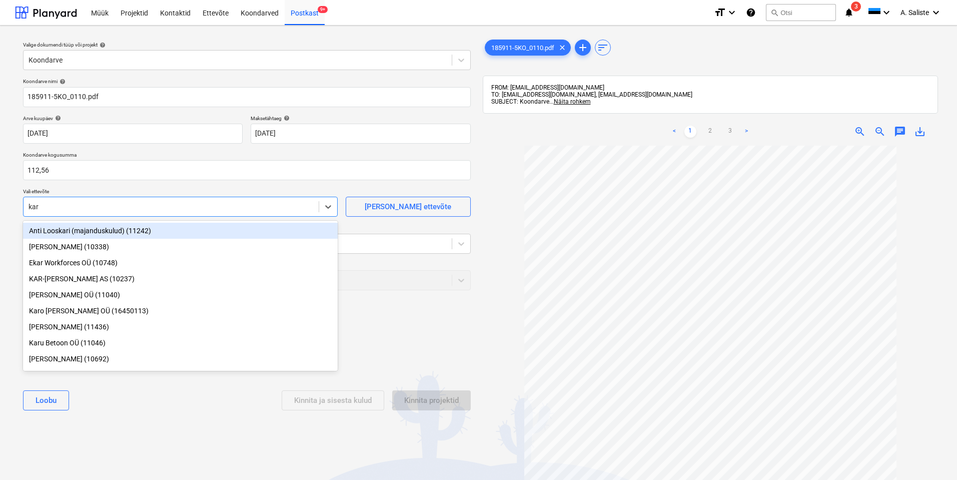
type input "[PERSON_NAME]"
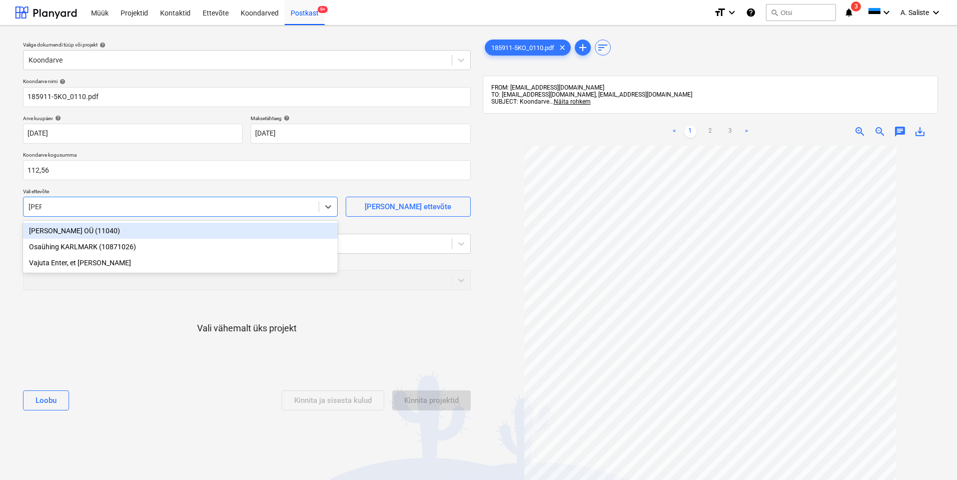
click at [102, 230] on div "[PERSON_NAME] OÜ (11040)" at bounding box center [180, 231] width 315 height 16
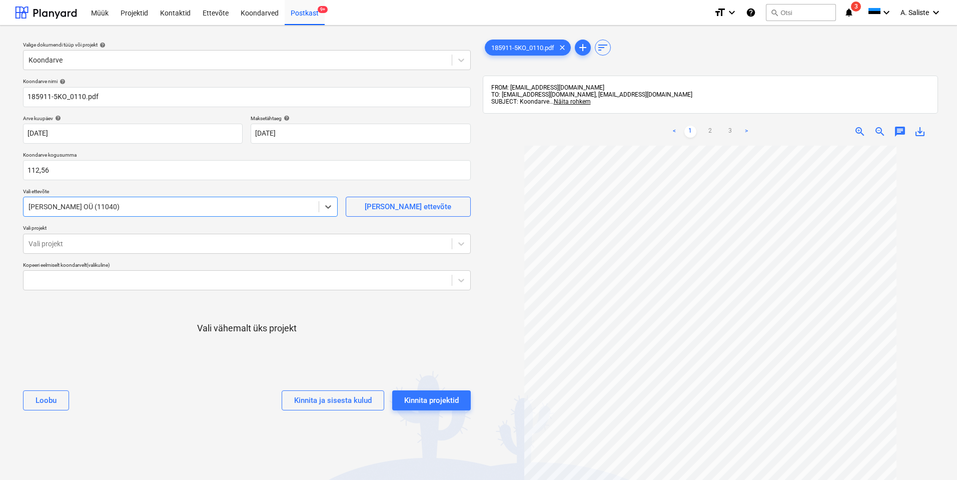
click at [94, 230] on p "Vali projekt" at bounding box center [247, 229] width 448 height 9
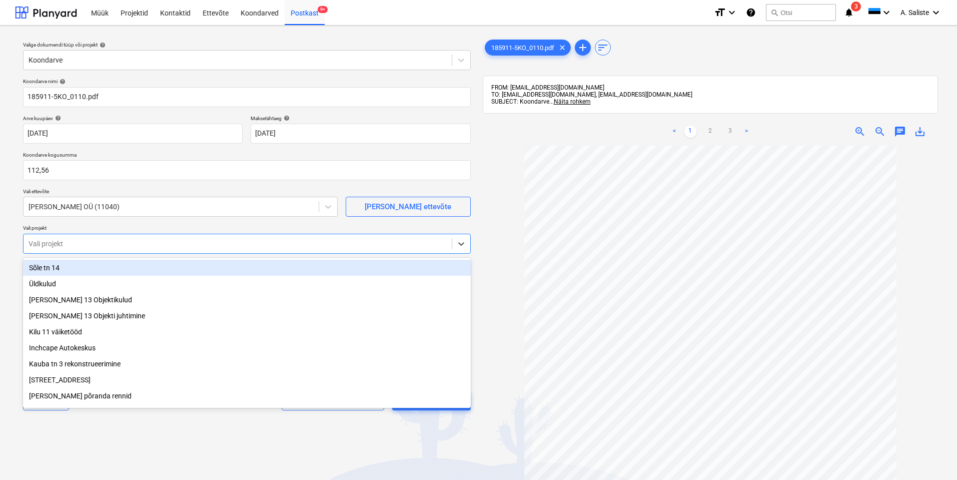
click at [91, 237] on div "Vali projekt" at bounding box center [238, 244] width 428 height 14
click at [707, 135] on link "2" at bounding box center [710, 132] width 12 height 12
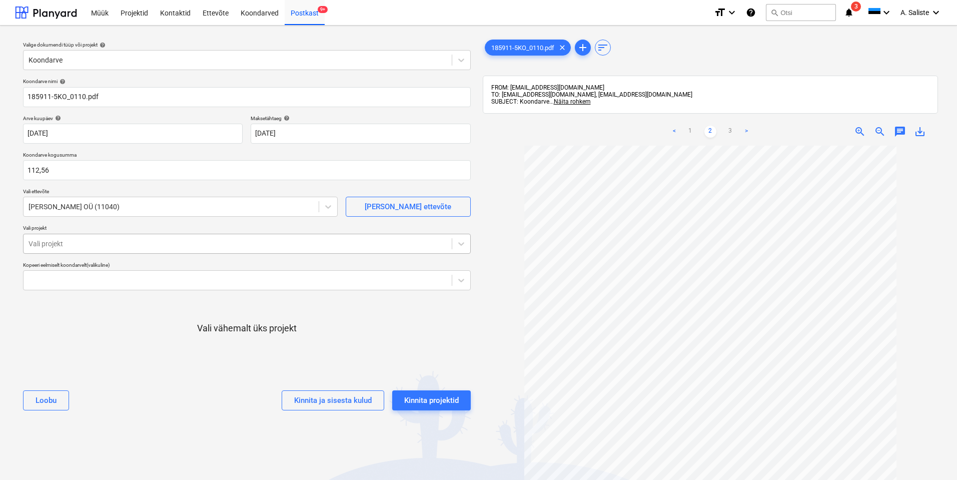
click at [204, 246] on div at bounding box center [238, 244] width 418 height 10
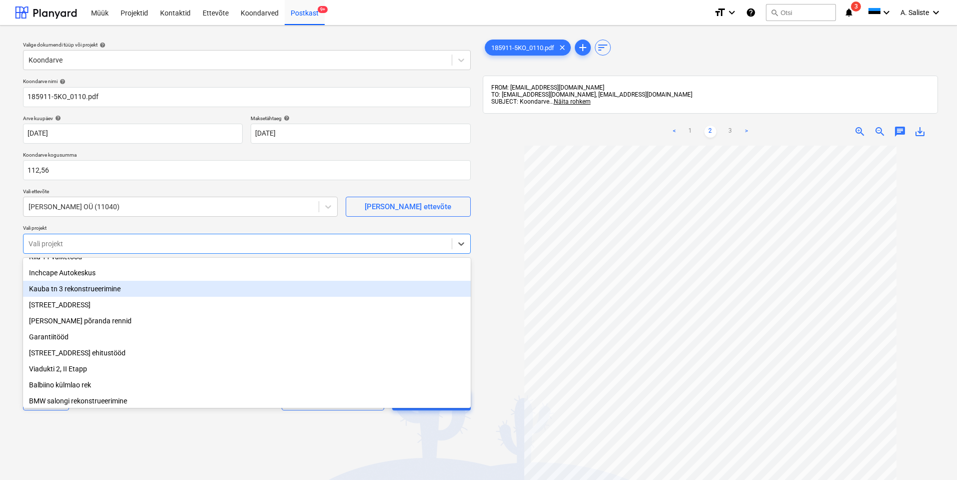
scroll to position [100, 0]
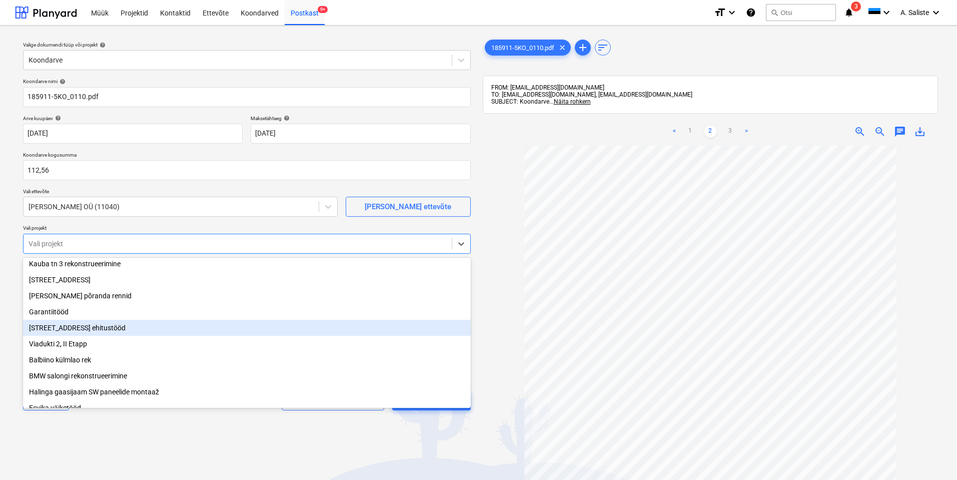
click at [101, 332] on div "[STREET_ADDRESS] ehitustööd" at bounding box center [247, 328] width 448 height 16
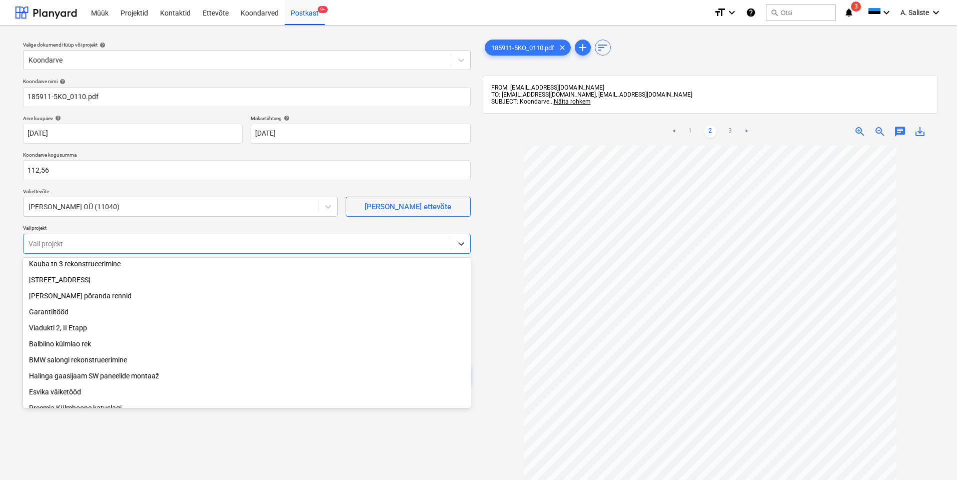
click at [159, 434] on div "Valige dokumendi tüüp või projekt help Koondarve Koondarve nimi help 185911-5KO…" at bounding box center [247, 318] width 464 height 568
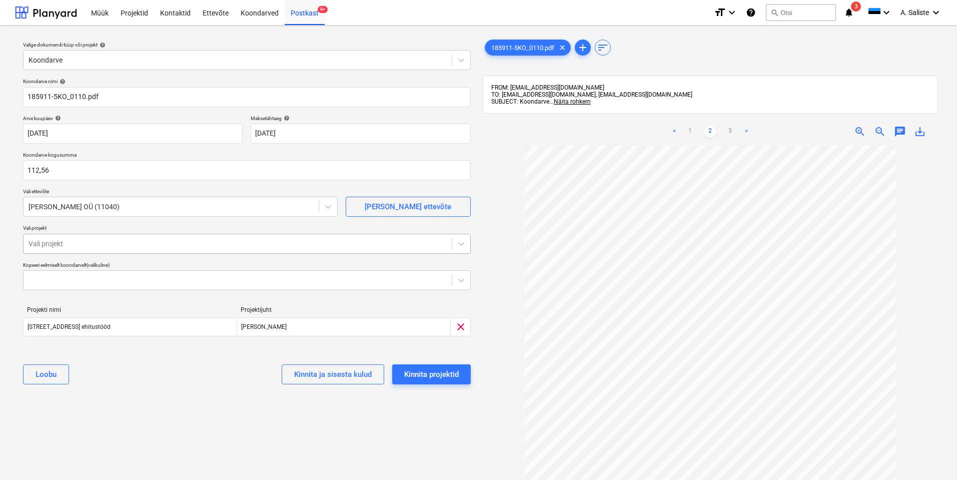
click at [242, 245] on div at bounding box center [238, 244] width 418 height 10
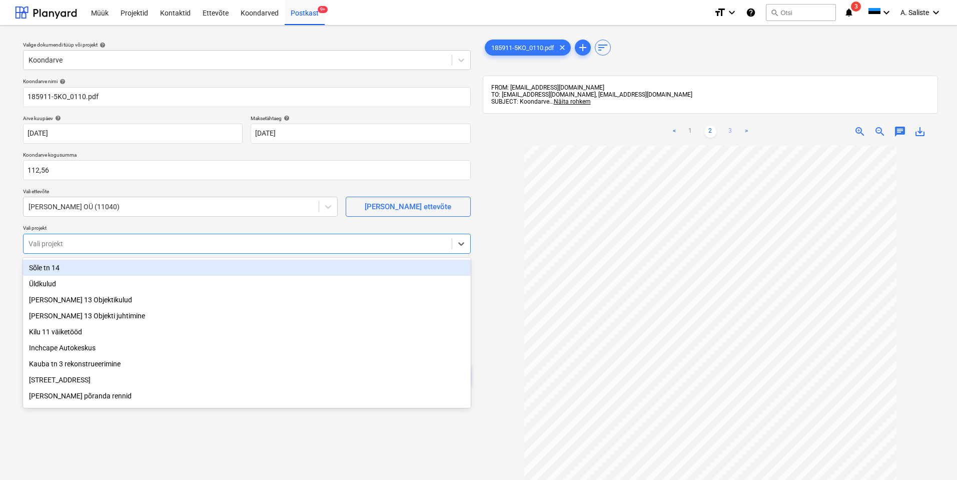
click at [728, 133] on link "3" at bounding box center [730, 132] width 12 height 12
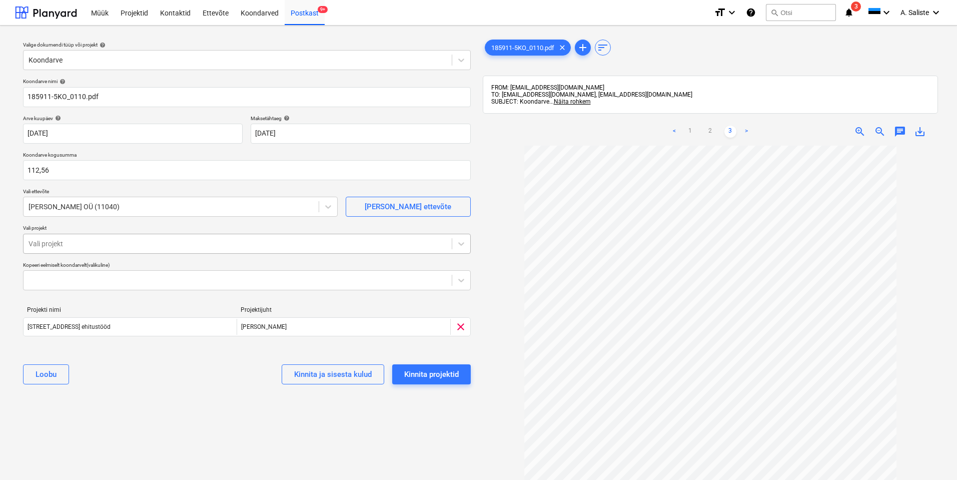
click at [173, 244] on div at bounding box center [238, 244] width 418 height 10
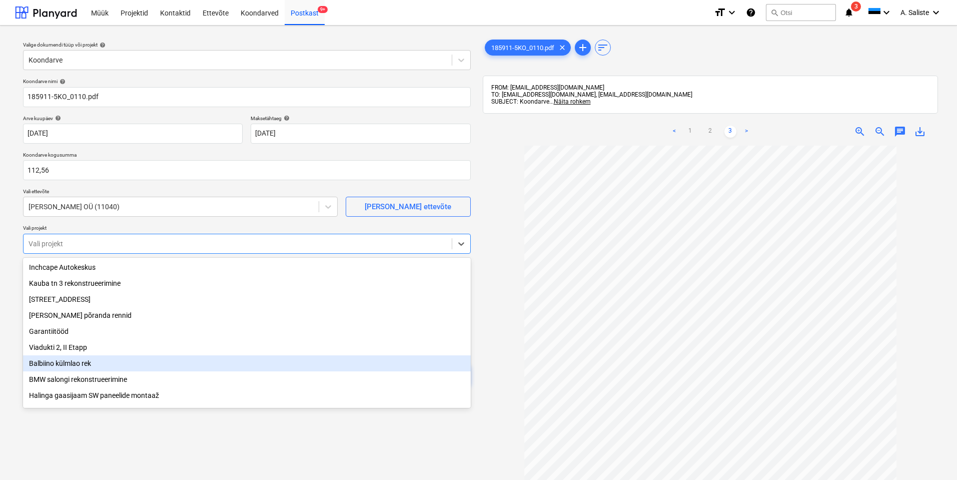
scroll to position [118, 0]
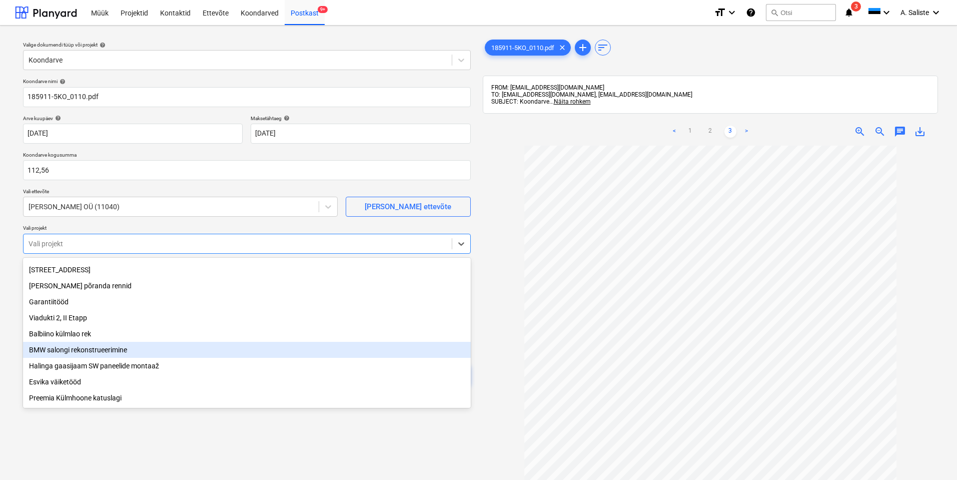
click at [122, 348] on div "BMW salongi rekonstrueerimine" at bounding box center [247, 350] width 448 height 16
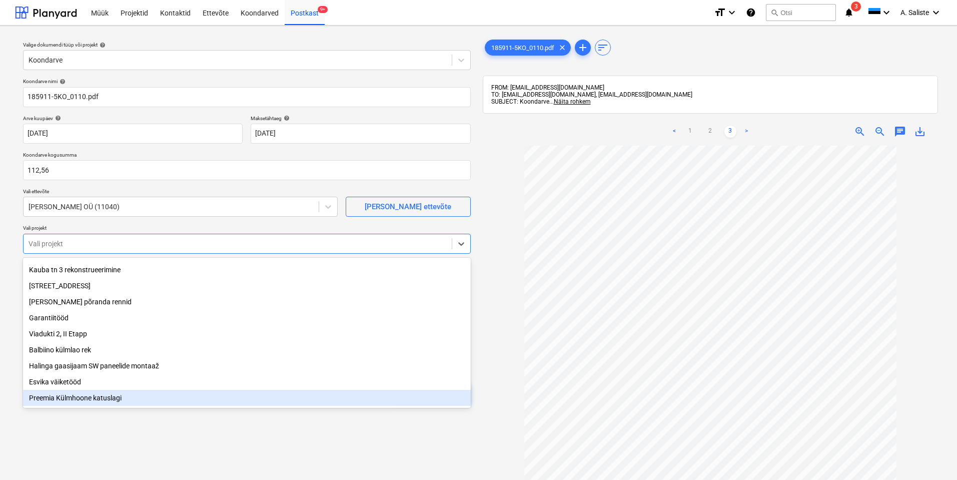
click at [166, 416] on div "Valige dokumendi tüüp või projekt help Koondarve Koondarve nimi help 185911-5KO…" at bounding box center [247, 318] width 464 height 568
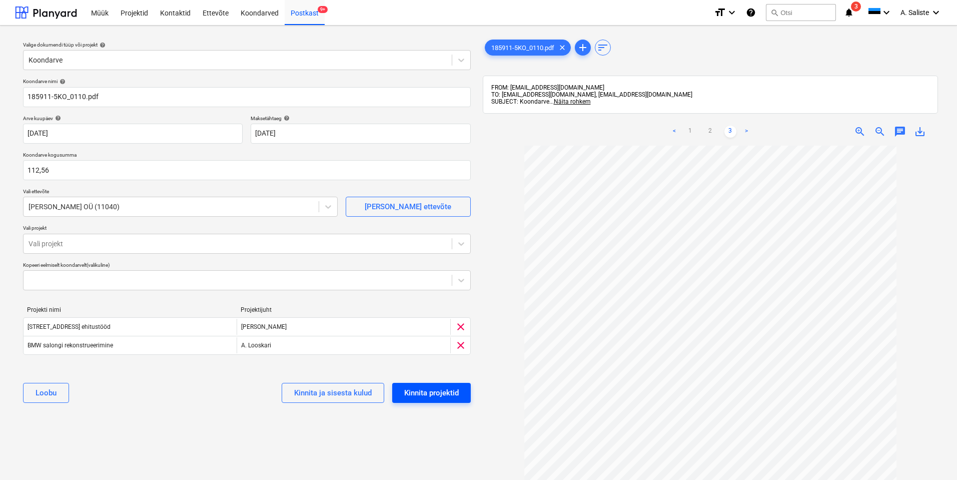
click at [432, 391] on div "Kinnita projektid" at bounding box center [431, 392] width 55 height 13
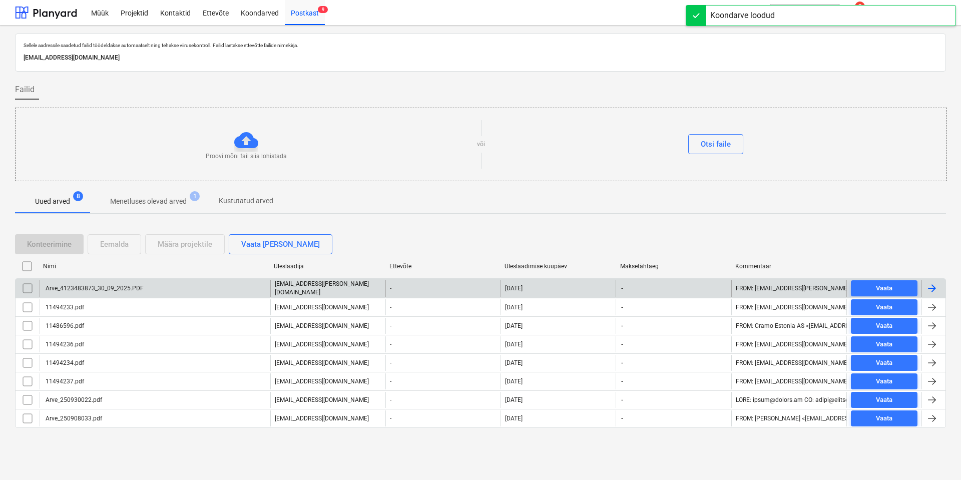
click at [194, 289] on div "Arve_4123483873_30_09_2025.PDF" at bounding box center [155, 288] width 231 height 17
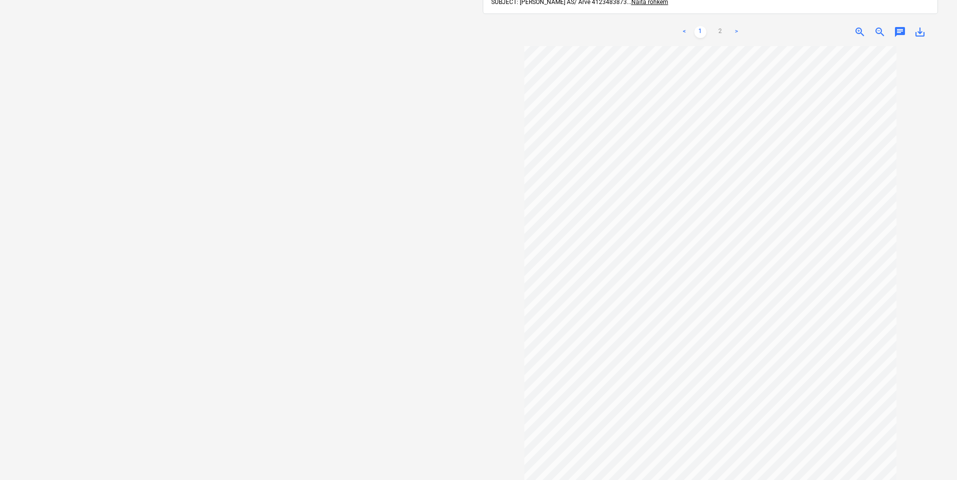
scroll to position [100, 0]
click at [722, 28] on link "2" at bounding box center [720, 32] width 12 height 12
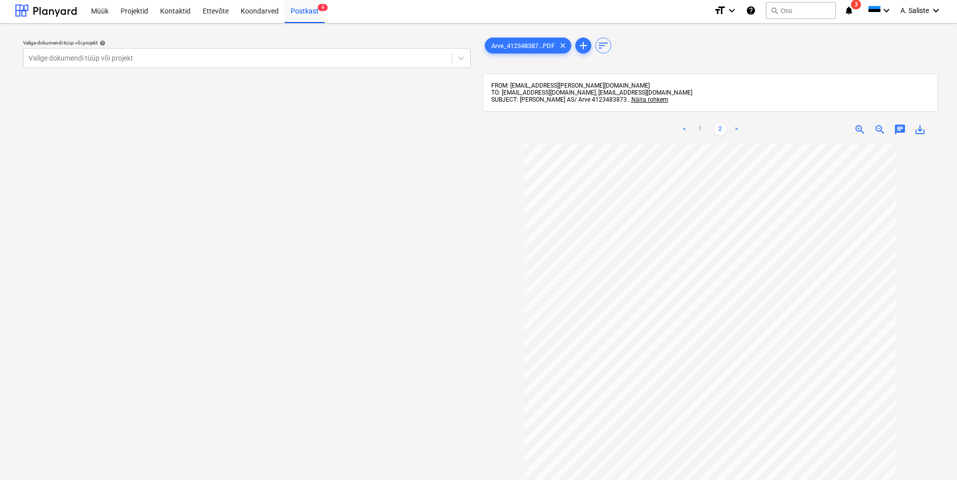
scroll to position [0, 0]
click at [699, 128] on link "1" at bounding box center [700, 132] width 12 height 12
click at [369, 63] on div at bounding box center [238, 60] width 418 height 10
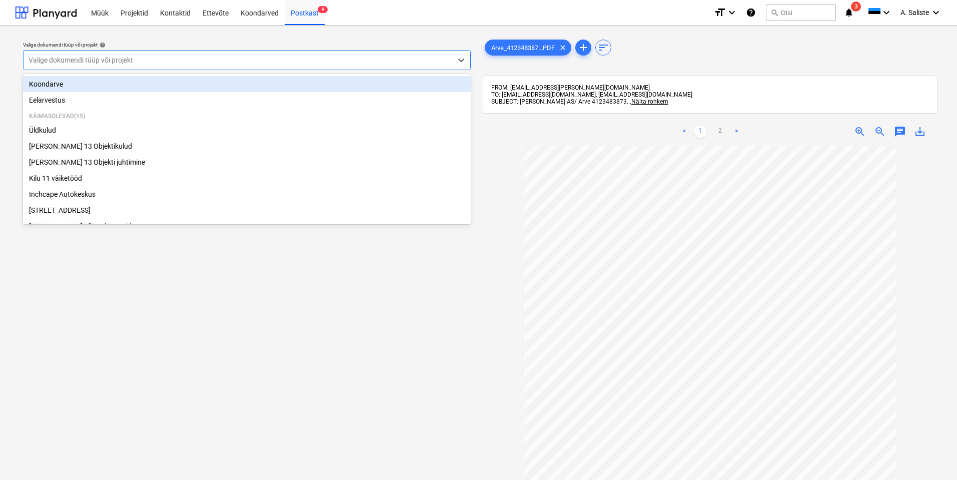
click at [106, 84] on div "Koondarve" at bounding box center [247, 84] width 448 height 16
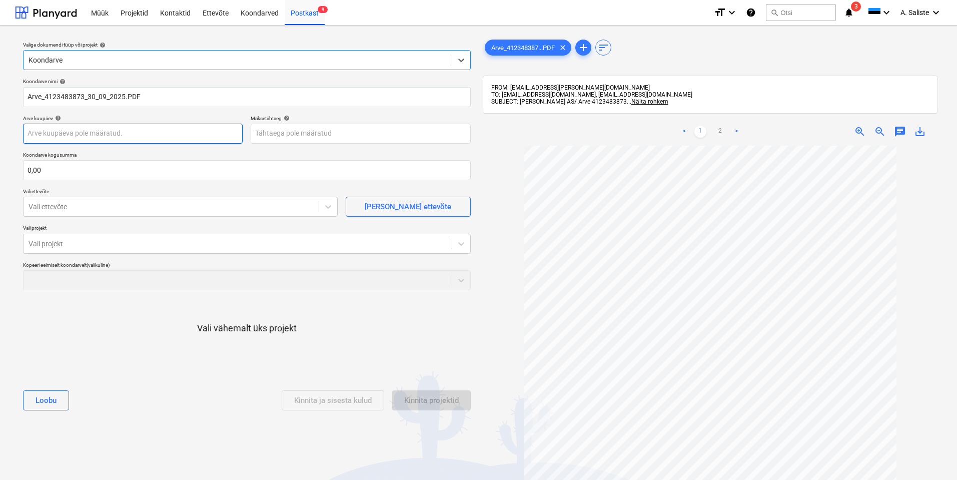
click at [89, 135] on body "Müük Projektid Kontaktid Ettevõte Koondarved Postkast 9 format_size keyboard_ar…" at bounding box center [478, 240] width 957 height 480
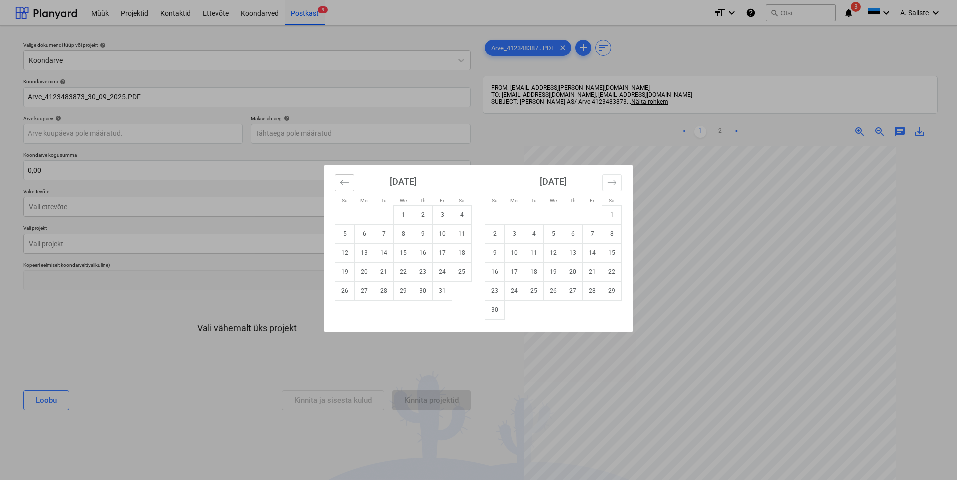
click at [346, 184] on icon "Move backward to switch to the previous month." at bounding box center [345, 183] width 10 height 10
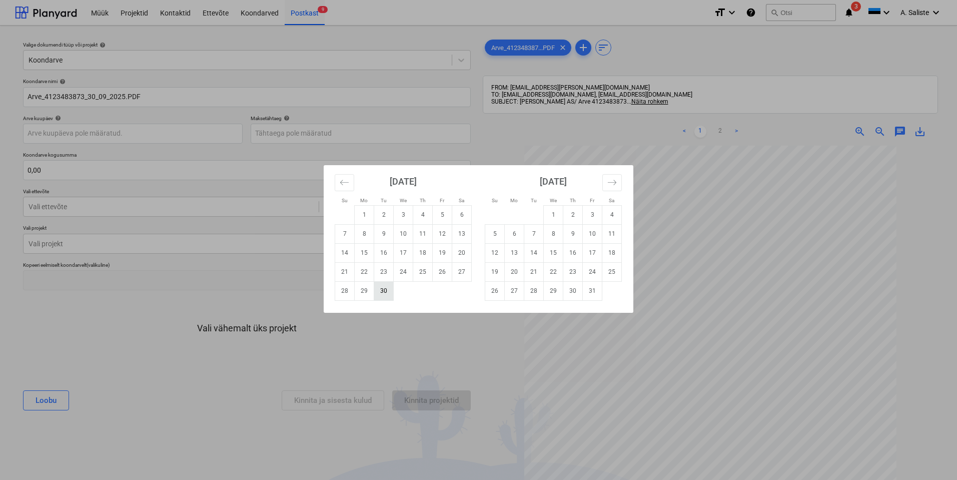
click at [385, 293] on td "30" at bounding box center [384, 290] width 20 height 19
type input "[DATE]"
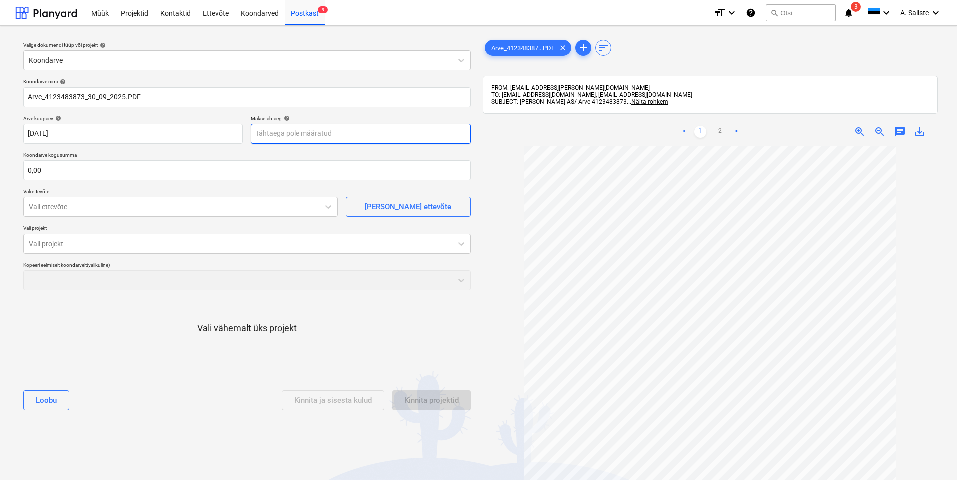
click at [331, 130] on body "Müük Projektid Kontaktid Ettevõte Koondarved Postkast 9 format_size keyboard_ar…" at bounding box center [478, 240] width 957 height 480
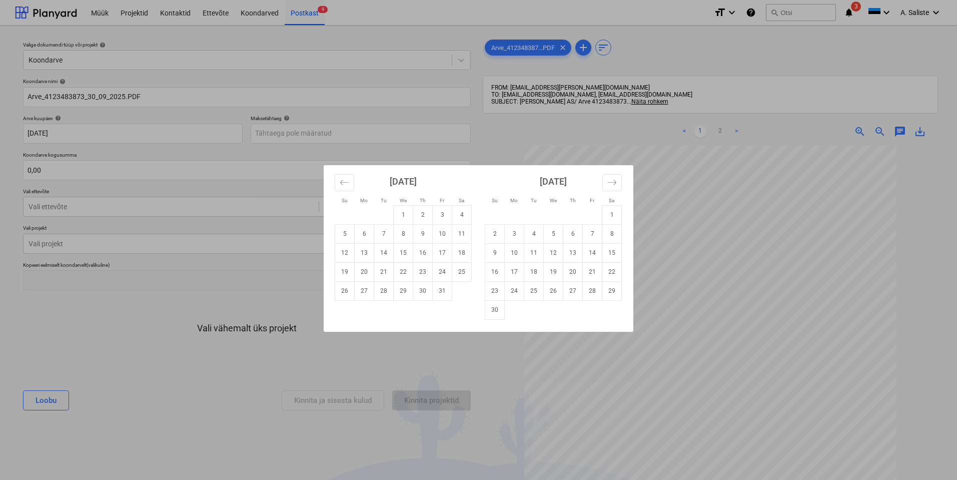
click at [734, 284] on div "Su Mo Tu We Th Fr Sa Su Mo Tu We Th Fr Sa [DATE] 1 2 3 4 5 6 7 8 9 10 11 12 13 …" at bounding box center [478, 240] width 957 height 480
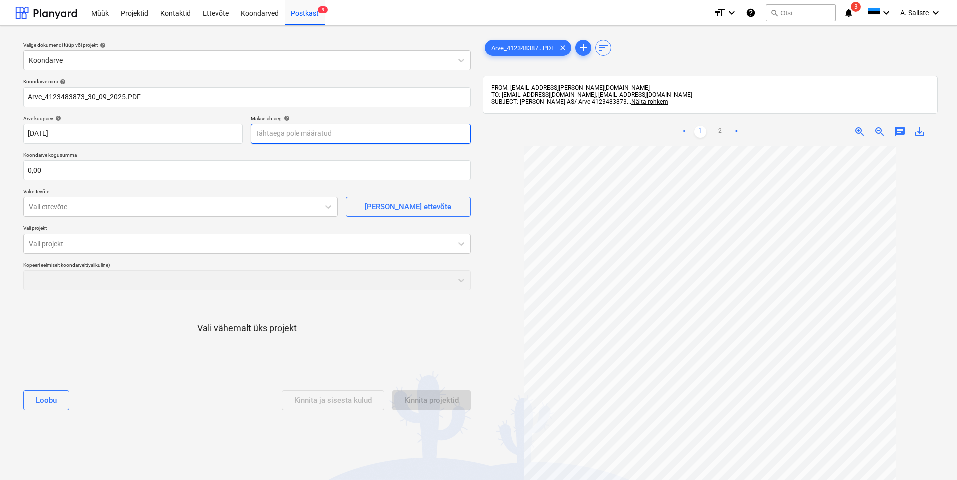
click at [306, 133] on body "Müük Projektid Kontaktid Ettevõte Koondarved Postkast 9 format_size keyboard_ar…" at bounding box center [478, 240] width 957 height 480
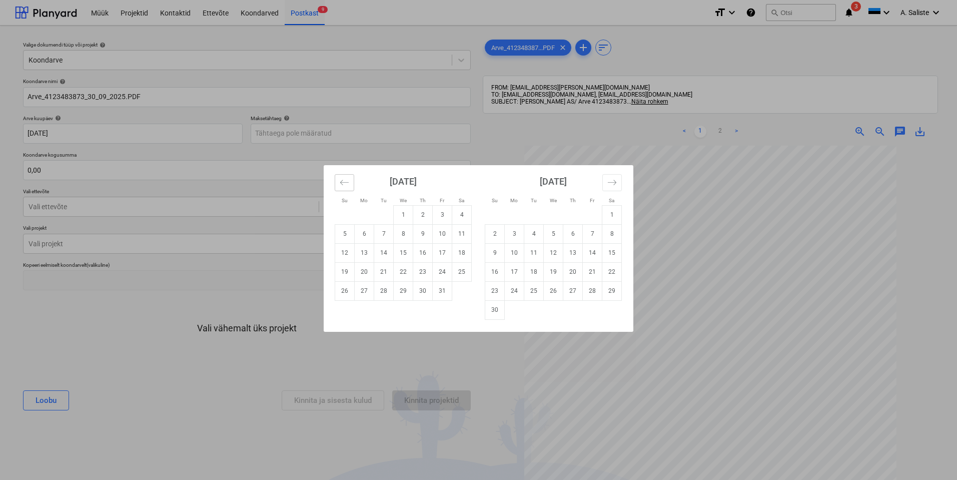
click at [343, 189] on button "Move backward to switch to the previous month." at bounding box center [345, 182] width 20 height 17
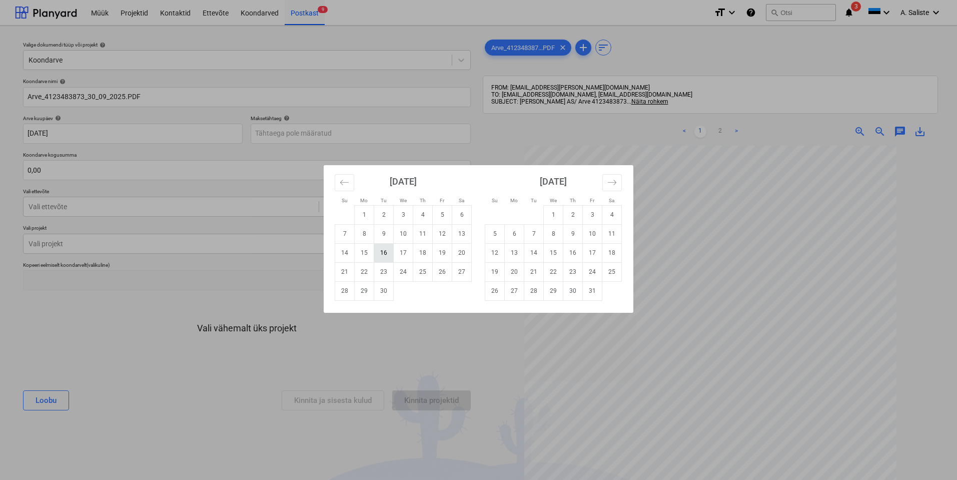
click at [388, 255] on td "16" at bounding box center [384, 252] width 20 height 19
type input "[DATE]"
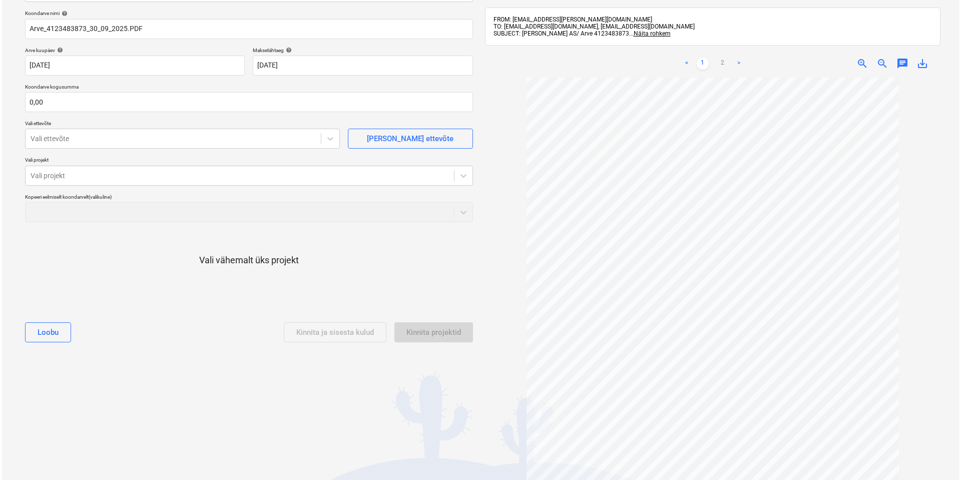
scroll to position [50, 0]
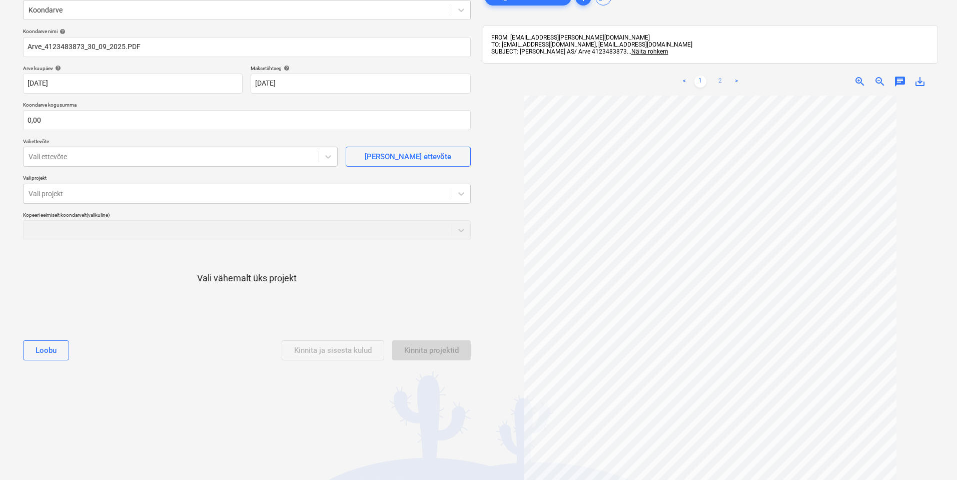
click at [717, 77] on link "2" at bounding box center [720, 82] width 12 height 12
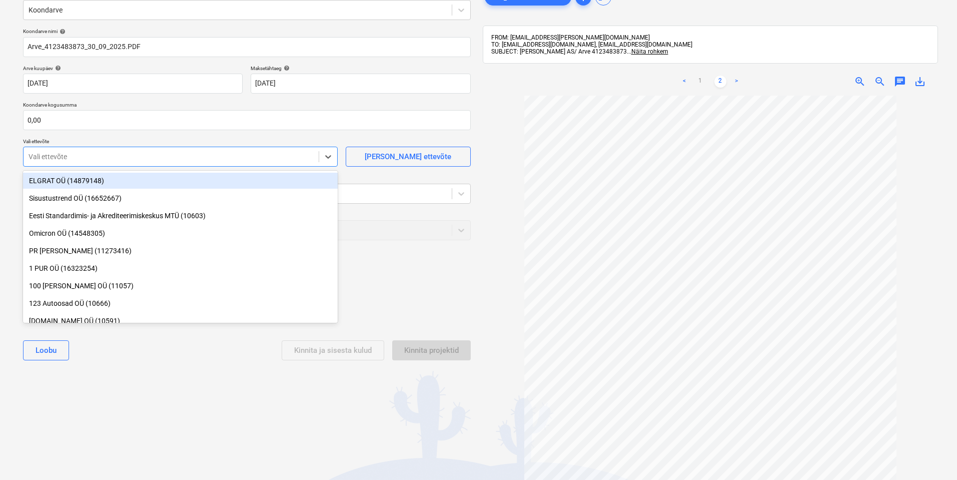
click at [79, 161] on div at bounding box center [171, 157] width 285 height 10
click at [53, 117] on input "text" at bounding box center [247, 120] width 448 height 20
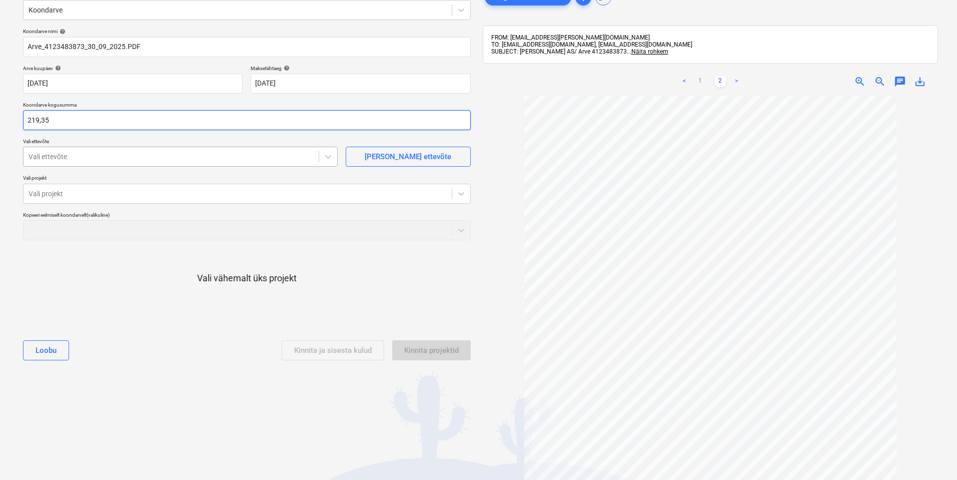
type input "219,35"
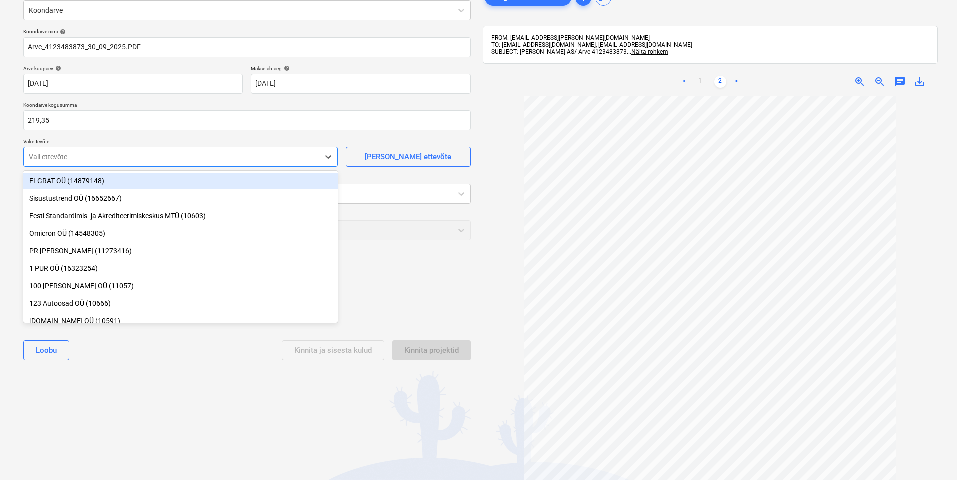
click at [49, 152] on div at bounding box center [171, 157] width 285 height 10
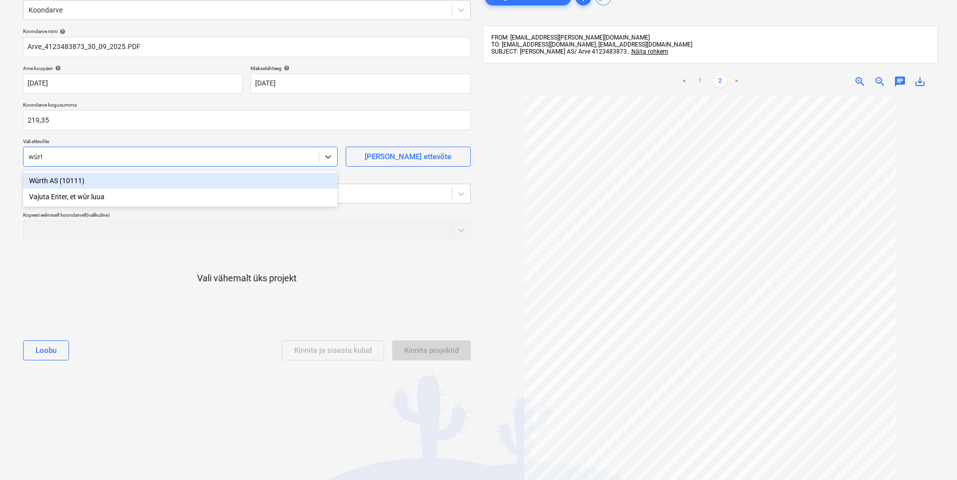
type input "würth"
click at [82, 180] on div "Würth AS (10111)" at bounding box center [180, 181] width 315 height 16
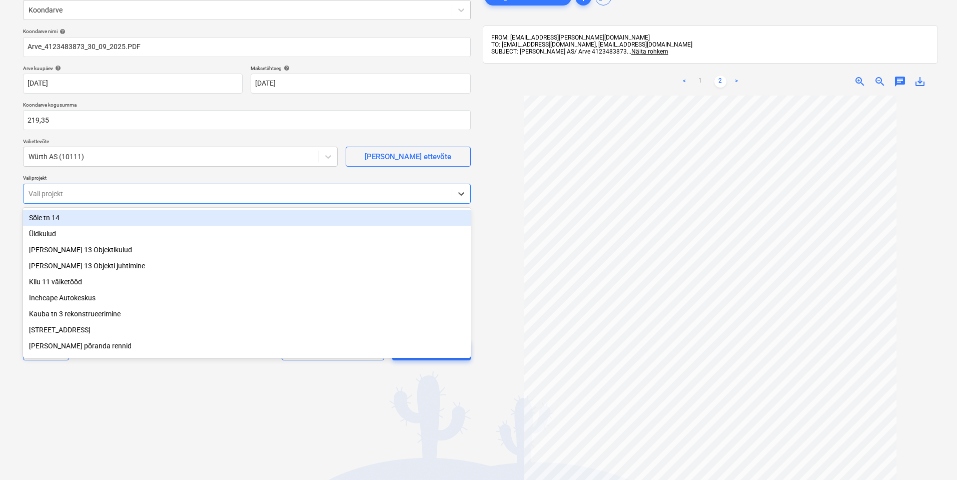
click at [83, 193] on div at bounding box center [238, 194] width 418 height 10
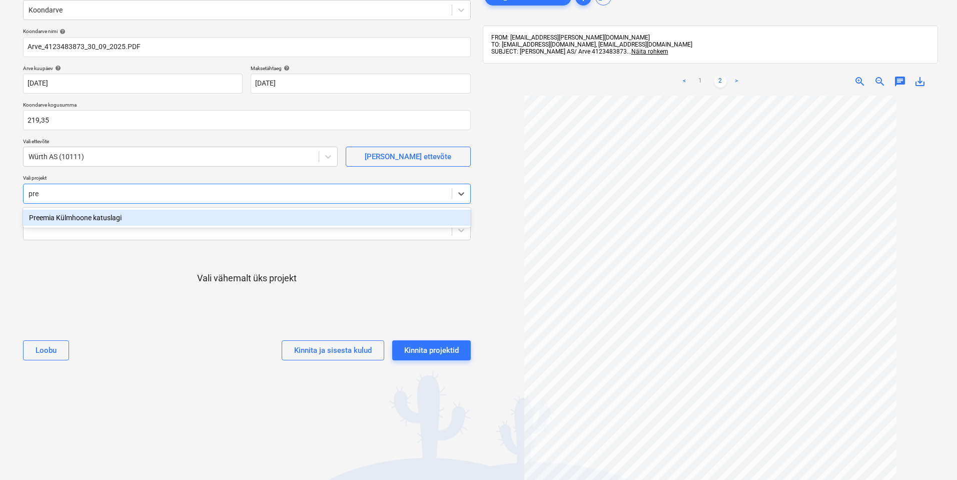
type input "pree"
click at [87, 212] on div "Preemia Külmhoone katuslagi" at bounding box center [247, 218] width 448 height 16
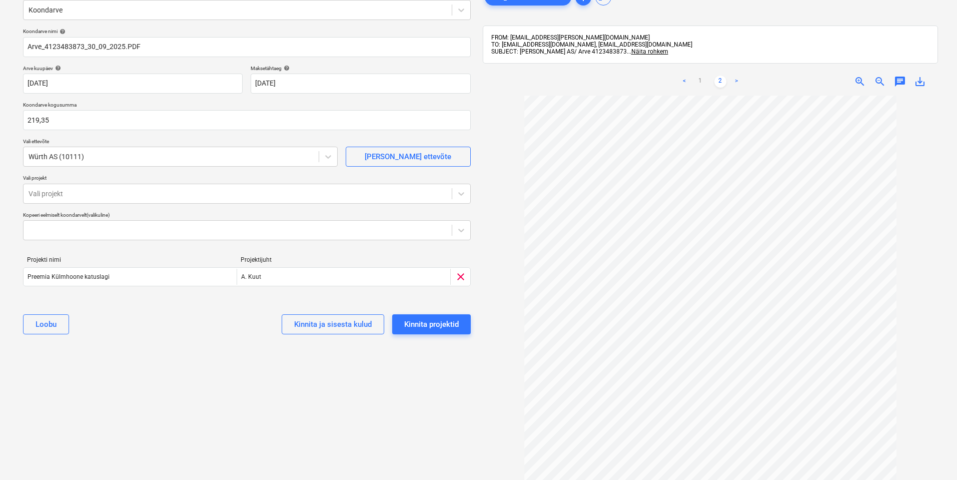
click at [120, 171] on div "Koondarve nimi help Arve_4123483873_30_09_2025.PDF Arve kuupäev help [DATE] [DA…" at bounding box center [247, 185] width 456 height 322
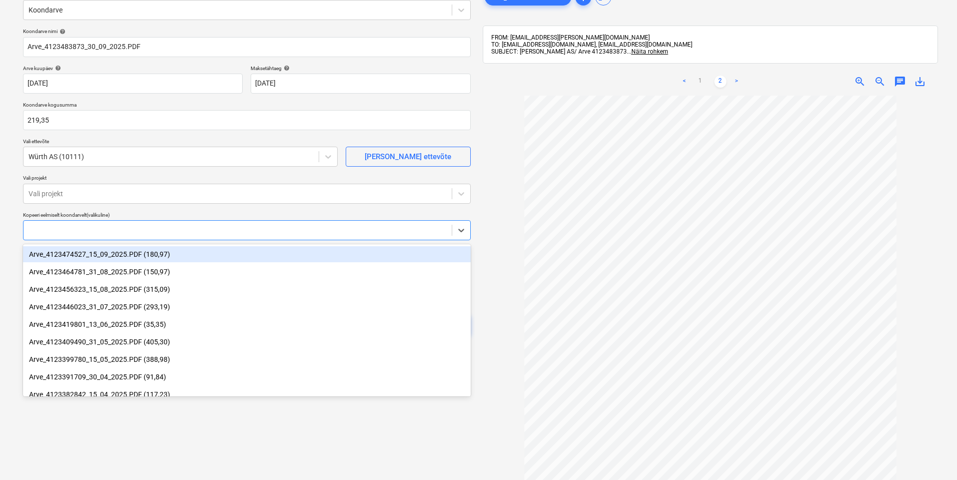
click at [112, 229] on div at bounding box center [238, 230] width 418 height 10
click at [116, 191] on div at bounding box center [238, 194] width 418 height 10
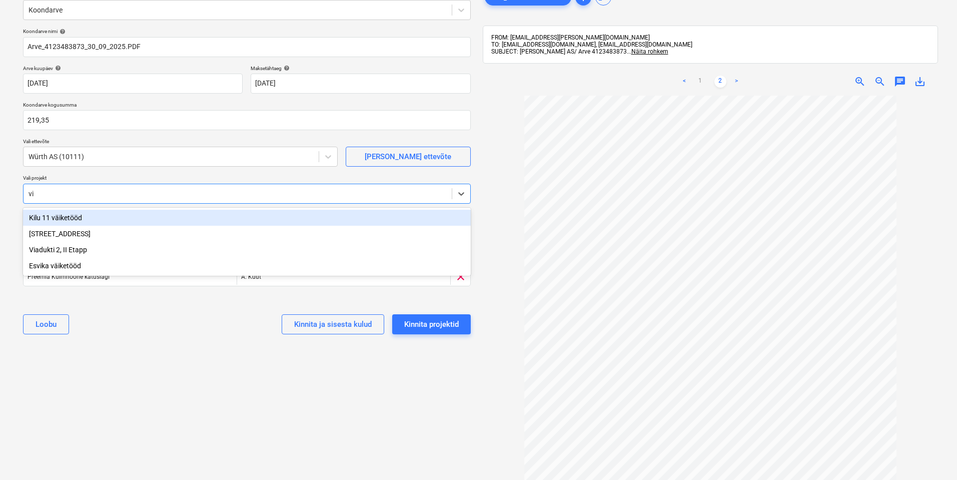
type input "via"
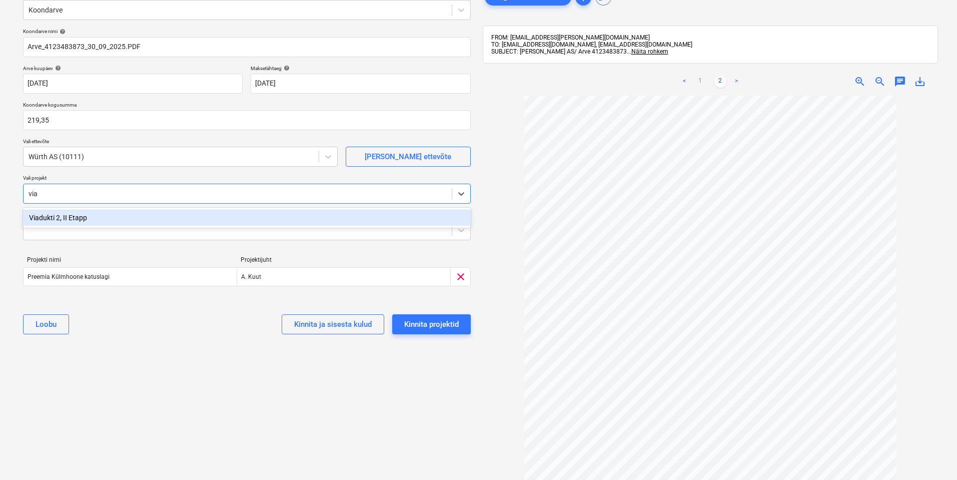
click at [71, 215] on div "Viadukti 2, II Etapp" at bounding box center [247, 218] width 448 height 16
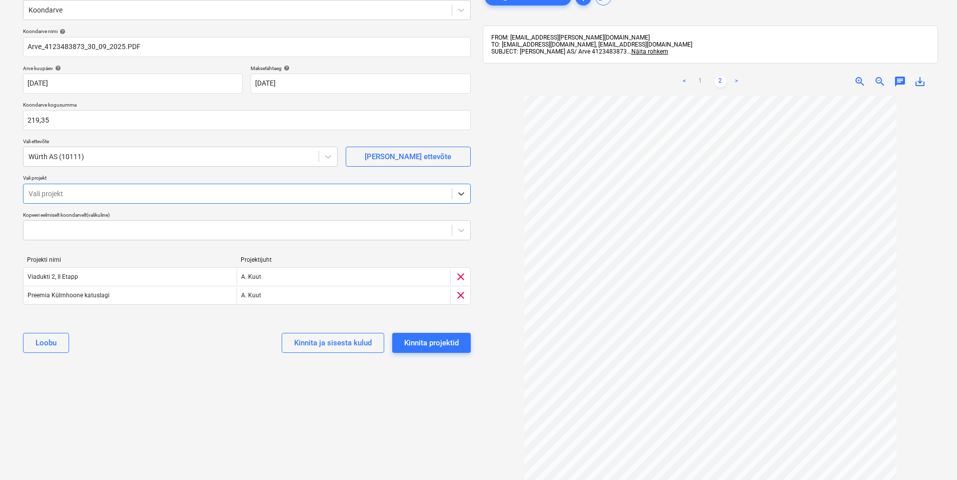
click at [80, 193] on div at bounding box center [238, 194] width 418 height 10
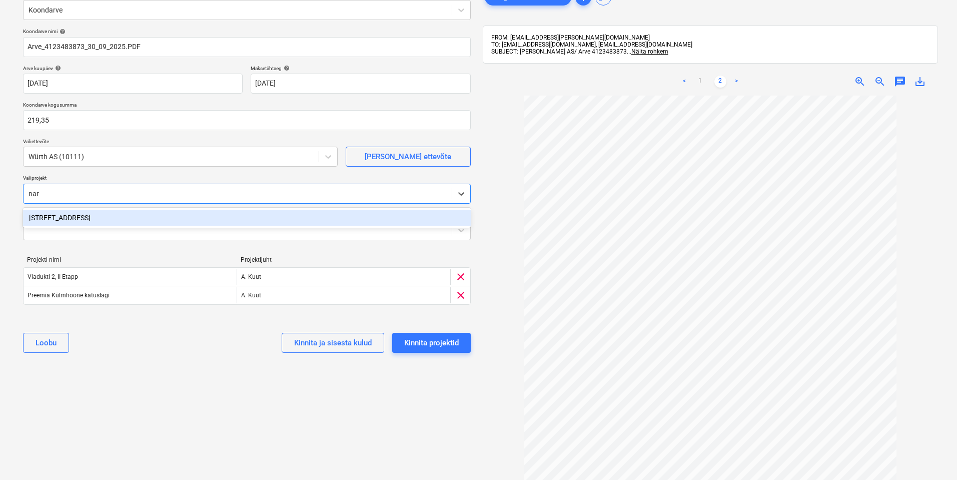
type input "narv"
click at [78, 216] on div "[STREET_ADDRESS]" at bounding box center [247, 218] width 448 height 16
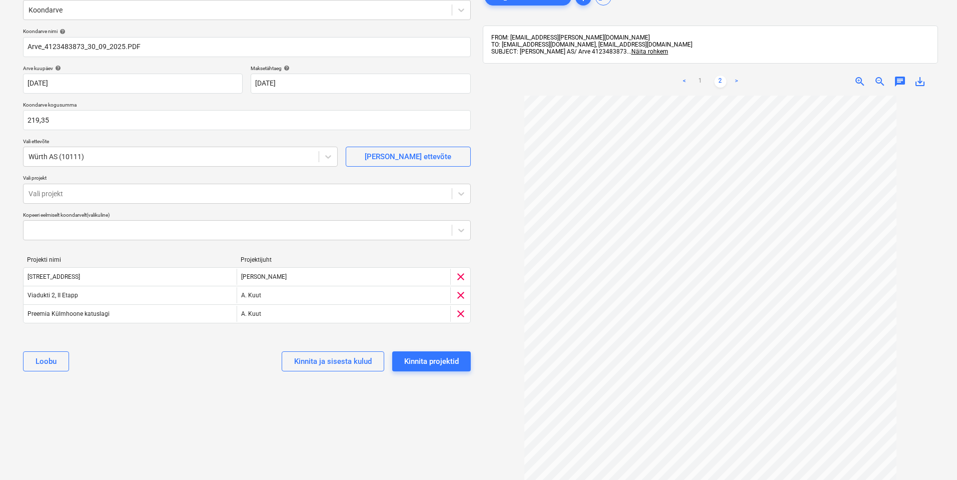
click at [387, 399] on div "Valige dokumendi tüüp või projekt help Koondarve Koondarve nimi help Arve_41234…" at bounding box center [247, 267] width 464 height 568
click at [416, 362] on div "Kinnita projektid" at bounding box center [431, 361] width 55 height 13
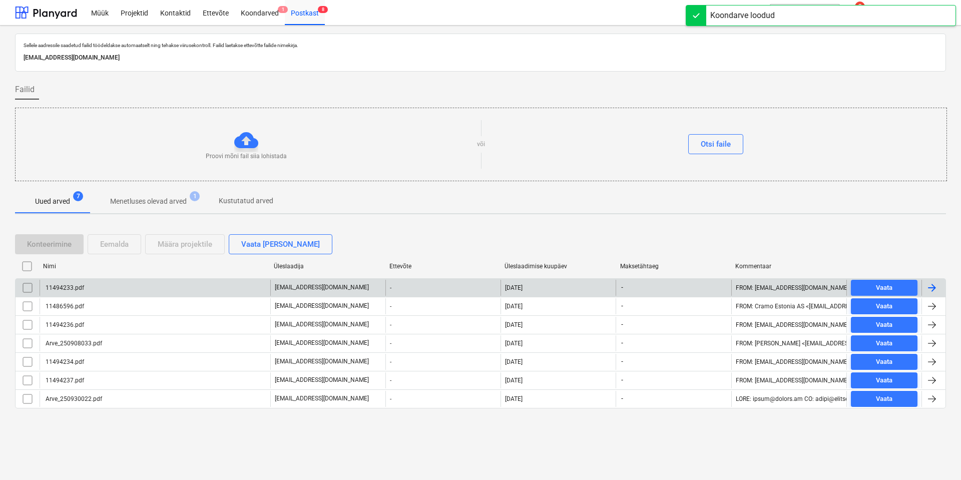
click at [149, 292] on div "11494233.pdf" at bounding box center [155, 288] width 231 height 16
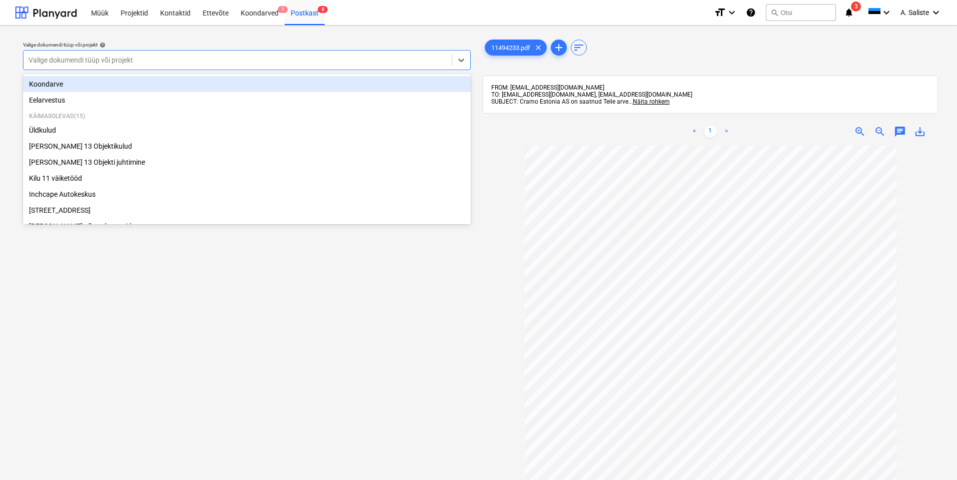
click at [59, 61] on div at bounding box center [238, 60] width 418 height 10
click at [55, 83] on div "Koondarve" at bounding box center [247, 84] width 448 height 16
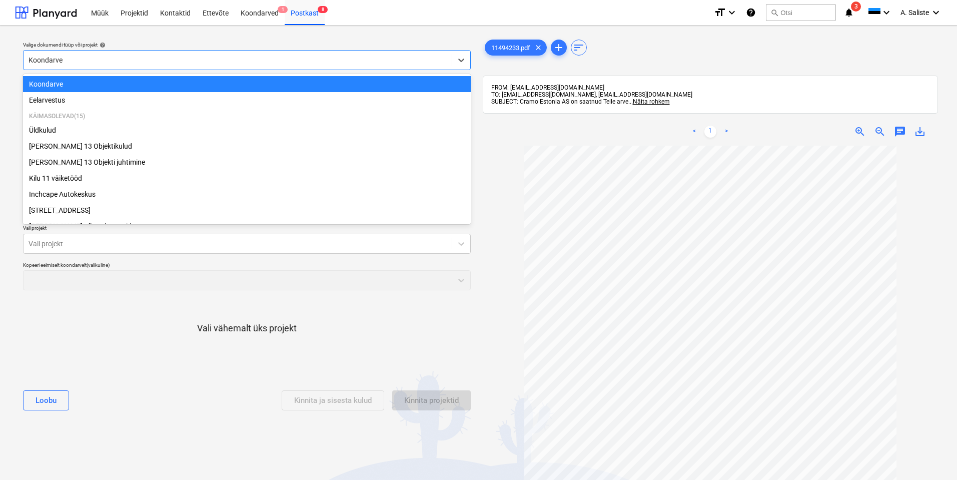
click at [124, 64] on div at bounding box center [238, 60] width 418 height 10
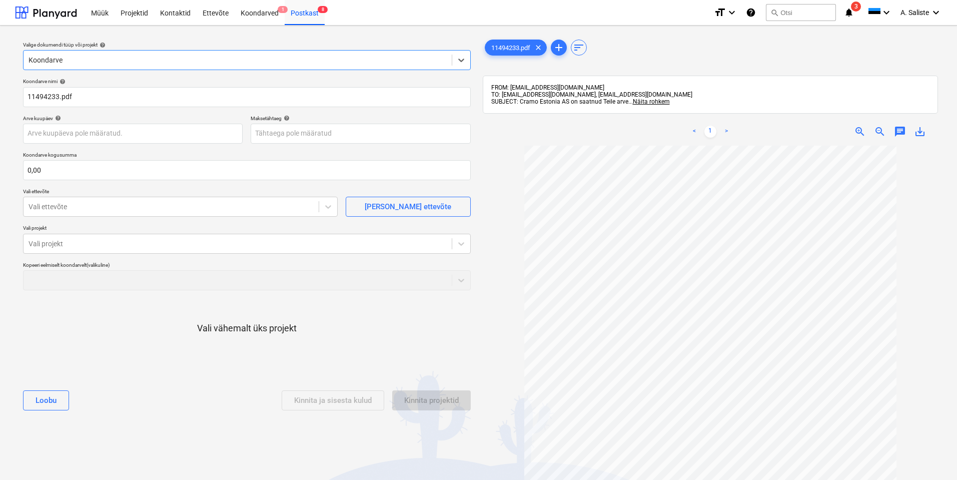
click at [85, 62] on div at bounding box center [238, 60] width 418 height 10
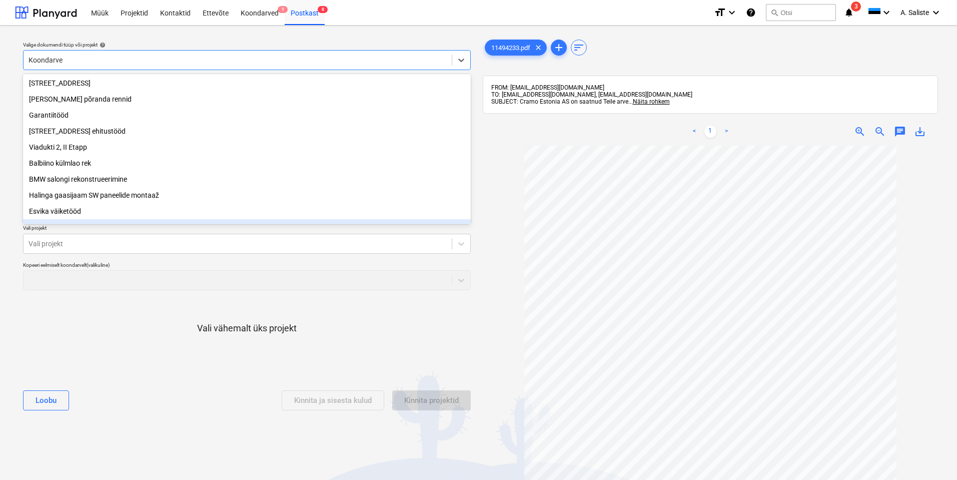
scroll to position [104, 0]
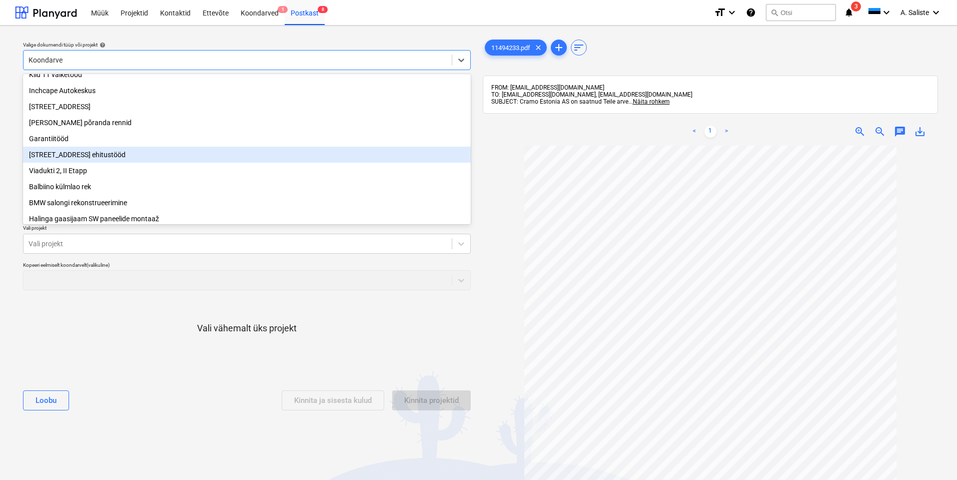
click at [78, 157] on div "[STREET_ADDRESS] ehitustööd" at bounding box center [247, 155] width 448 height 16
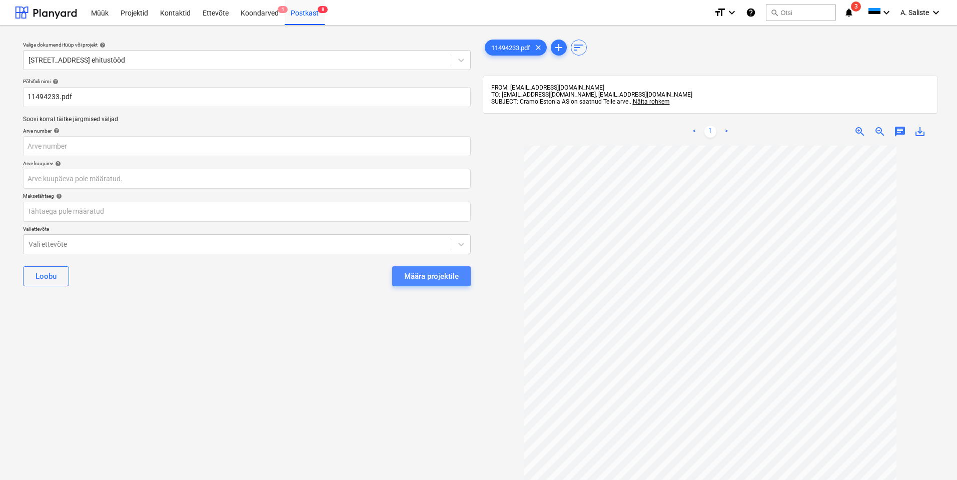
click at [441, 277] on div "Määra projektile" at bounding box center [431, 276] width 55 height 13
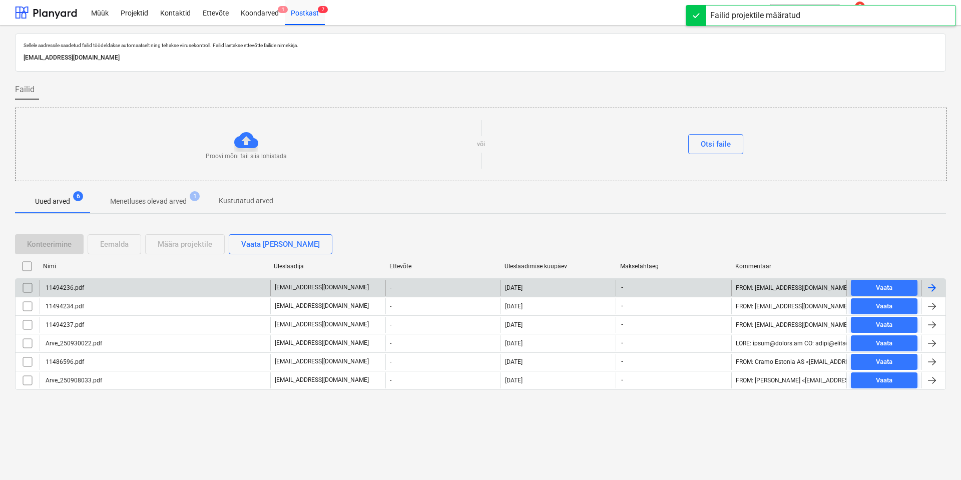
click at [142, 289] on div "11494236.pdf" at bounding box center [155, 288] width 231 height 16
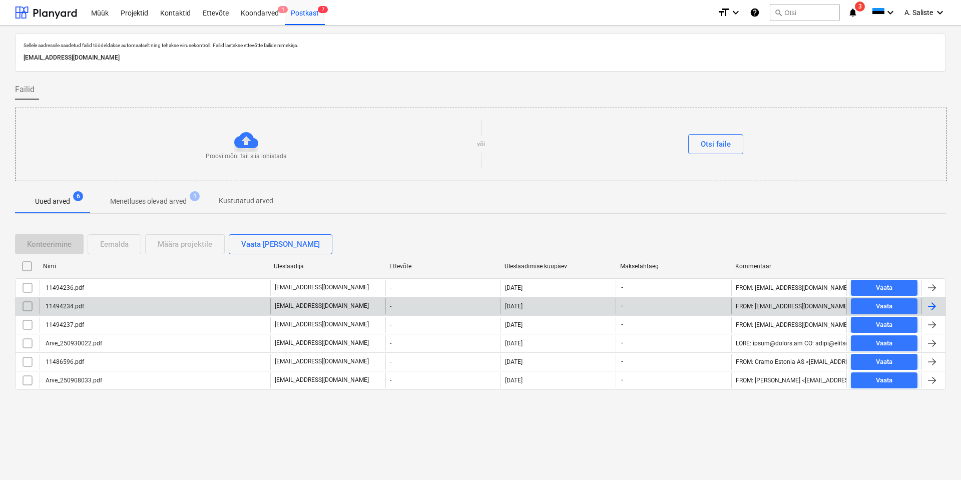
click at [72, 309] on div "11494234.pdf" at bounding box center [64, 306] width 40 height 7
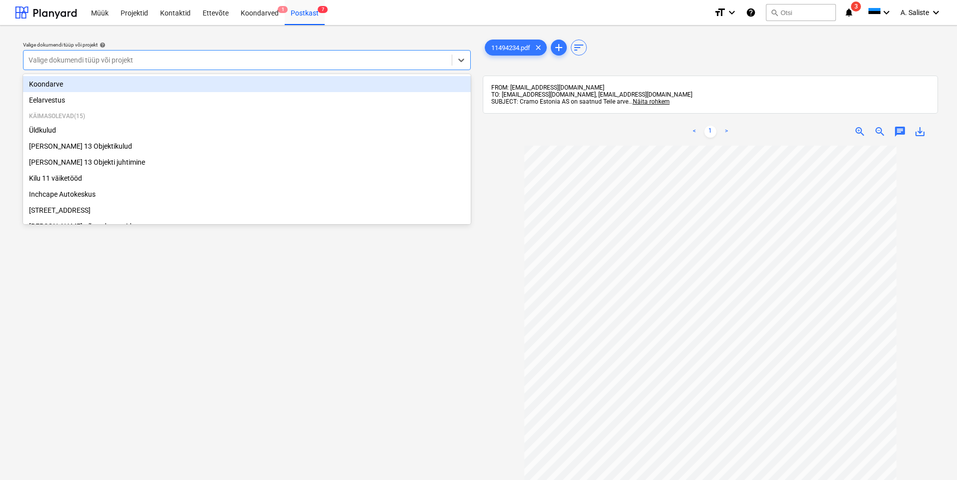
drag, startPoint x: 298, startPoint y: 60, endPoint x: 170, endPoint y: 95, distance: 132.6
click at [292, 60] on div at bounding box center [238, 60] width 418 height 10
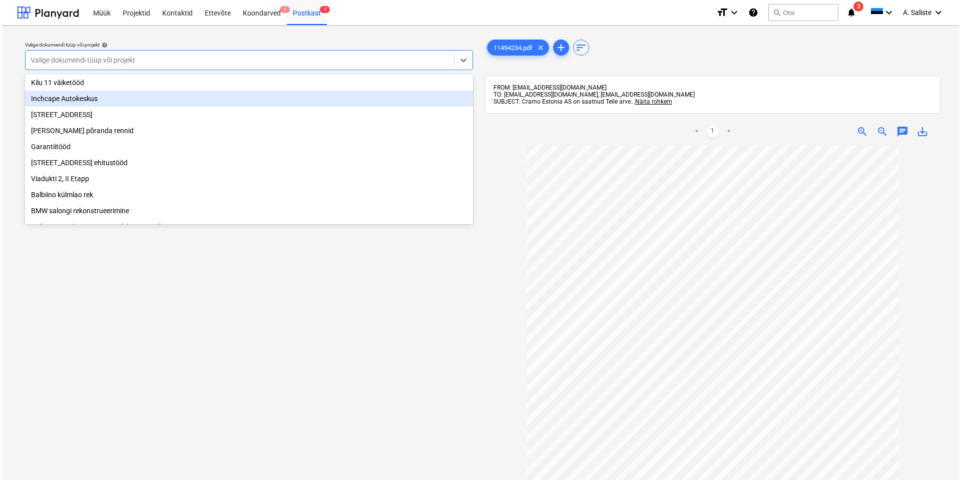
scroll to position [100, 0]
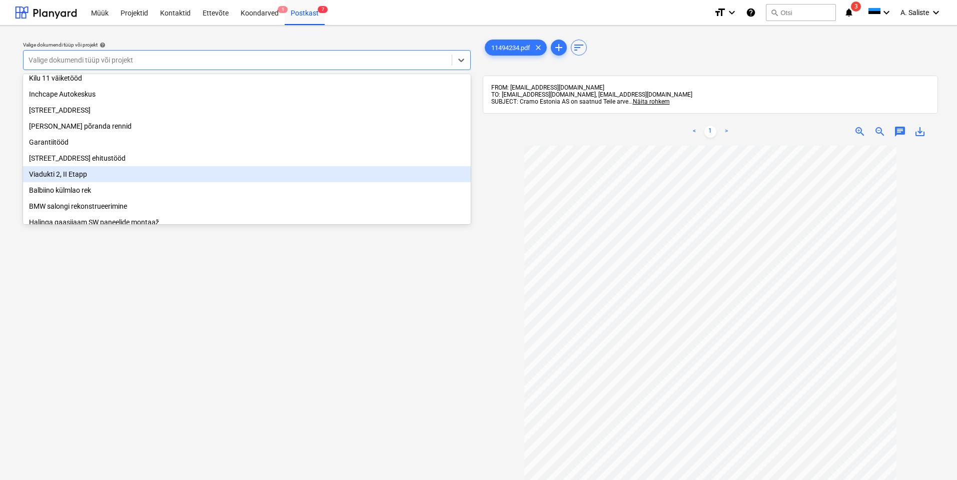
click at [81, 182] on div "Viadukti 2, II Etapp" at bounding box center [247, 174] width 448 height 16
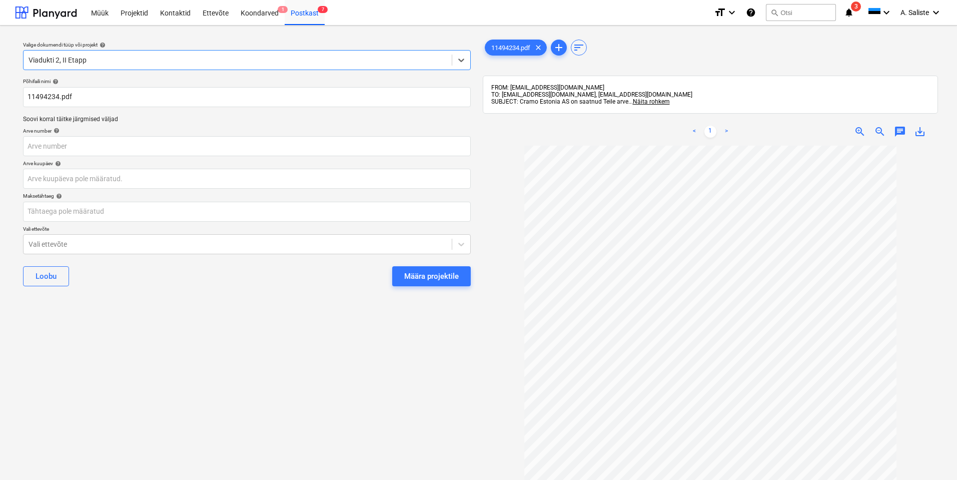
click at [431, 279] on div "Määra projektile" at bounding box center [431, 276] width 55 height 13
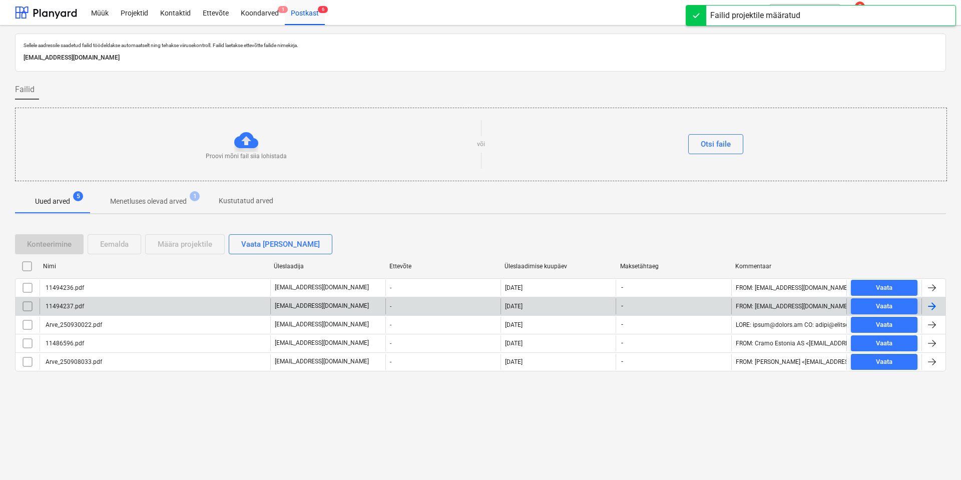
click at [145, 311] on div "11494237.pdf" at bounding box center [155, 306] width 231 height 16
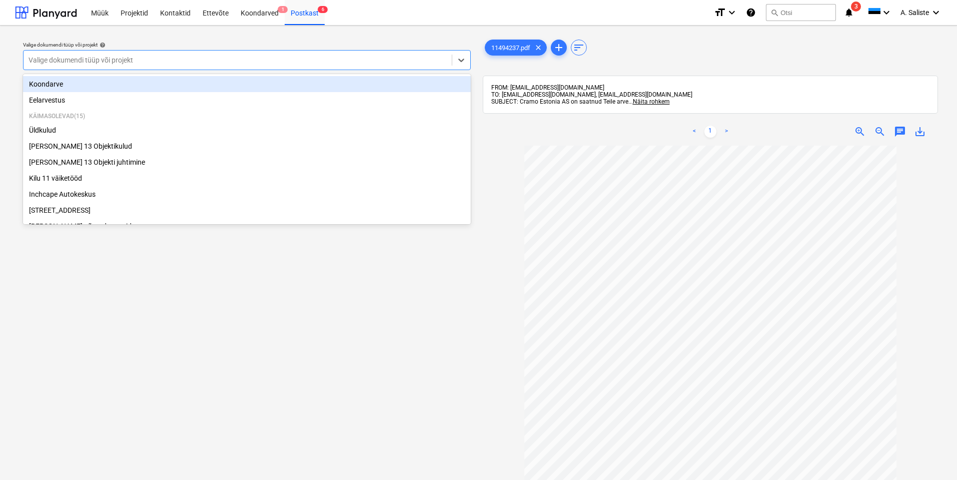
click at [343, 62] on div at bounding box center [238, 60] width 418 height 10
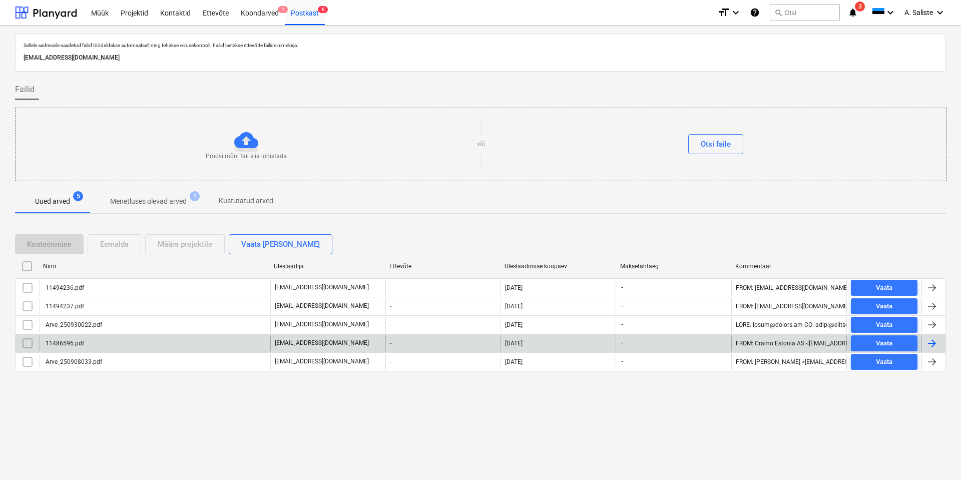
click at [121, 343] on div "11486596.pdf" at bounding box center [155, 343] width 231 height 16
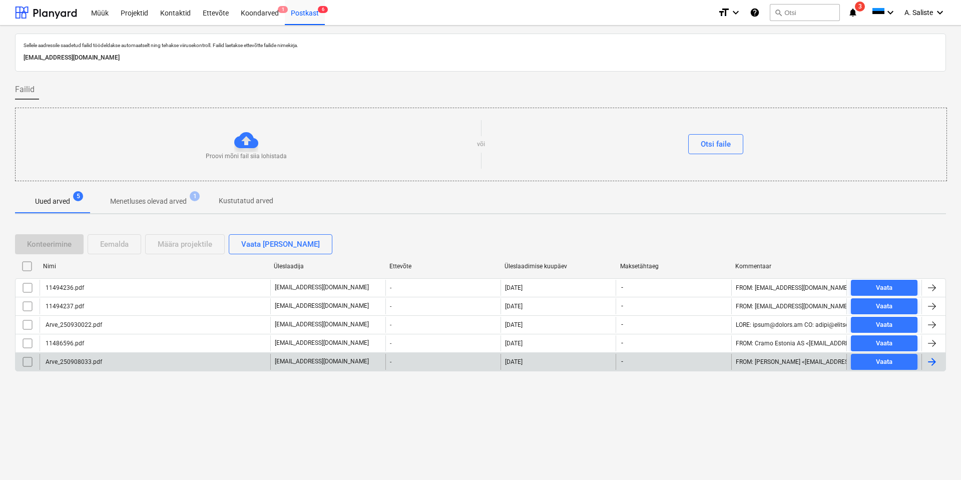
click at [113, 364] on div "Arve_250908033.pdf" at bounding box center [155, 362] width 231 height 16
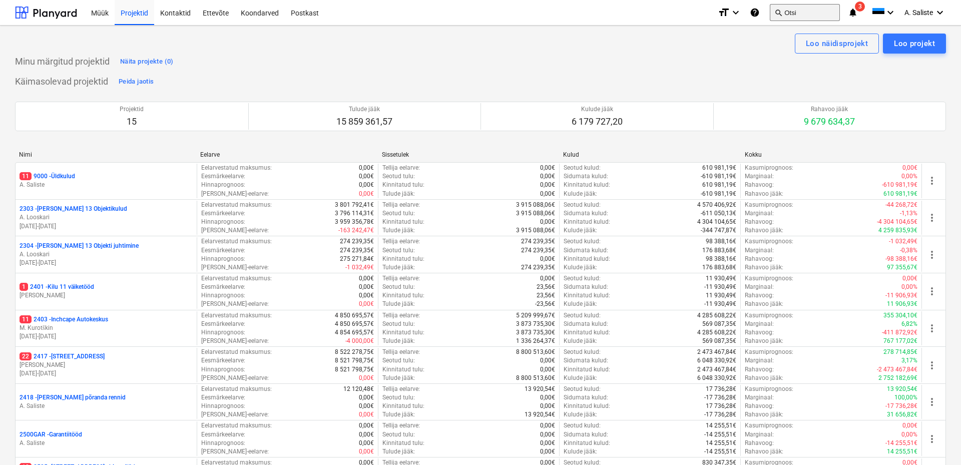
click at [803, 16] on button "search Otsi" at bounding box center [804, 12] width 70 height 17
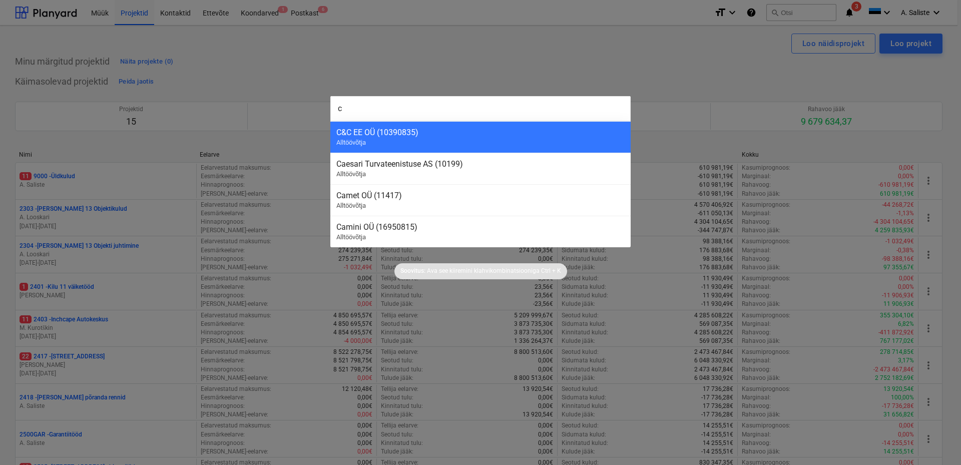
type input "ci"
type input "t"
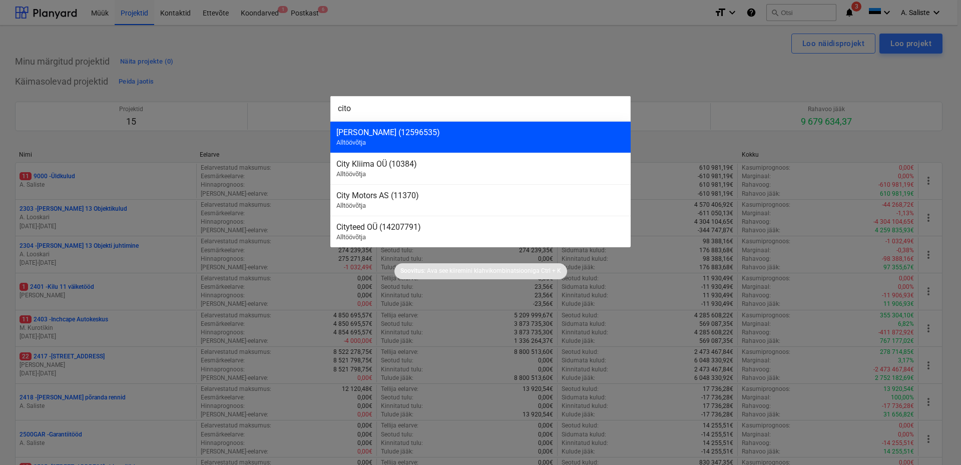
type input "cito"
click at [398, 131] on div "Cito OÜ (12596535)" at bounding box center [480, 133] width 288 height 10
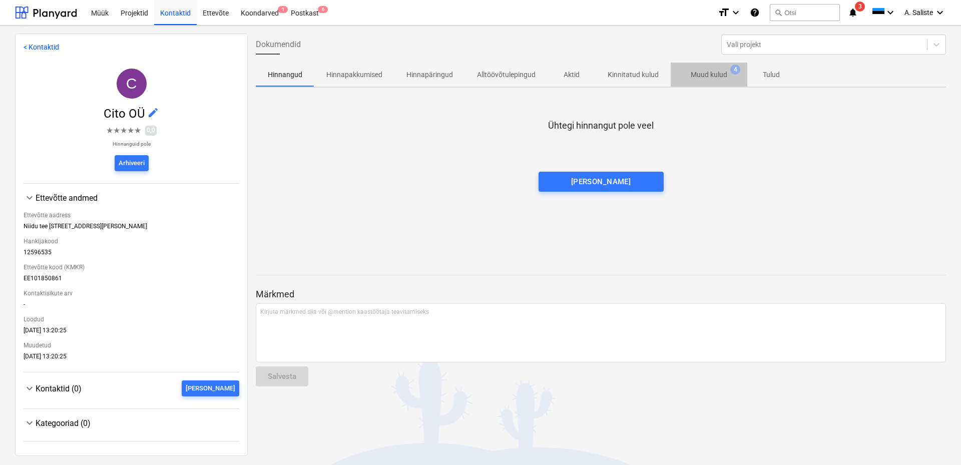
click at [703, 76] on p "Muud kulud" at bounding box center [708, 75] width 37 height 11
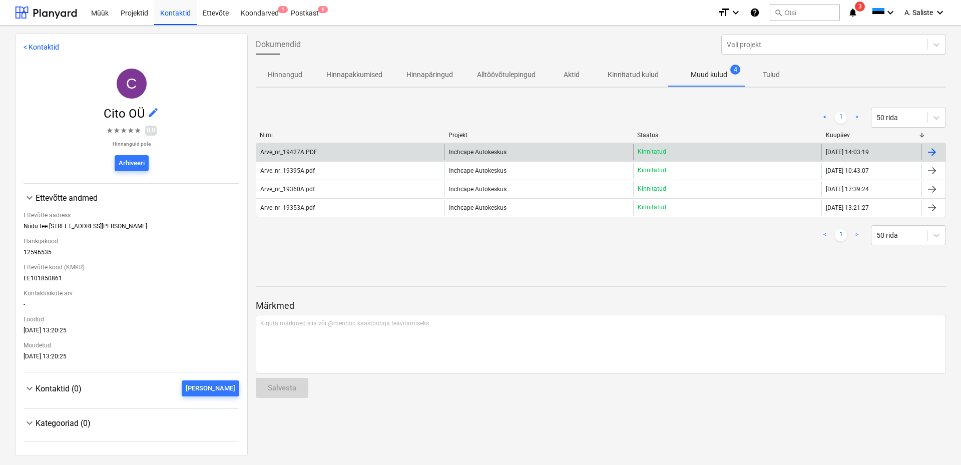
click at [337, 157] on div "Arve_nr_19427A.PDF" at bounding box center [350, 152] width 188 height 16
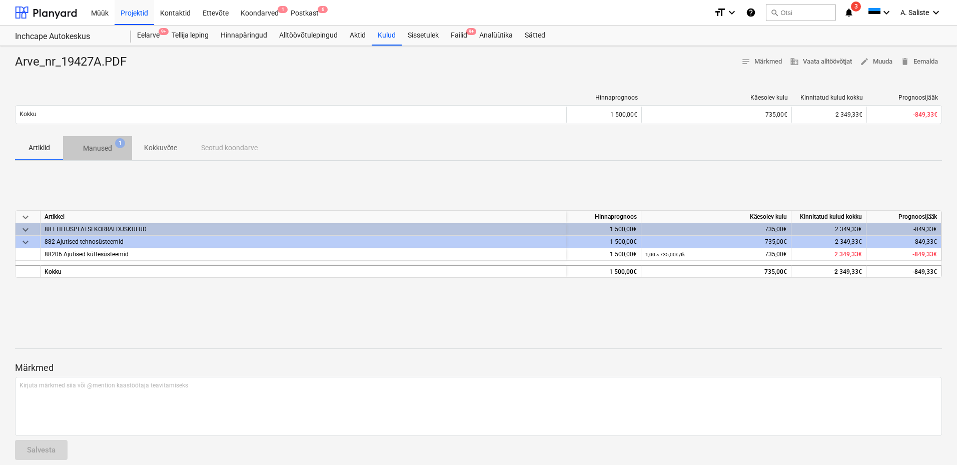
click at [103, 146] on p "Manused" at bounding box center [97, 148] width 29 height 11
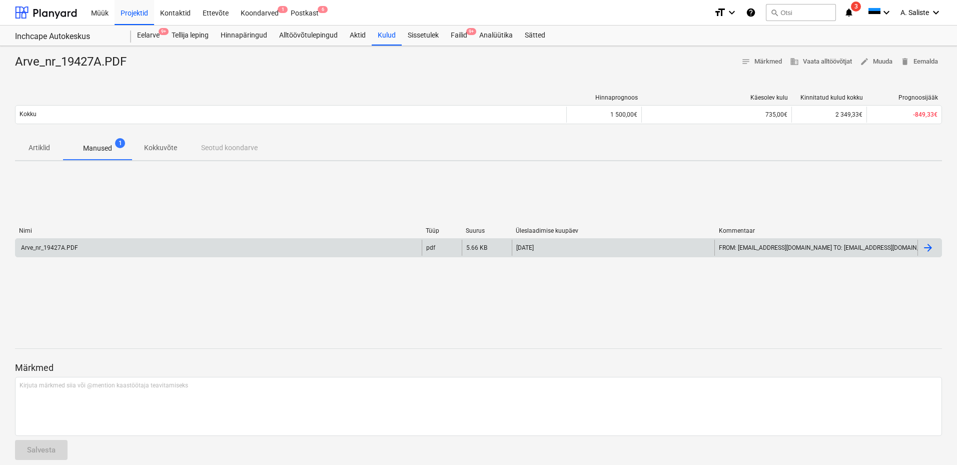
click at [97, 247] on div "Arve_nr_19427A.PDF" at bounding box center [219, 248] width 406 height 16
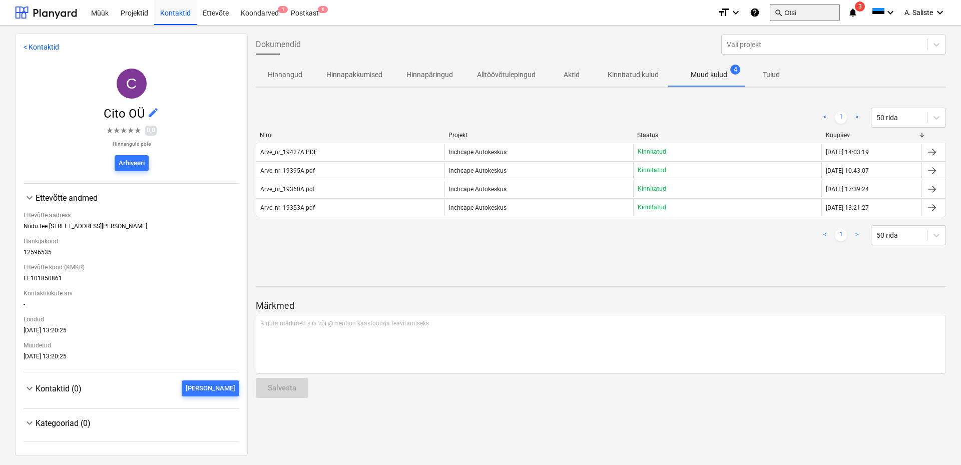
click at [808, 14] on button "search Otsi" at bounding box center [804, 12] width 70 height 17
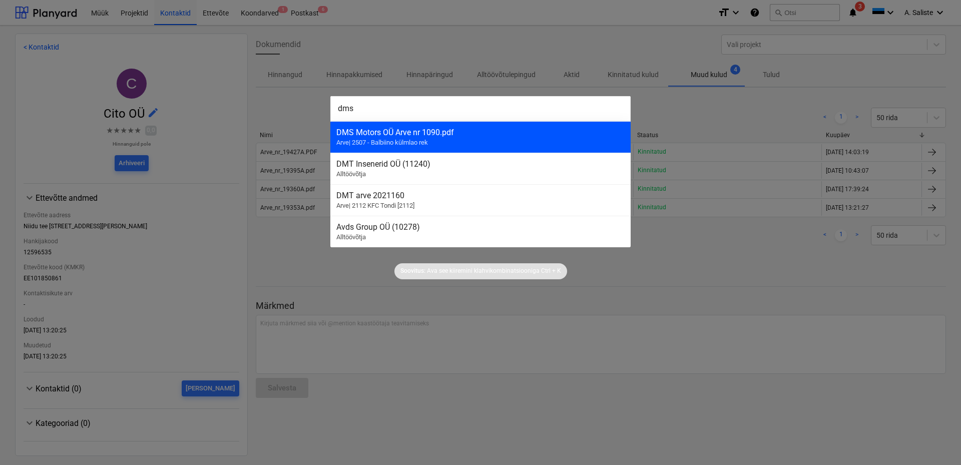
type input "dms"
click at [428, 131] on div "DMS Motors OÜ Arve nr 1090.pdf" at bounding box center [480, 133] width 288 height 10
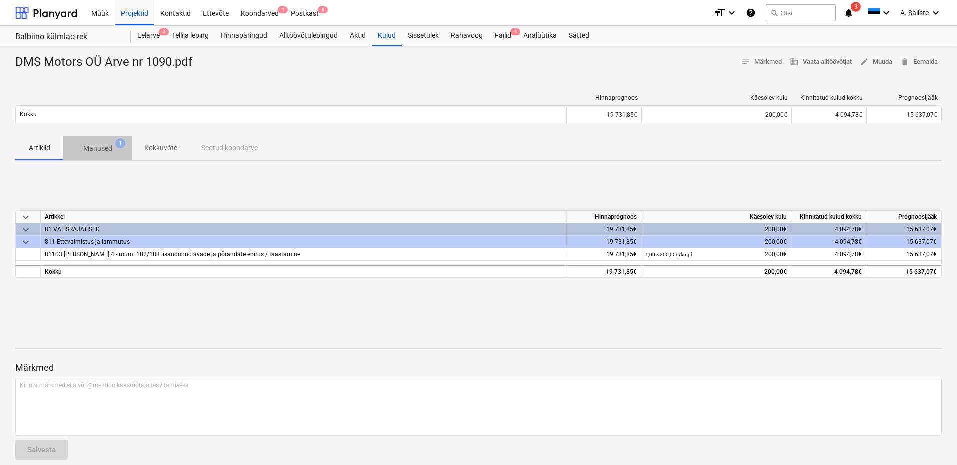
click at [100, 153] on p "Manused" at bounding box center [97, 148] width 29 height 11
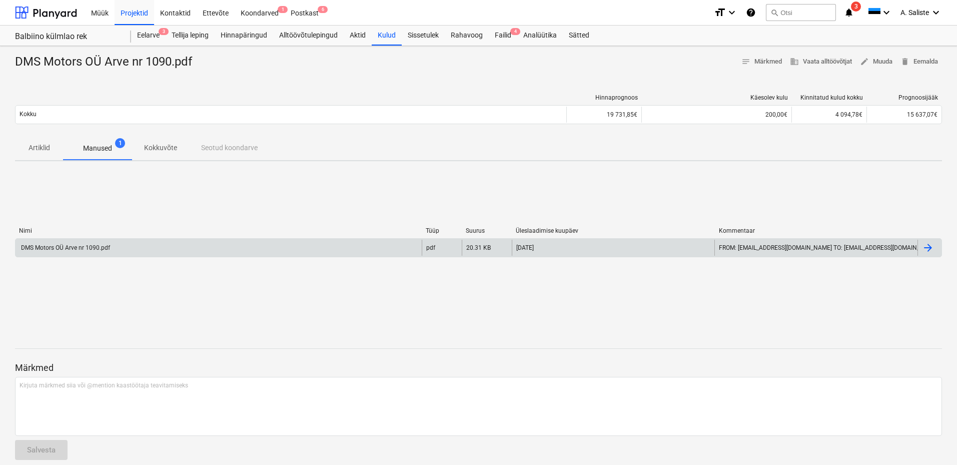
click at [87, 248] on div "DMS Motors OÜ Arve nr 1090.pdf" at bounding box center [65, 247] width 91 height 7
